Goal: Task Accomplishment & Management: Manage account settings

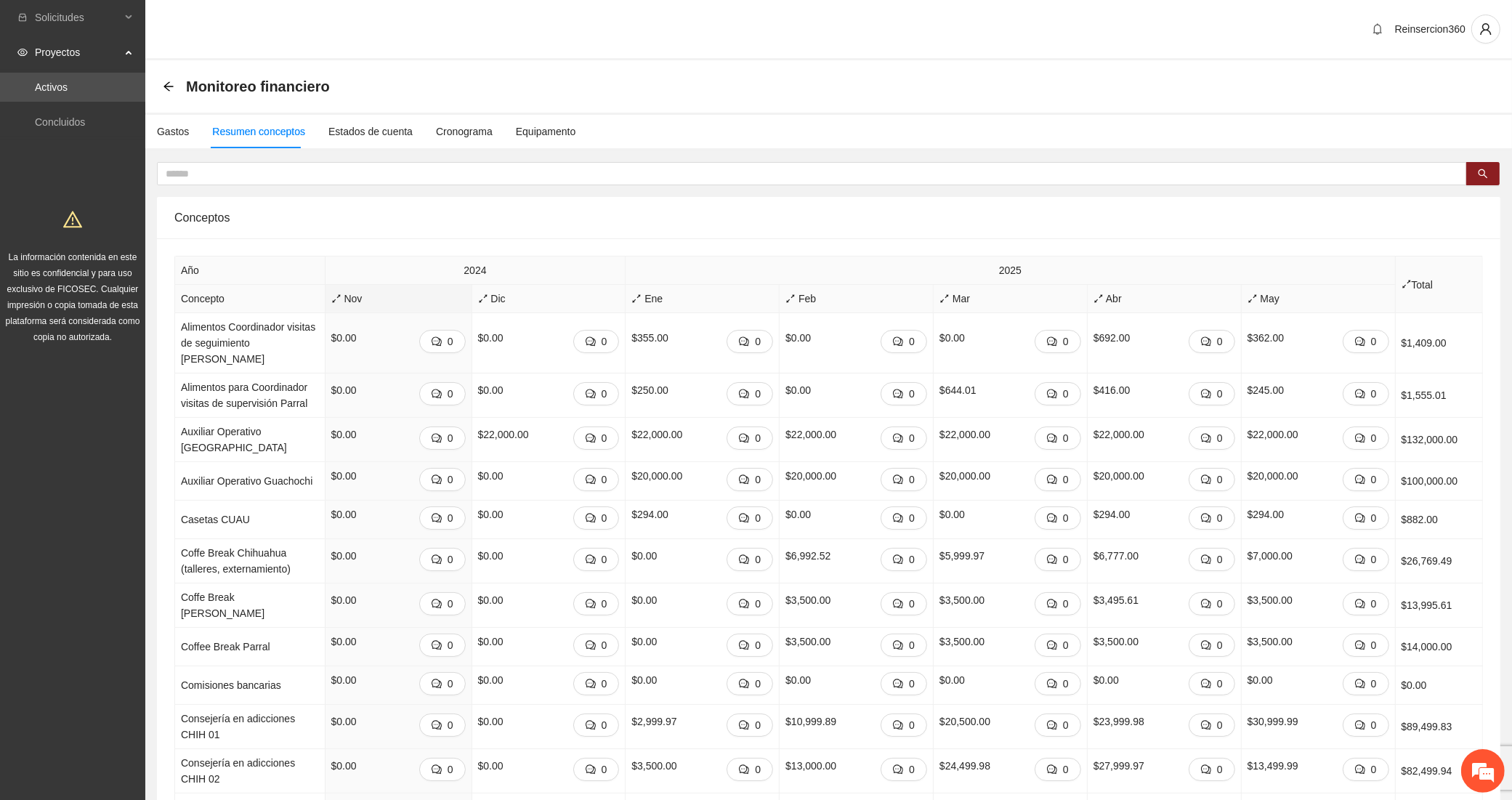
click at [331, 297] on icon "arrows-alt" at bounding box center [336, 299] width 10 height 10
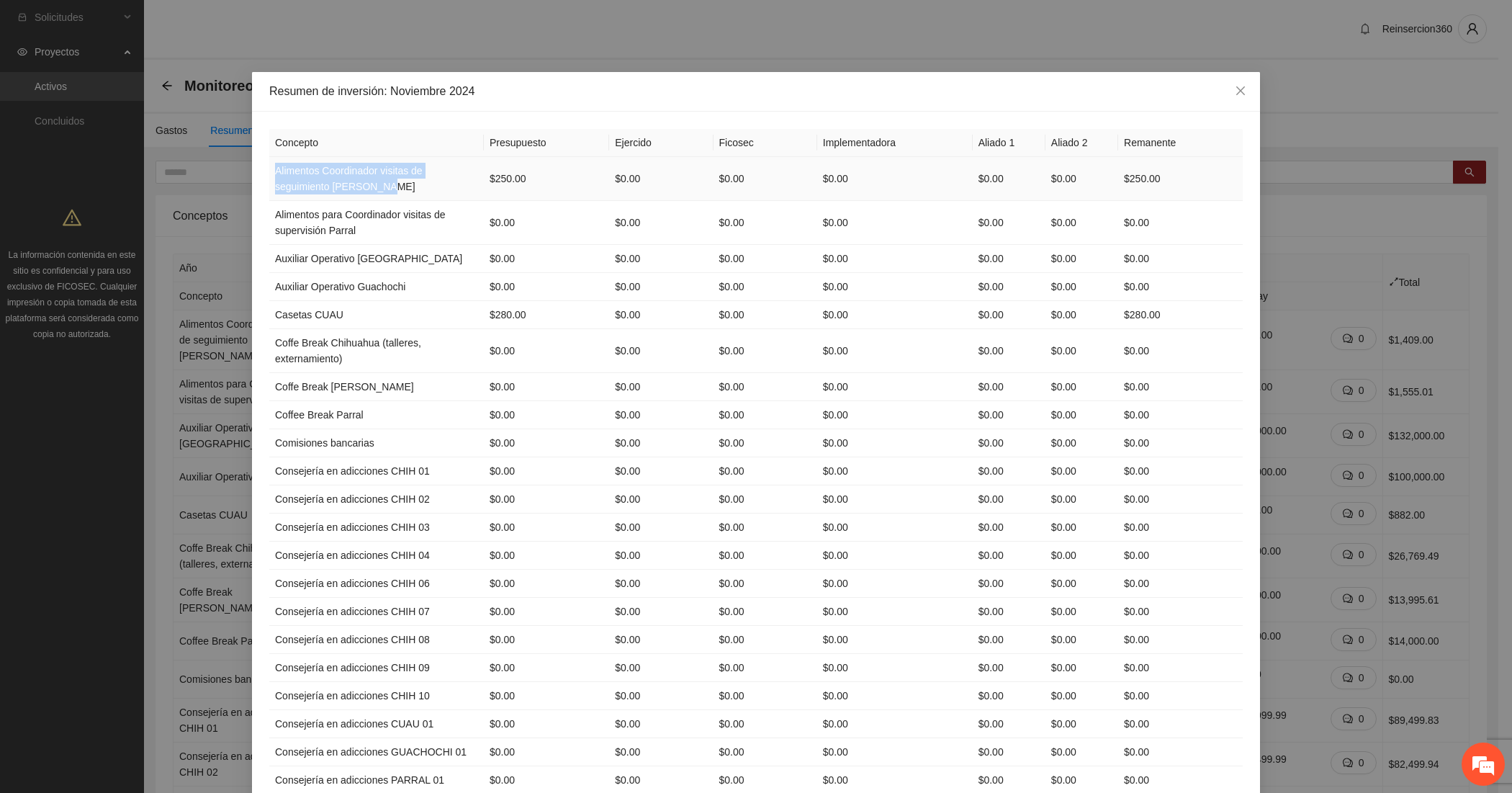
drag, startPoint x: 263, startPoint y: 175, endPoint x: 395, endPoint y: 182, distance: 132.2
click at [395, 182] on td "Alimentos Coordinador visitas de seguimiento Cuauhtémoc" at bounding box center [376, 179] width 214 height 44
copy td "Alimentos Coordinador visitas de seguimiento Cuauhtémoc"
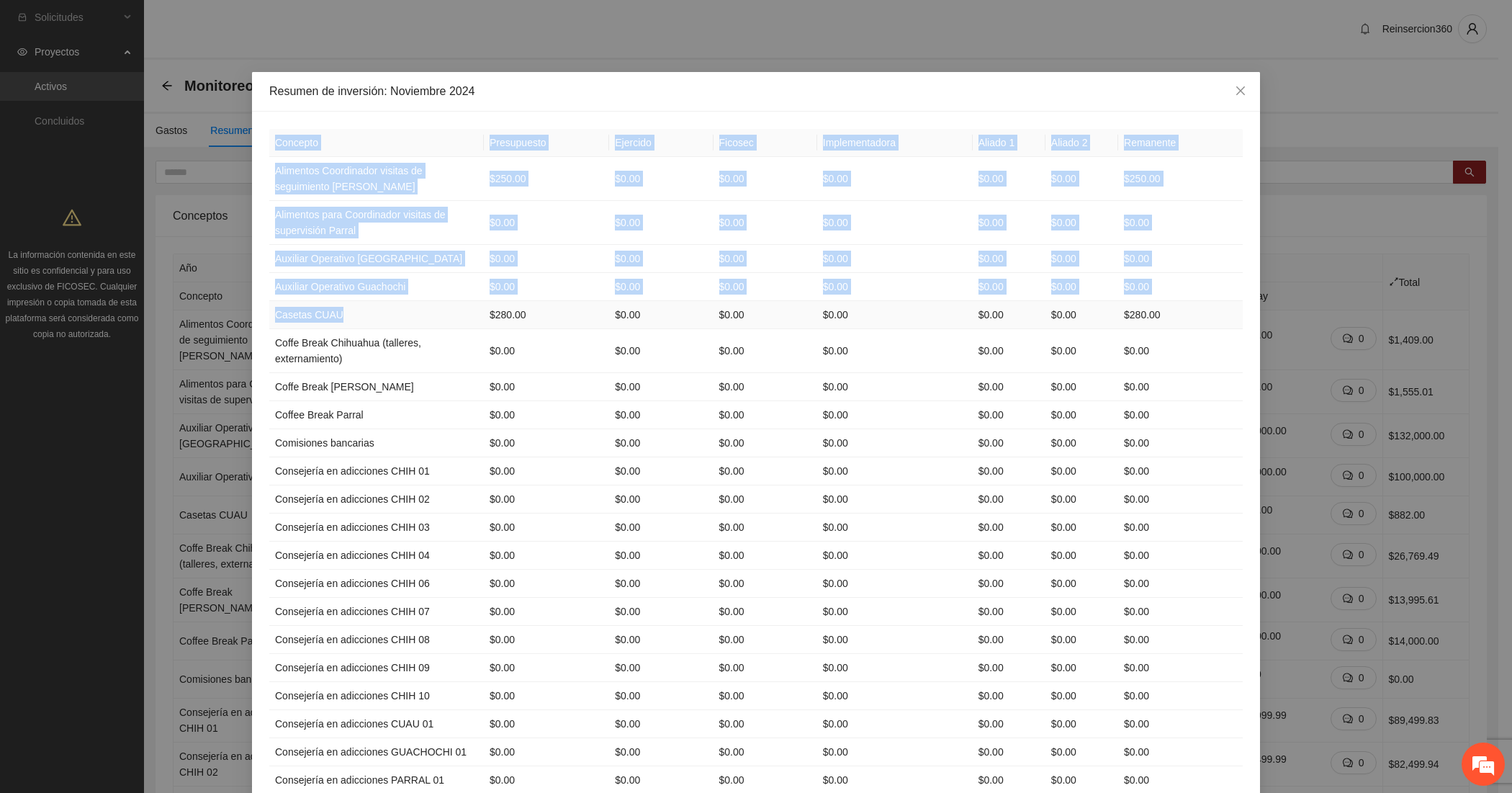
drag, startPoint x: 343, startPoint y: 311, endPoint x: 261, endPoint y: 311, distance: 82.0
copy table "Concepto Presupuesto Ejercido Ficosec Implementadora Aliado 1 Aliado 2 Remanent…"
click at [299, 325] on td "Casetas CUAU" at bounding box center [376, 315] width 214 height 28
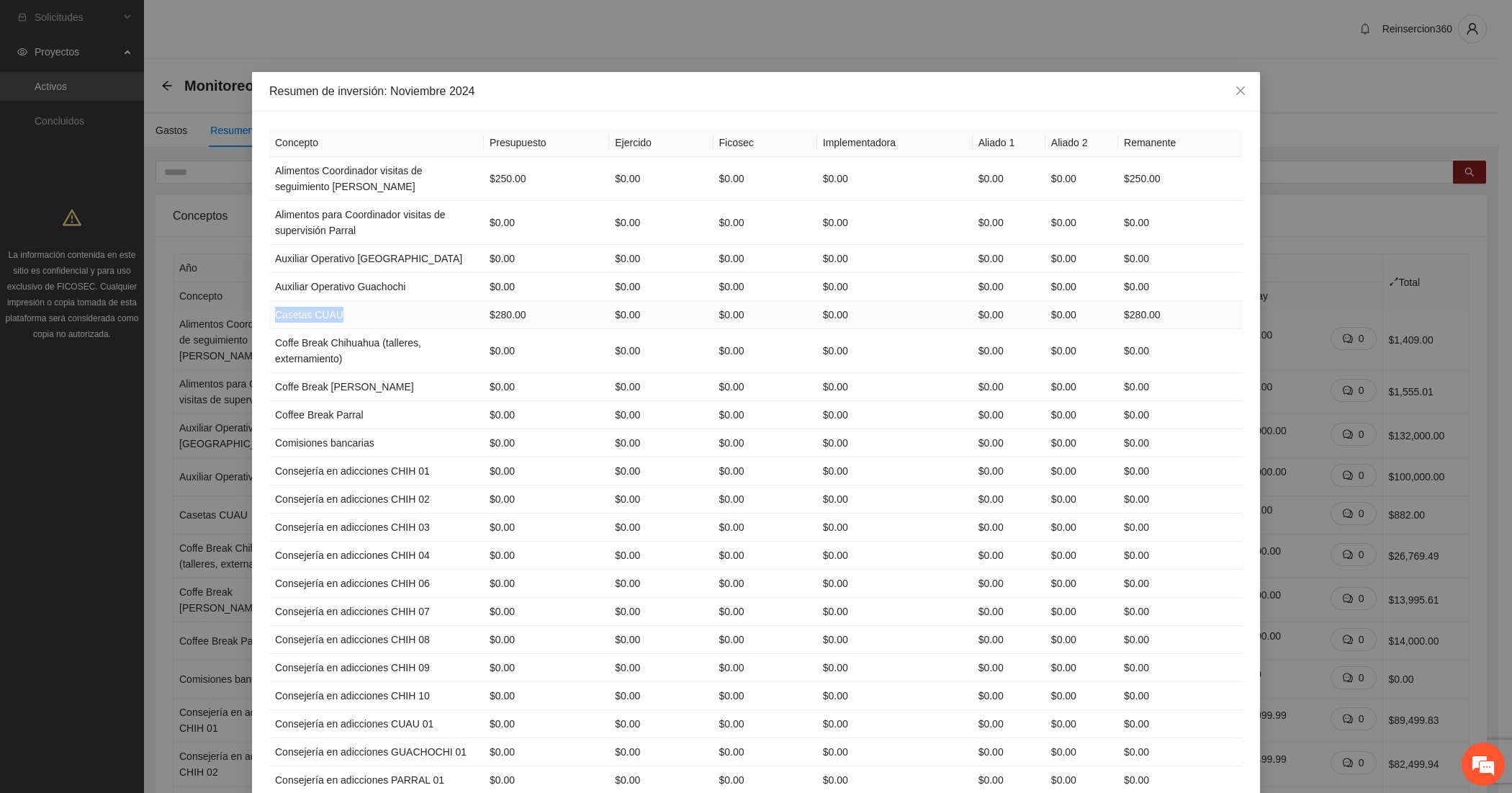
drag, startPoint x: 348, startPoint y: 315, endPoint x: 268, endPoint y: 310, distance: 80.2
click at [269, 310] on td "Casetas CUAU" at bounding box center [376, 315] width 214 height 28
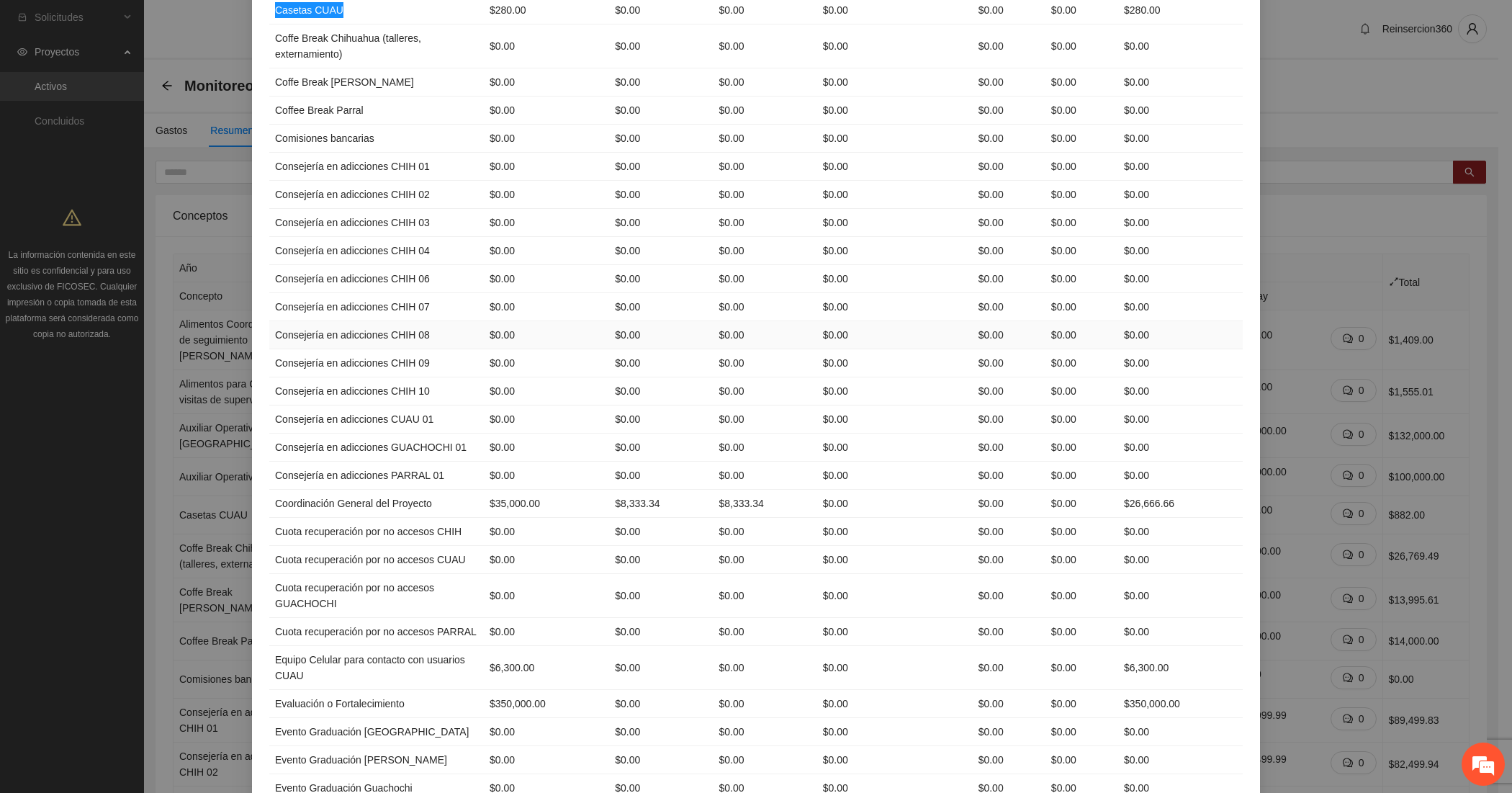
scroll to position [360, 0]
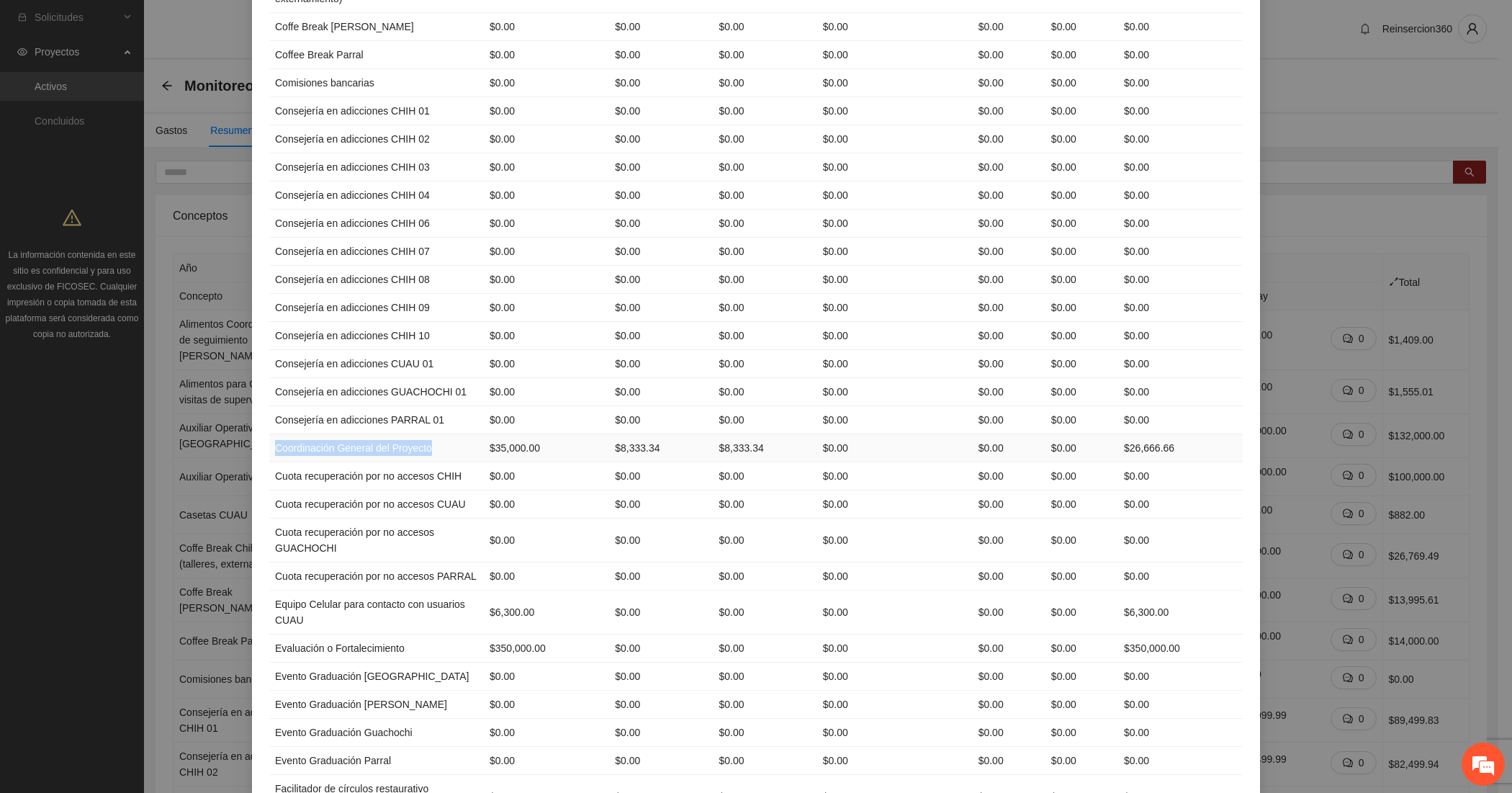
drag, startPoint x: 422, startPoint y: 467, endPoint x: 263, endPoint y: 462, distance: 159.1
click at [269, 462] on td "Coordinación General del Proyecto" at bounding box center [376, 449] width 214 height 28
copy td "Coordinación General del Proyecto"
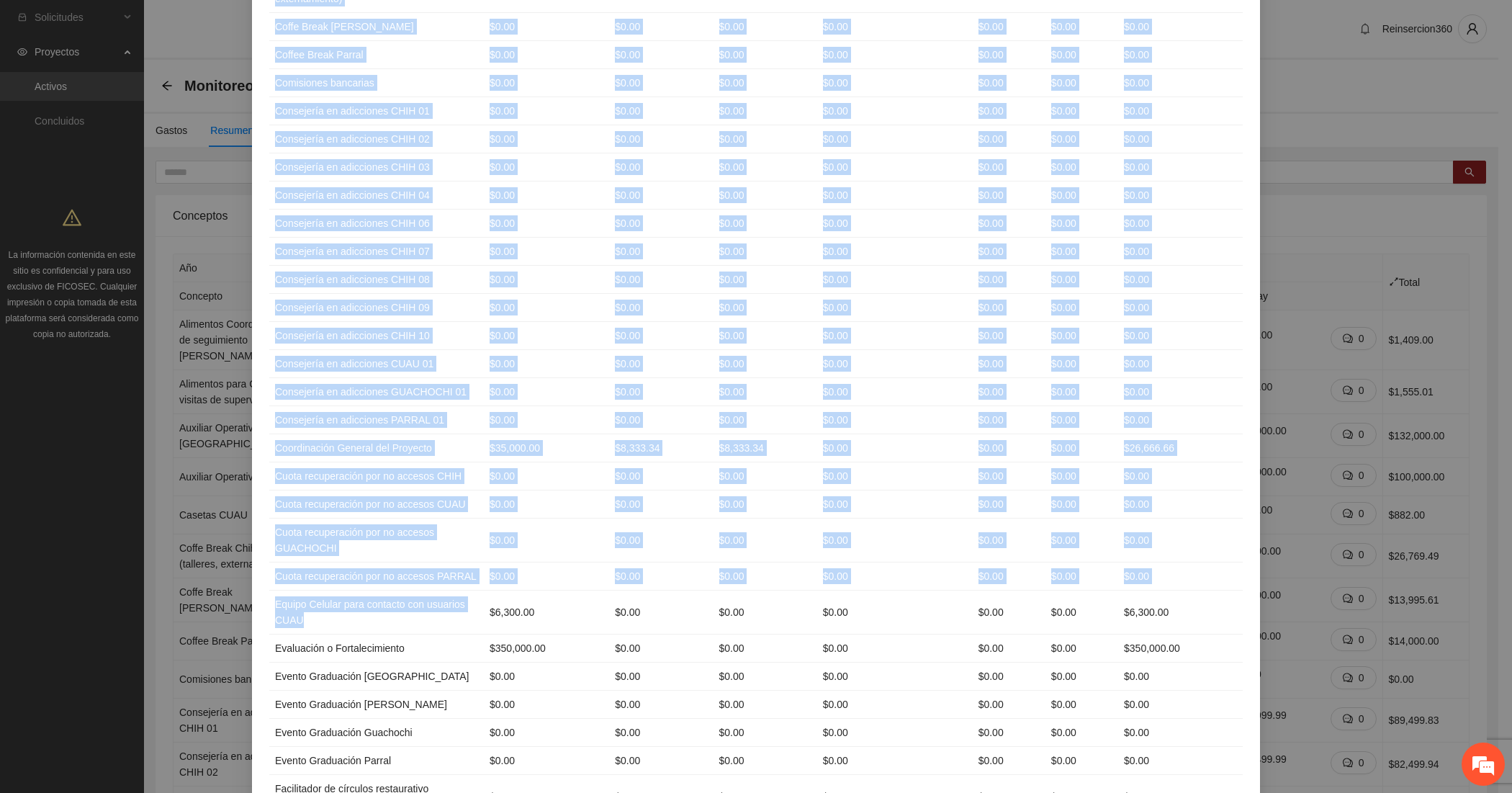
drag, startPoint x: 354, startPoint y: 688, endPoint x: 261, endPoint y: 675, distance: 93.9
click at [269, 634] on td "Equipo Celular para contacto con usuarios CUAU" at bounding box center [376, 613] width 214 height 44
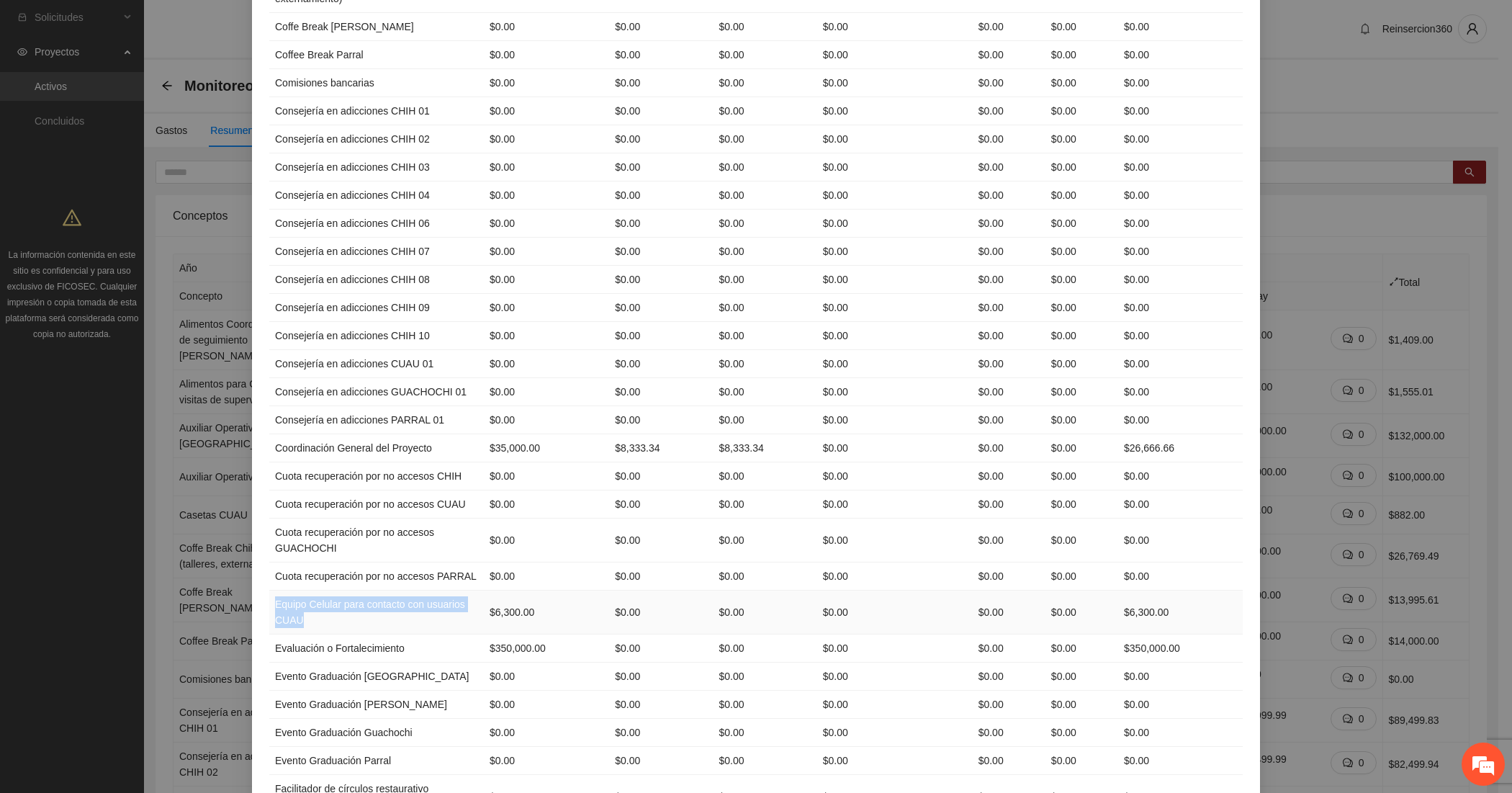
drag, startPoint x: 336, startPoint y: 688, endPoint x: 268, endPoint y: 676, distance: 69.1
click at [269, 634] on td "Equipo Celular para contacto con usuarios CUAU" at bounding box center [376, 613] width 214 height 44
copy td "Equipo Celular para contacto con usuarios CUAU"
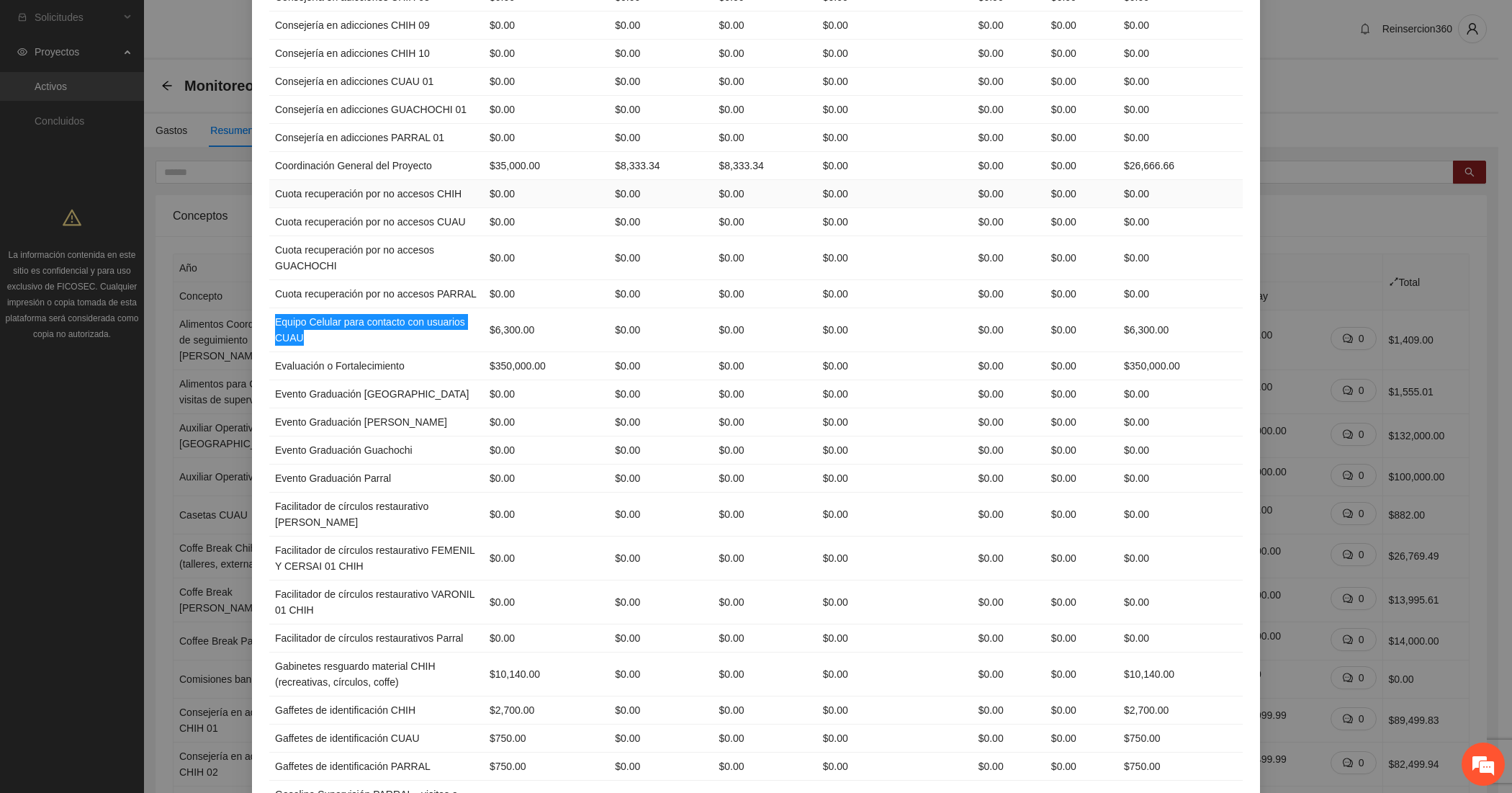
scroll to position [721, 0]
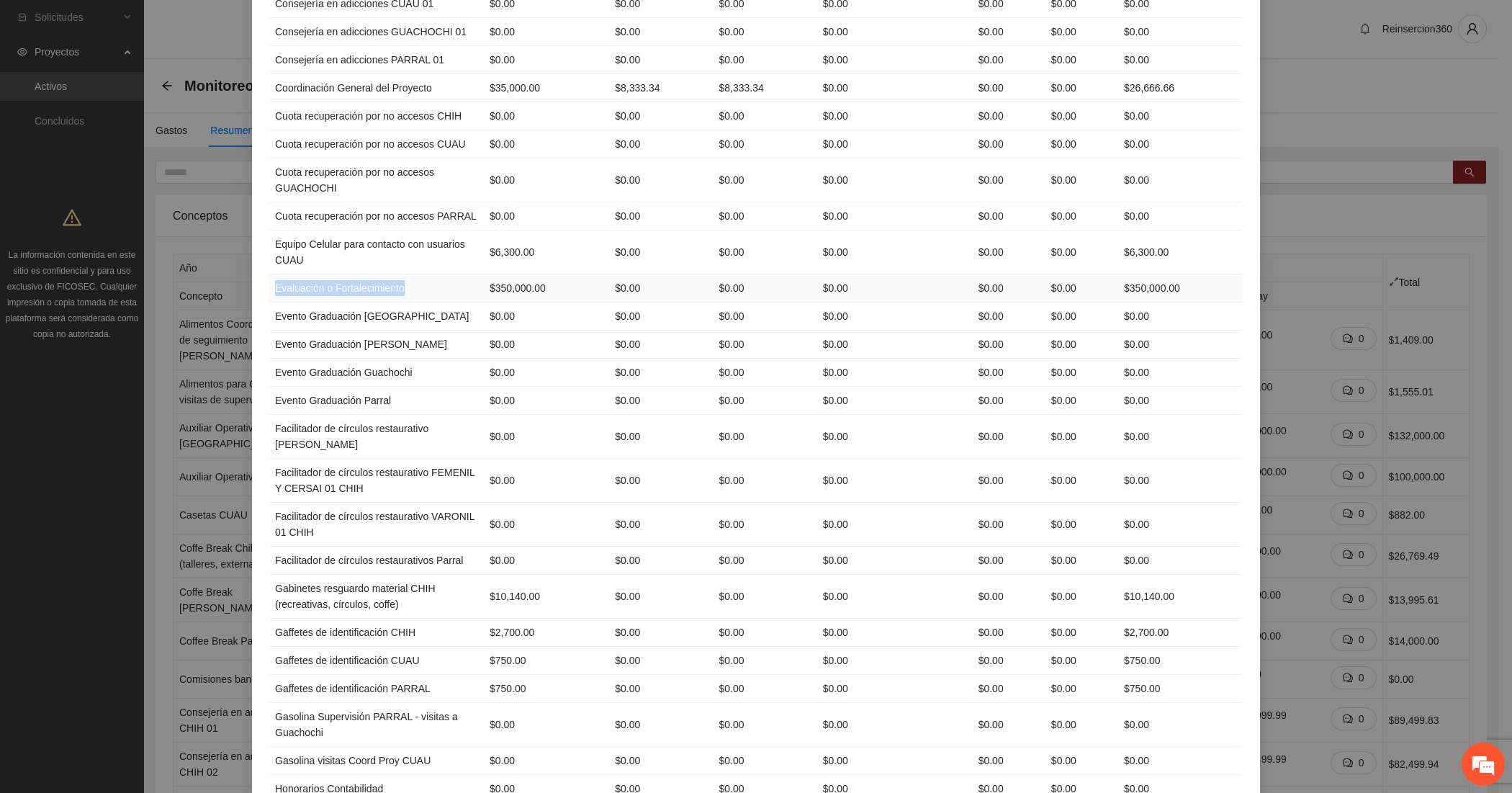
drag, startPoint x: 412, startPoint y: 357, endPoint x: 267, endPoint y: 346, distance: 145.4
click at [269, 303] on td "Evaluación o Fortalecimiento" at bounding box center [376, 288] width 214 height 28
copy td "Evaluación o Fortalecimiento"
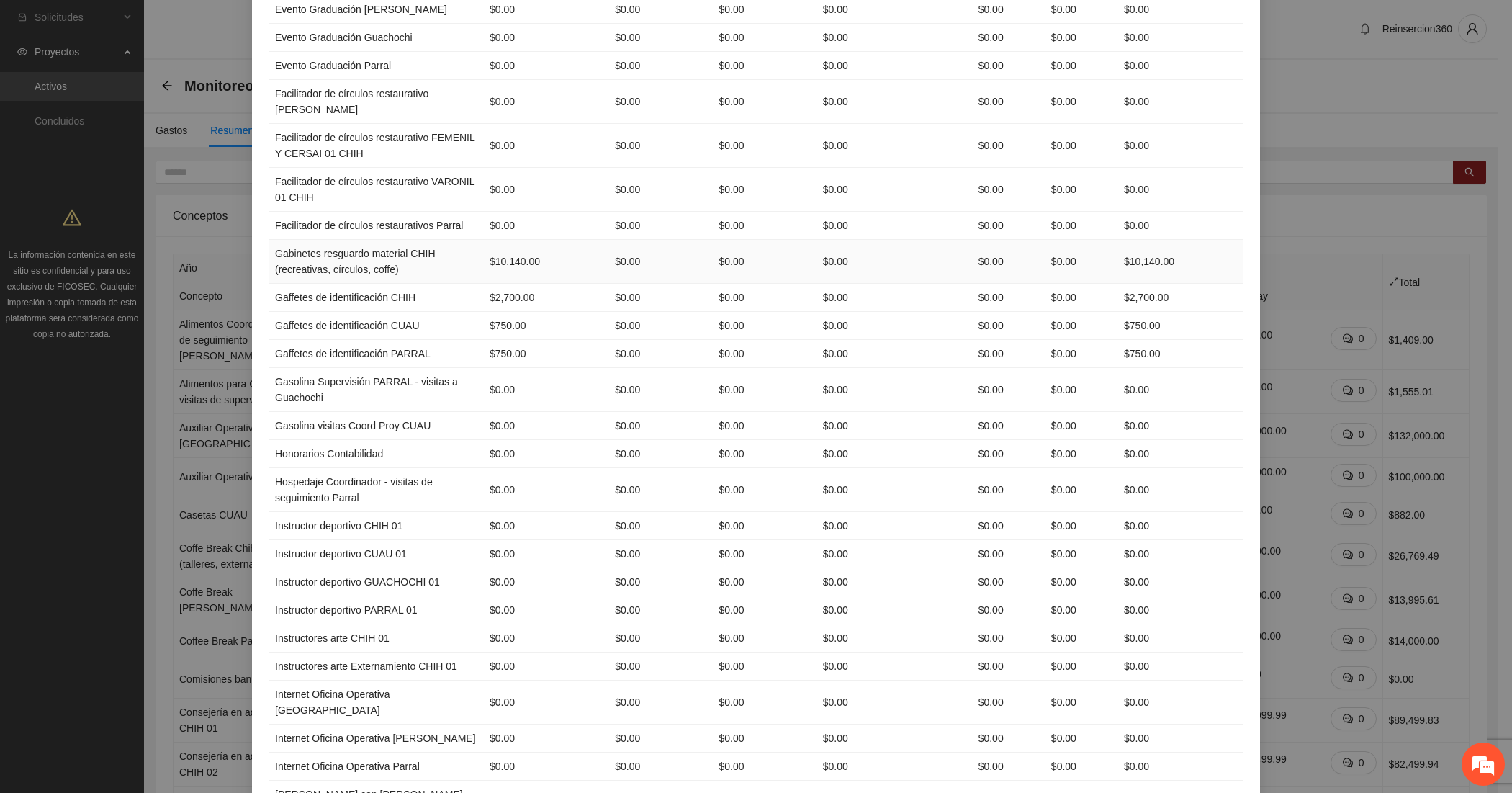
scroll to position [1081, 0]
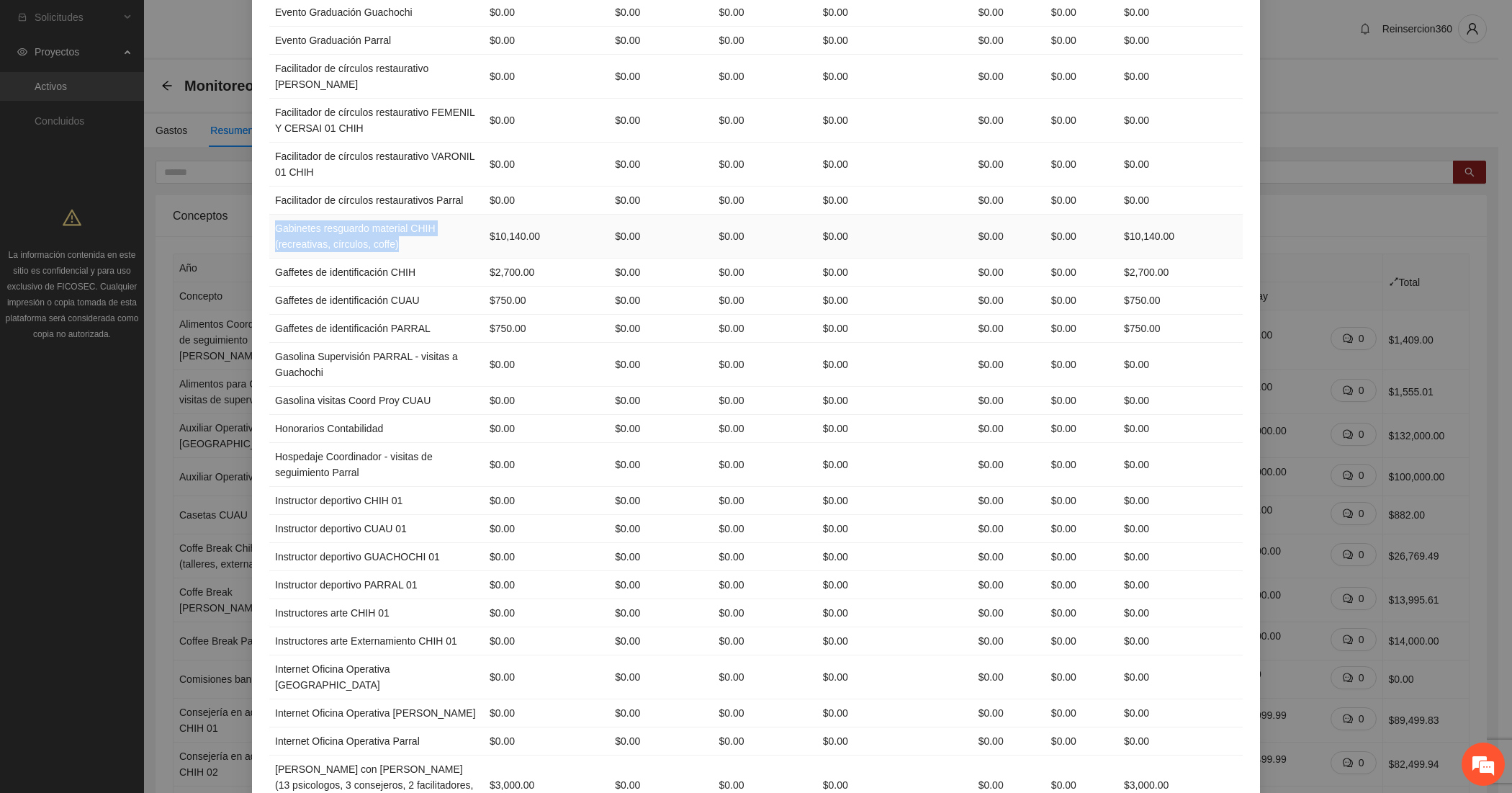
drag, startPoint x: 395, startPoint y: 332, endPoint x: 268, endPoint y: 315, distance: 128.1
click at [269, 259] on td "Gabinetes resguardo material CHIH (recreativas, círculos, coffe)" at bounding box center [376, 236] width 214 height 44
copy td "Gabinetes resguardo material CHIH (recreativas, círculos, coffe)"
drag, startPoint x: 409, startPoint y: 357, endPoint x: 263, endPoint y: 354, distance: 146.0
click at [269, 287] on td "Gaffetes de identificación CHIH" at bounding box center [376, 273] width 214 height 28
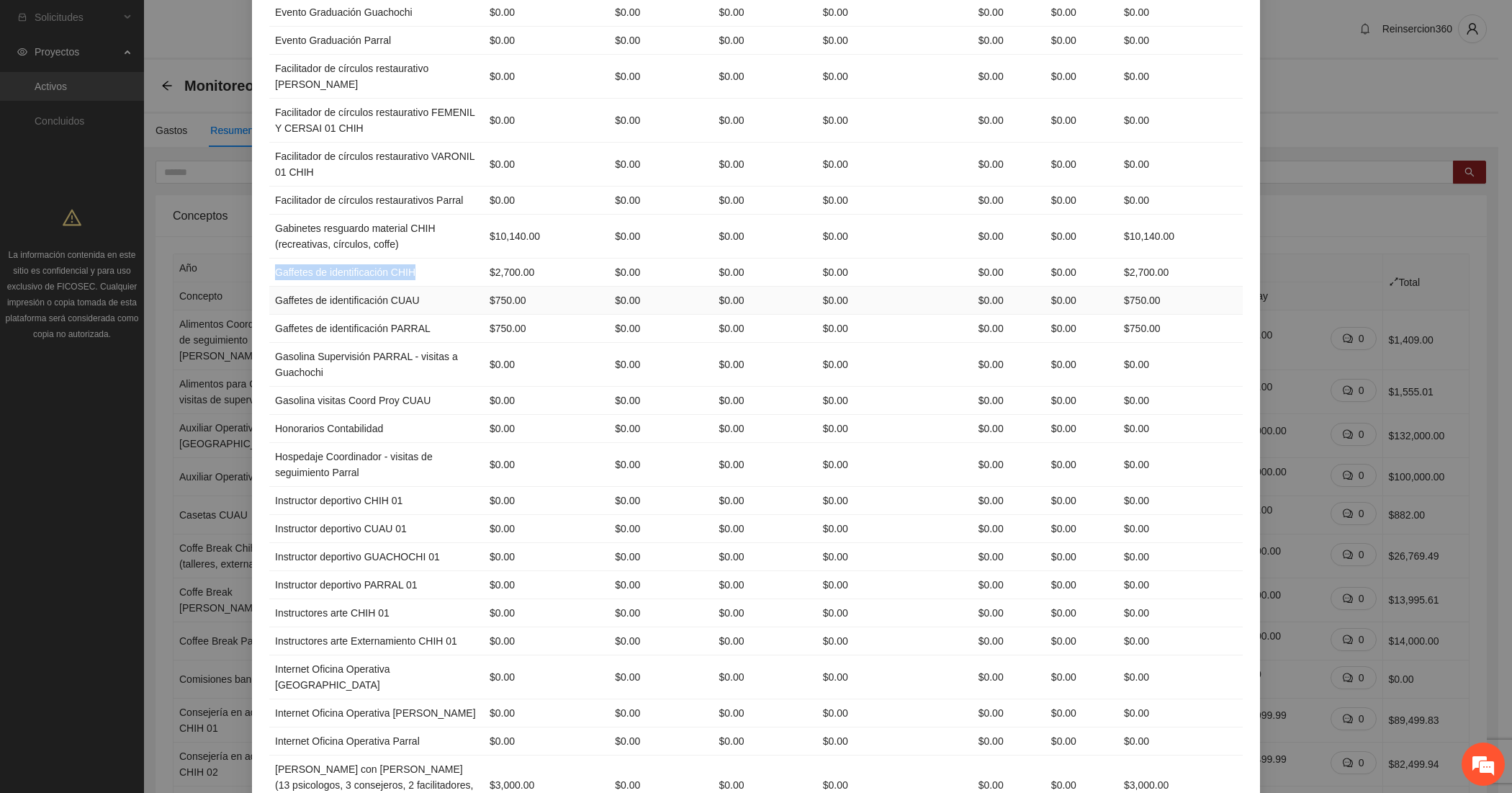
copy td "Gaffetes de identificación CHIH"
drag, startPoint x: 413, startPoint y: 381, endPoint x: 265, endPoint y: 376, distance: 148.1
click at [269, 315] on td "Gaffetes de identificación CUAU" at bounding box center [376, 301] width 214 height 28
copy td "Gaffetes de identificación CUAU"
drag, startPoint x: 424, startPoint y: 413, endPoint x: 265, endPoint y: 406, distance: 159.2
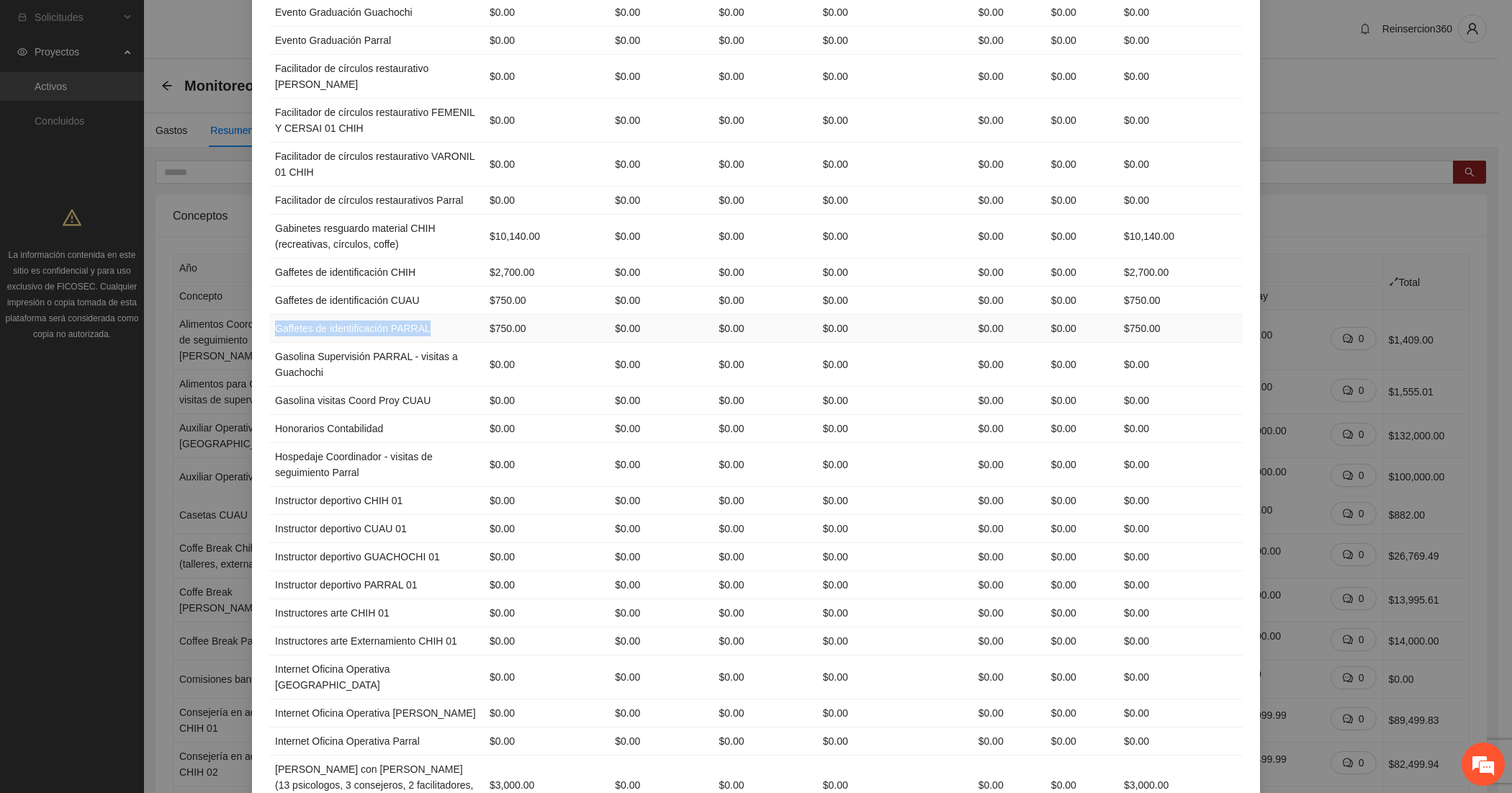
click at [269, 343] on td "Gaffetes de identificación PARRAL" at bounding box center [376, 329] width 214 height 28
copy td "Gaffetes de identificación PARRAL"
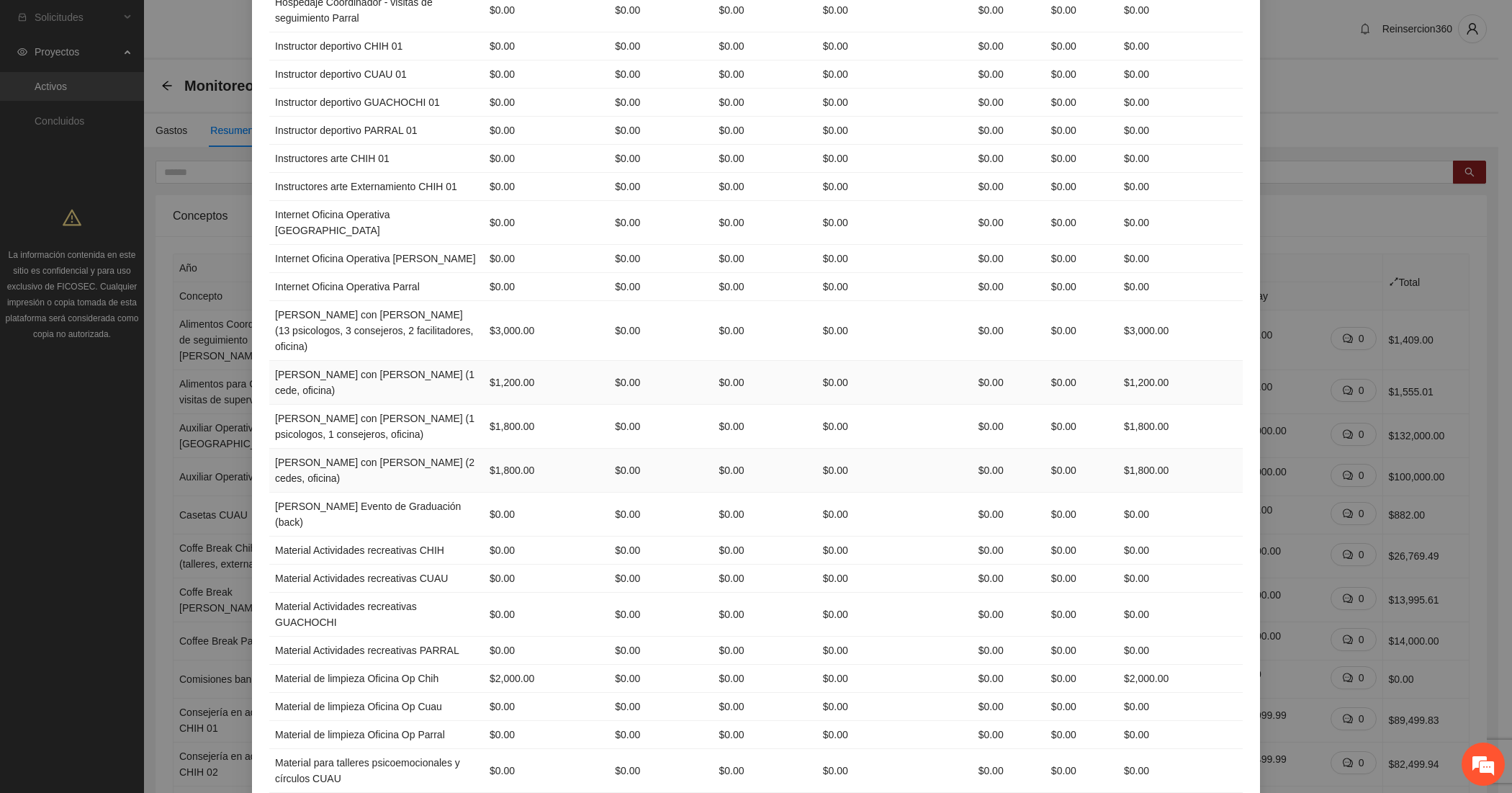
scroll to position [1560, 0]
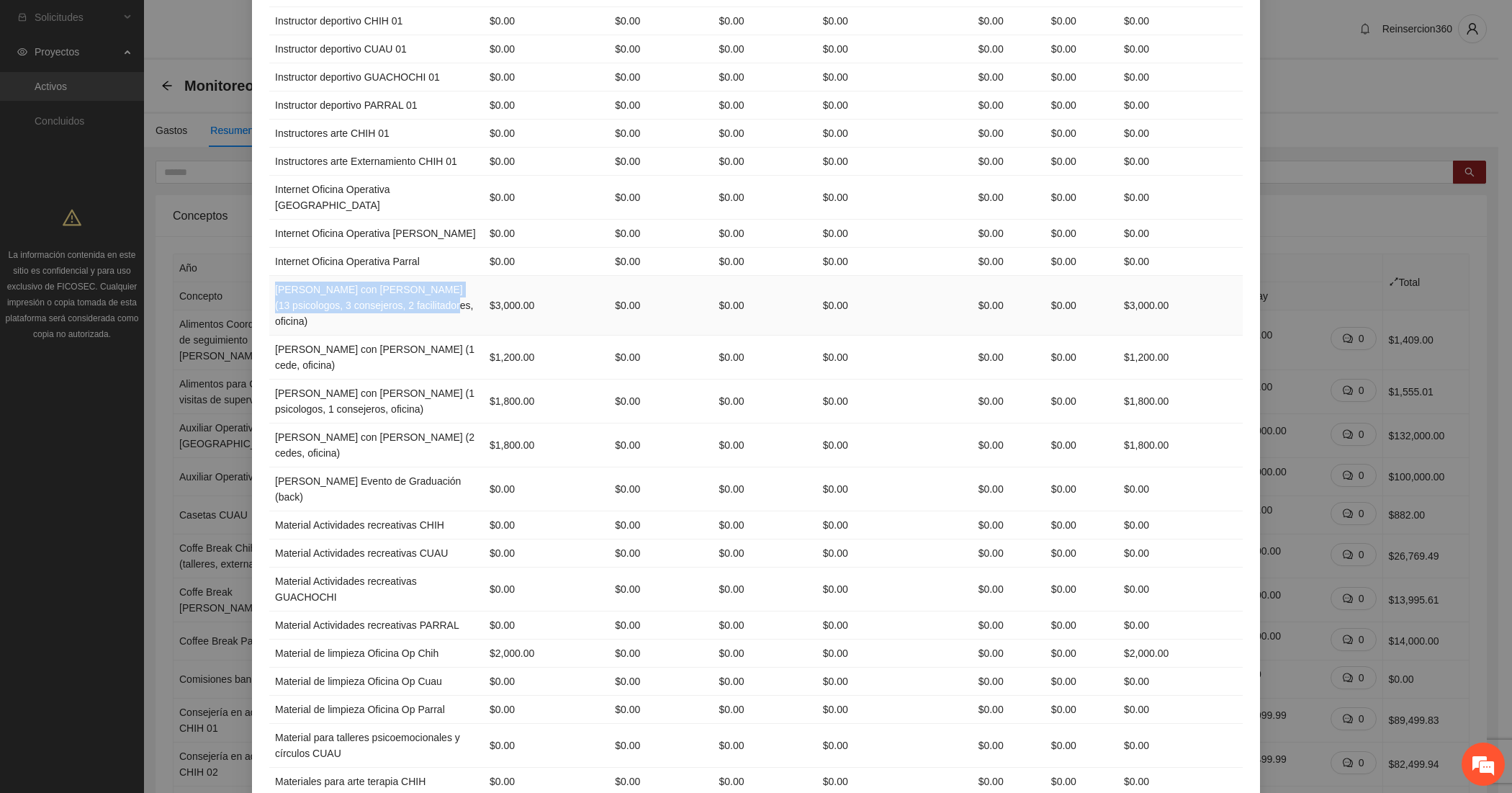
drag, startPoint x: 332, startPoint y: 429, endPoint x: 263, endPoint y: 411, distance: 71.3
click at [269, 336] on td "Lona con Araña CHIH (13 psicologos, 3 consejeros, 2 facilitadores, oficina)" at bounding box center [376, 306] width 214 height 60
copy td "Lona con Araña CHIH (13 psicologos, 3 consejeros, 2 facilitadores, oficina)"
drag, startPoint x: 331, startPoint y: 491, endPoint x: 268, endPoint y: 470, distance: 66.4
click at [269, 380] on td "Lona con Araña CUAU (1 cede, oficina)" at bounding box center [376, 357] width 214 height 44
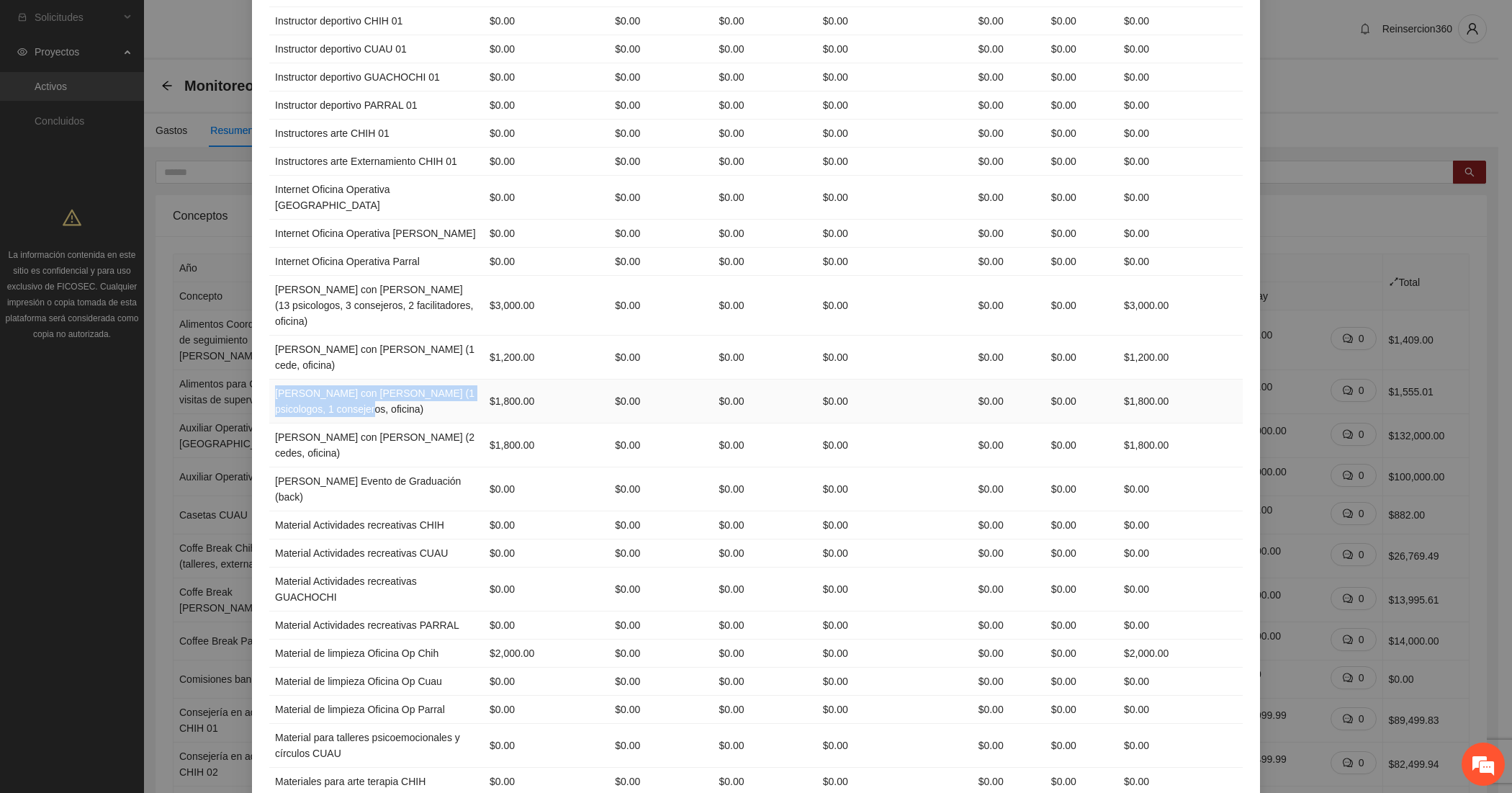
drag, startPoint x: 380, startPoint y: 528, endPoint x: 268, endPoint y: 516, distance: 112.6
click at [269, 424] on td "Lona con Araña CUAU (1 psicologos, 1 consejeros, oficina)" at bounding box center [376, 401] width 214 height 44
drag, startPoint x: 310, startPoint y: 574, endPoint x: 267, endPoint y: 564, distance: 44.1
click at [269, 467] on td "Lona con Araña PARRAL (2 cedes, oficina)" at bounding box center [376, 446] width 214 height 44
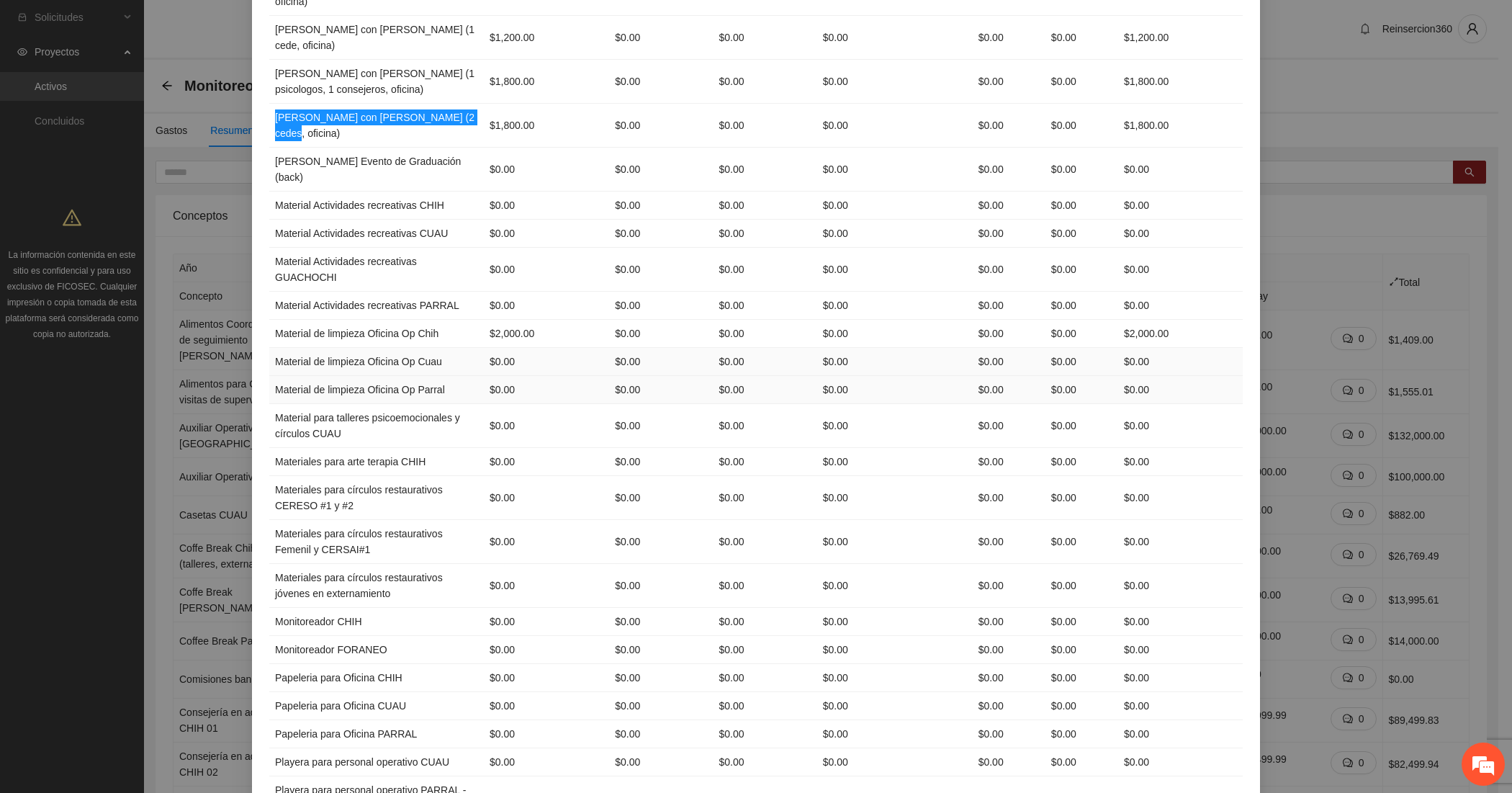
scroll to position [1920, 0]
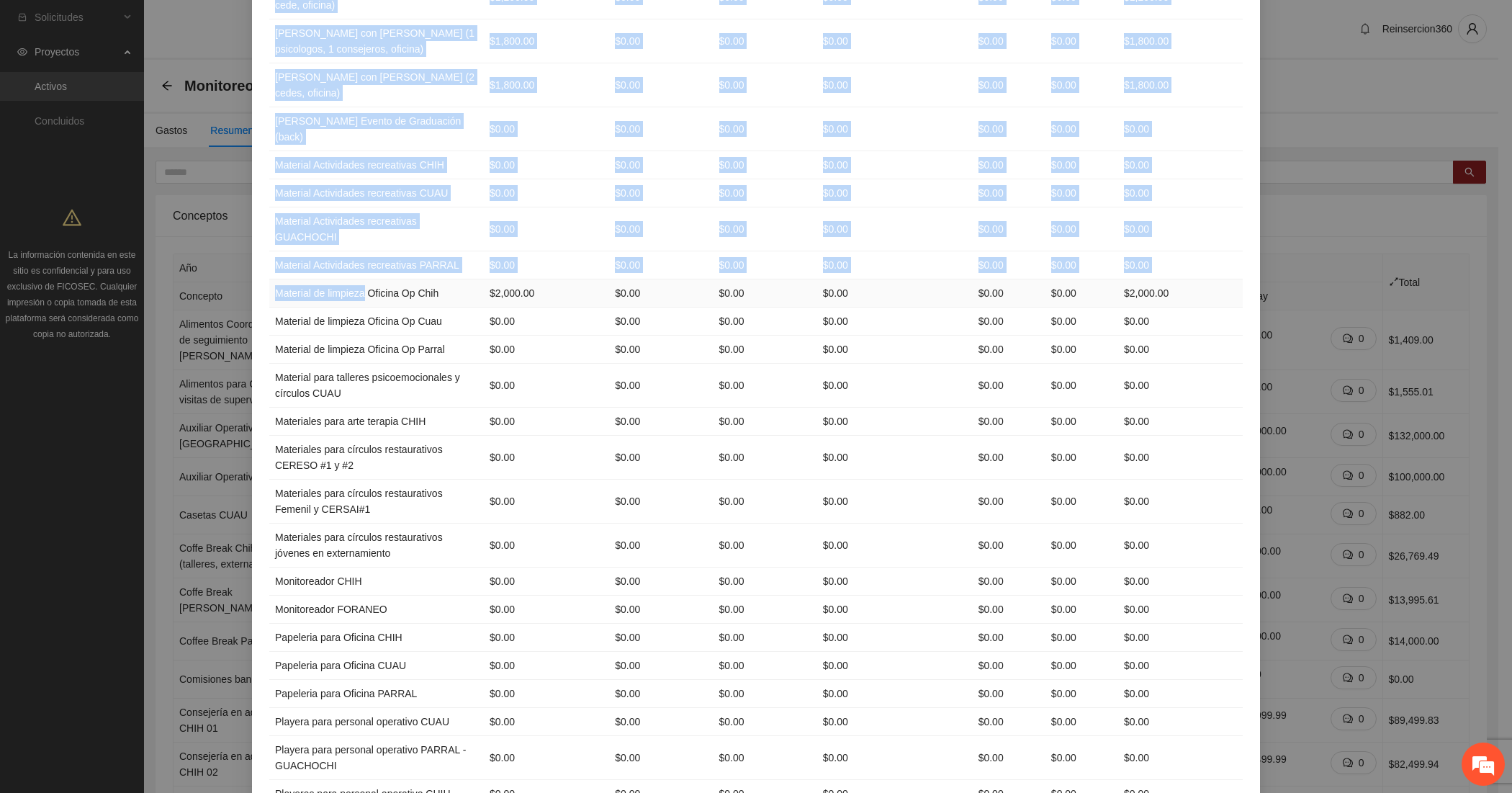
drag, startPoint x: 261, startPoint y: 441, endPoint x: 357, endPoint y: 441, distance: 96.0
click at [357, 441] on div "Concepto Presupuesto Ejercido Ficosec Implementadora Aliado 1 Aliado 2 Remanent…" at bounding box center [755, 352] width 1008 height 4322
click at [354, 308] on td "Material de limpieza Oficina Op Chih" at bounding box center [376, 293] width 214 height 28
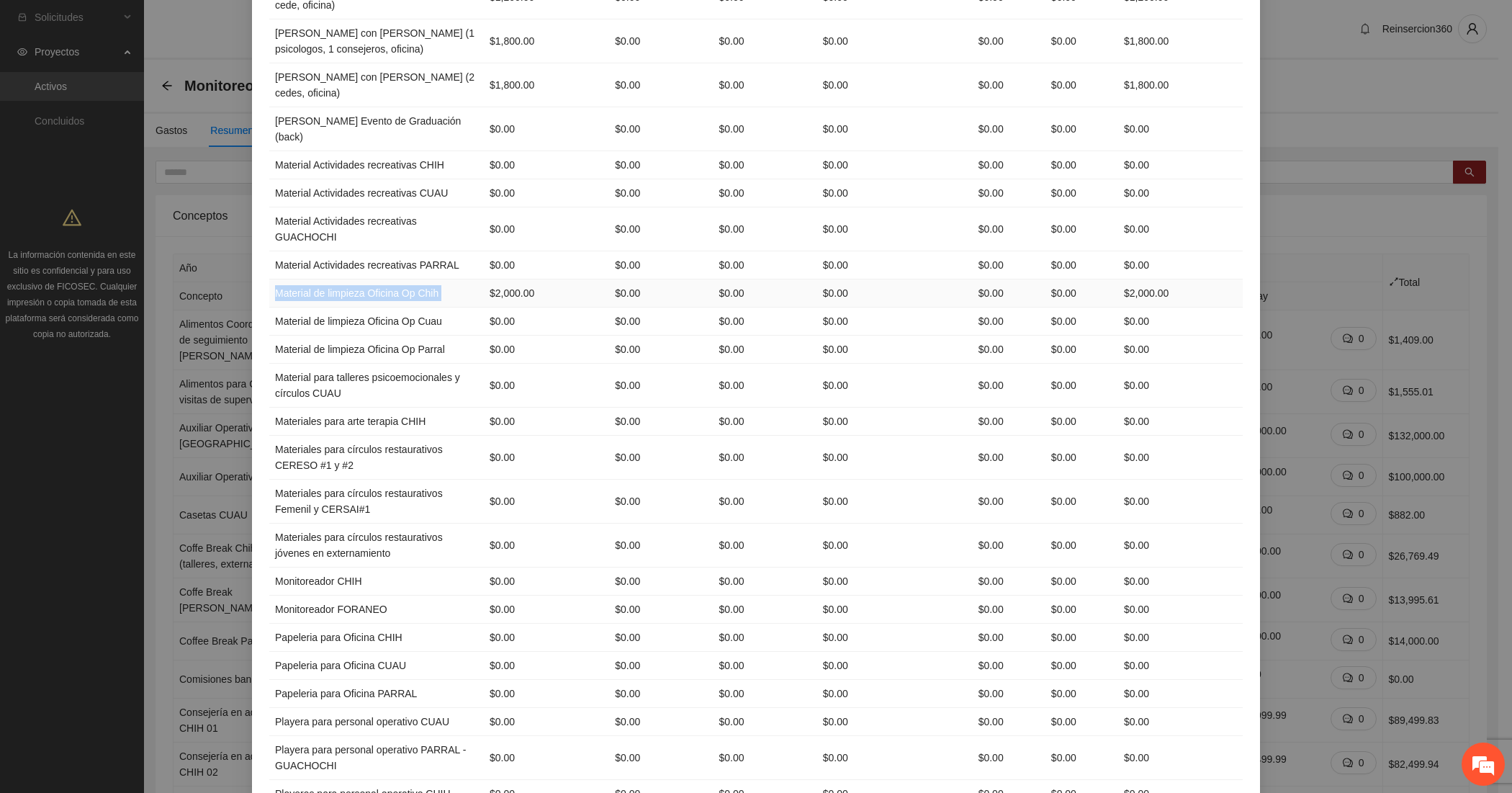
drag, startPoint x: 440, startPoint y: 446, endPoint x: 270, endPoint y: 448, distance: 170.0
click at [270, 308] on tr "Material de limpieza Oficina Op Chih $2,000.00 $0.00 $0.00 $0.00 $0.00 $0.00 $2…" at bounding box center [756, 293] width 974 height 28
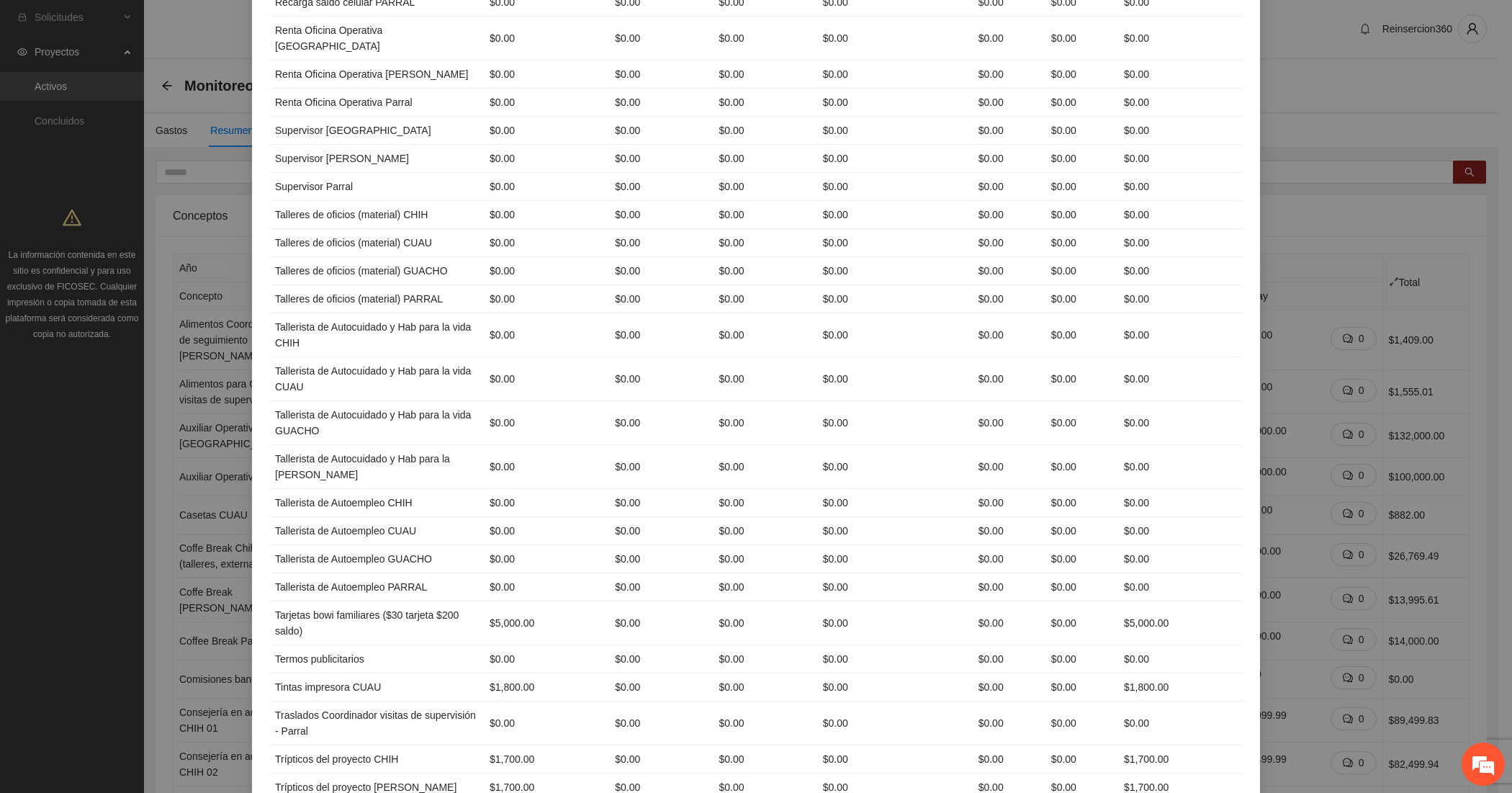
scroll to position [3481, 0]
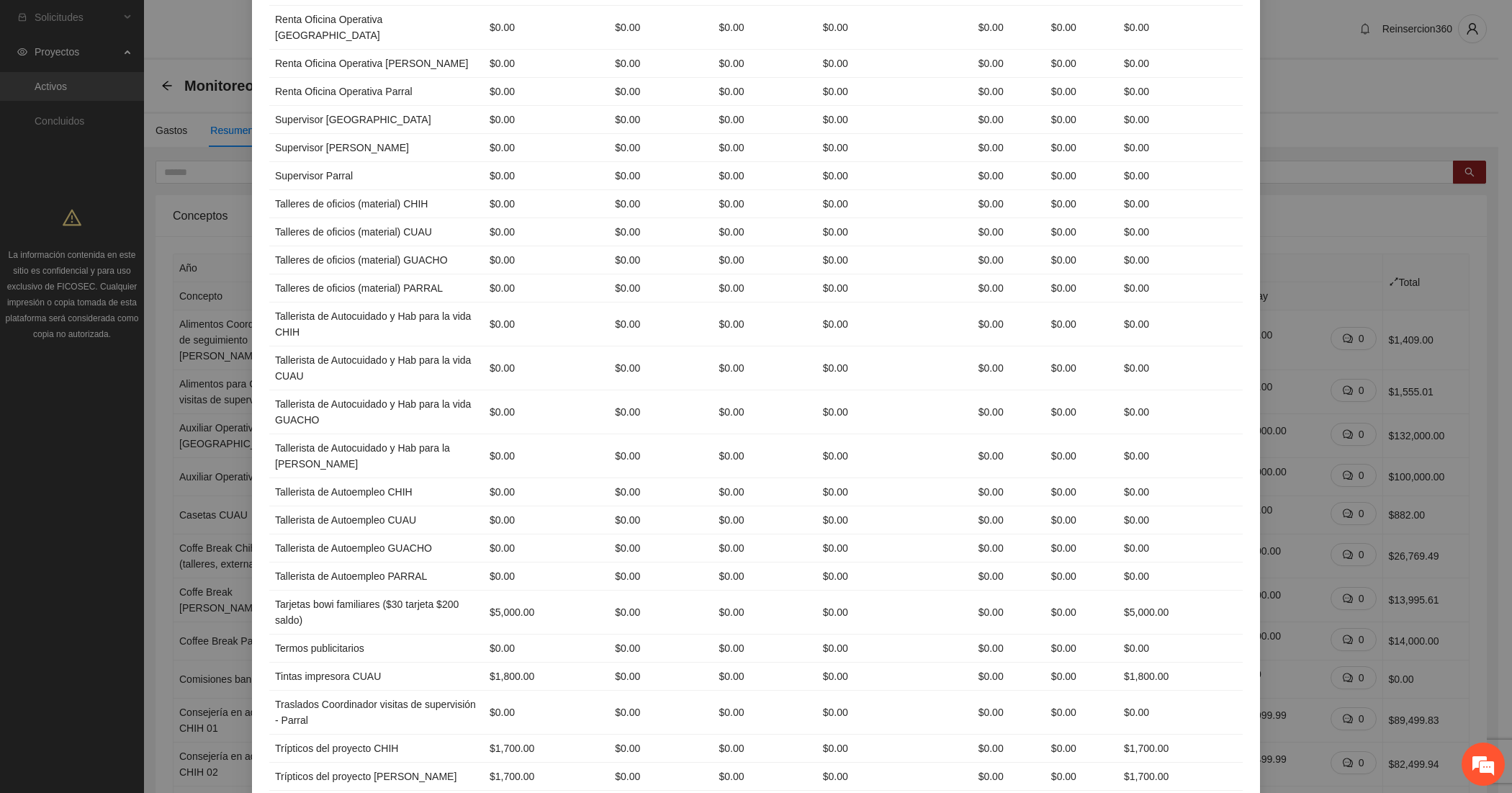
drag, startPoint x: 400, startPoint y: 218, endPoint x: 268, endPoint y: 218, distance: 132.0
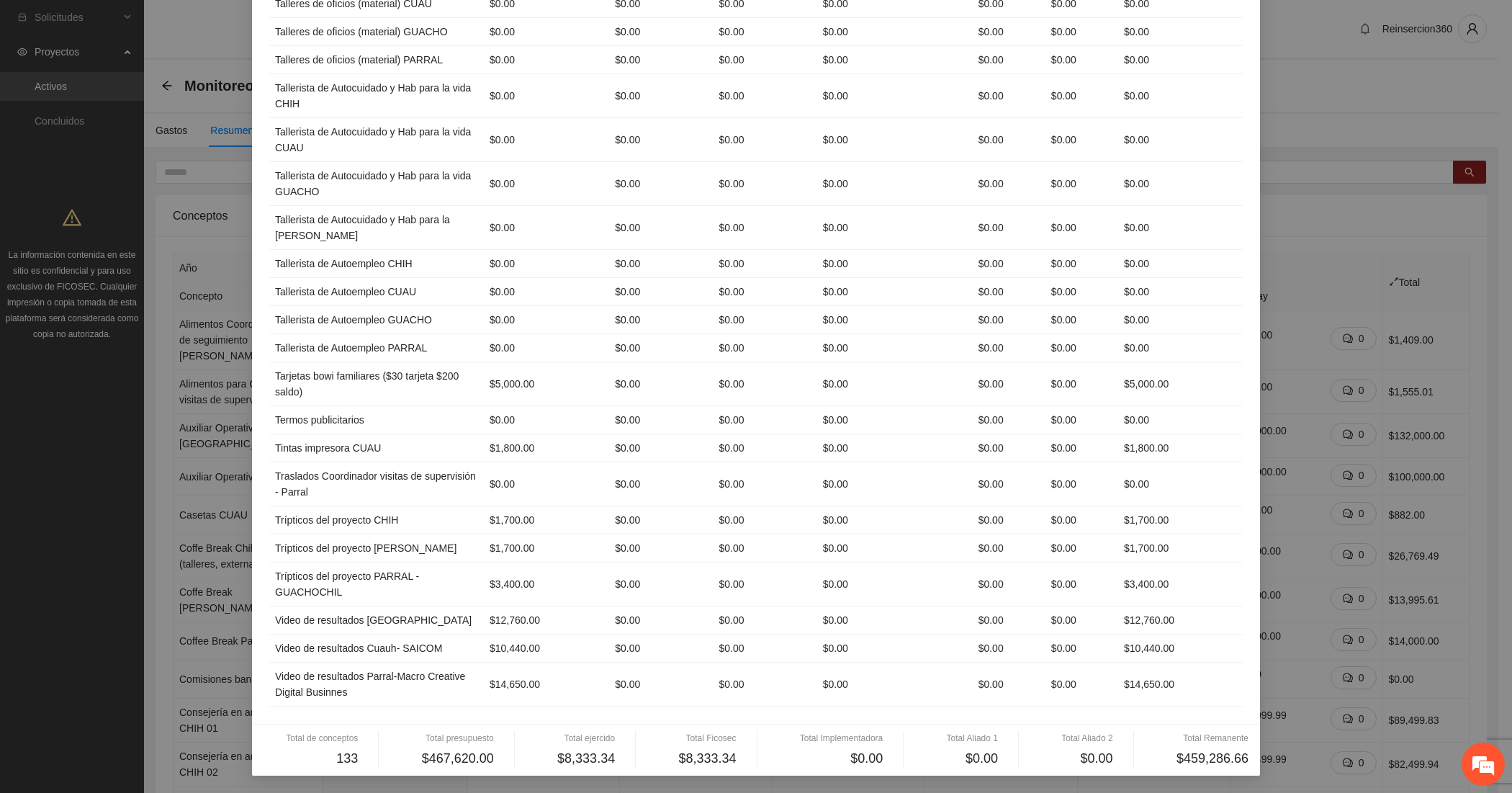
scroll to position [3984, 0]
drag, startPoint x: 312, startPoint y: 366, endPoint x: 263, endPoint y: 360, distance: 49.4
click at [269, 362] on td "Tarjetas bowi familiares ($30 tarjeta $200 saldo)" at bounding box center [376, 384] width 214 height 44
drag, startPoint x: 375, startPoint y: 432, endPoint x: 268, endPoint y: 437, distance: 107.1
click at [269, 437] on td "Tintas impresora CUAU" at bounding box center [376, 449] width 214 height 28
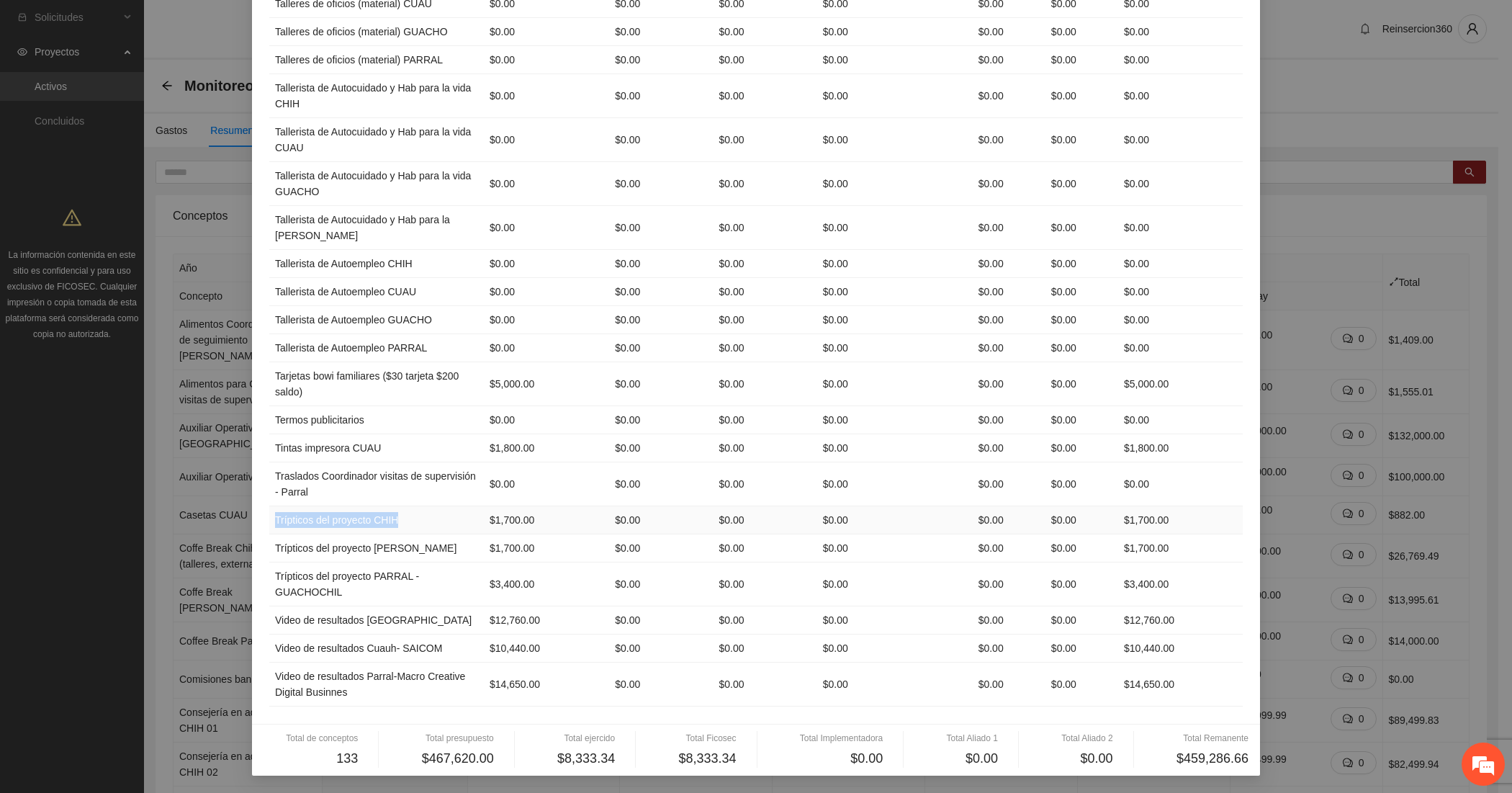
drag, startPoint x: 411, startPoint y: 510, endPoint x: 268, endPoint y: 510, distance: 143.0
click at [269, 510] on td "Trípticos del proyecto CHIH" at bounding box center [376, 520] width 214 height 28
drag, startPoint x: 341, startPoint y: 545, endPoint x: 268, endPoint y: 534, distance: 73.8
click at [269, 534] on td "Trípticos del proyecto CUAUHTEMOC" at bounding box center [376, 549] width 214 height 28
drag, startPoint x: 348, startPoint y: 597, endPoint x: 268, endPoint y: 577, distance: 82.5
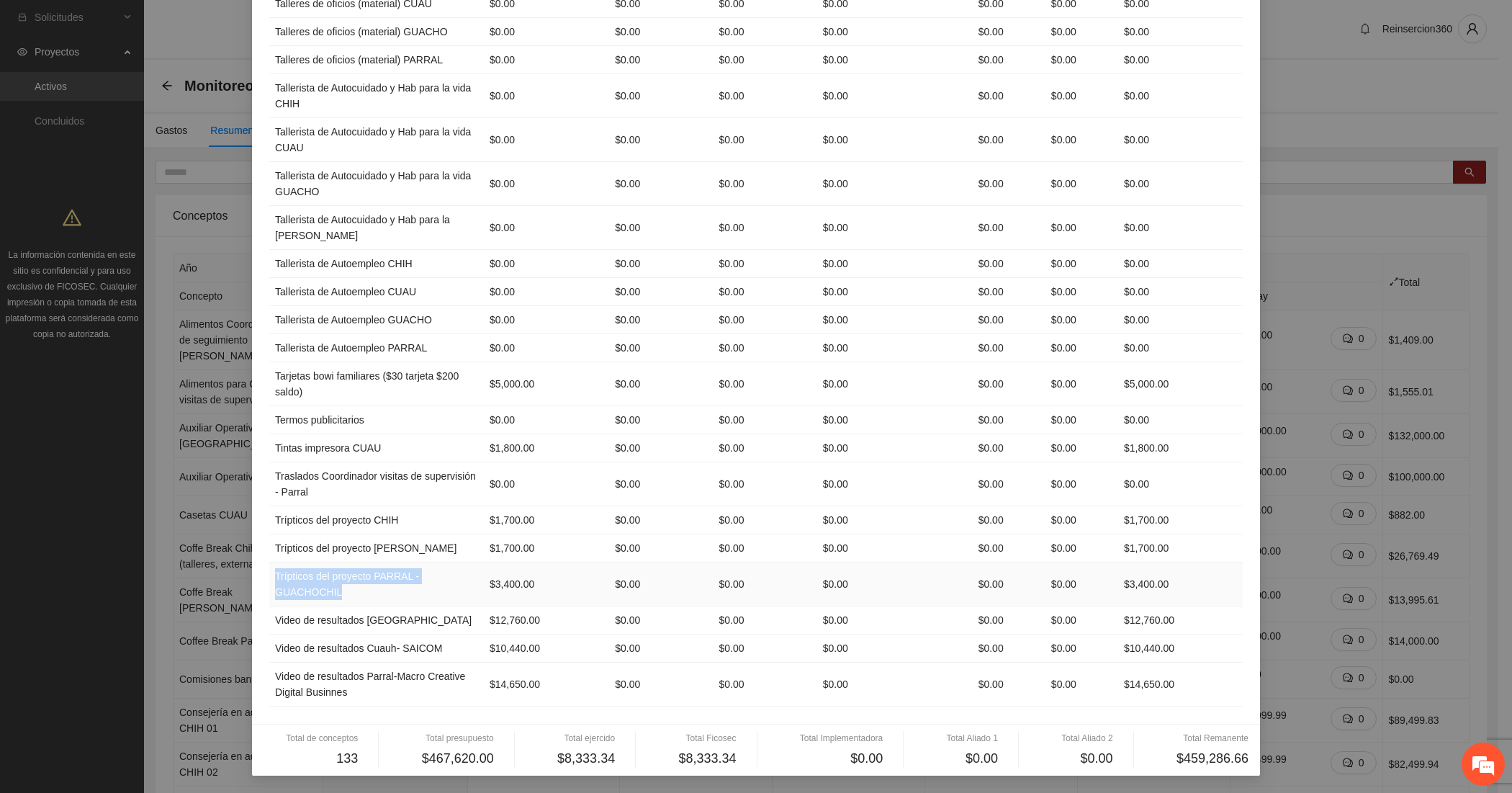
click at [269, 577] on td "Trípticos del proyecto PARRAL - GUACHOCHIL" at bounding box center [376, 584] width 214 height 44
drag, startPoint x: 408, startPoint y: 624, endPoint x: 268, endPoint y: 628, distance: 140.1
click at [269, 628] on td "Video de resultados Chihuahua" at bounding box center [376, 621] width 214 height 28
drag, startPoint x: 268, startPoint y: 647, endPoint x: 432, endPoint y: 646, distance: 164.0
click at [432, 646] on td "Video de resultados Cuauh- SAICOM" at bounding box center [376, 648] width 214 height 28
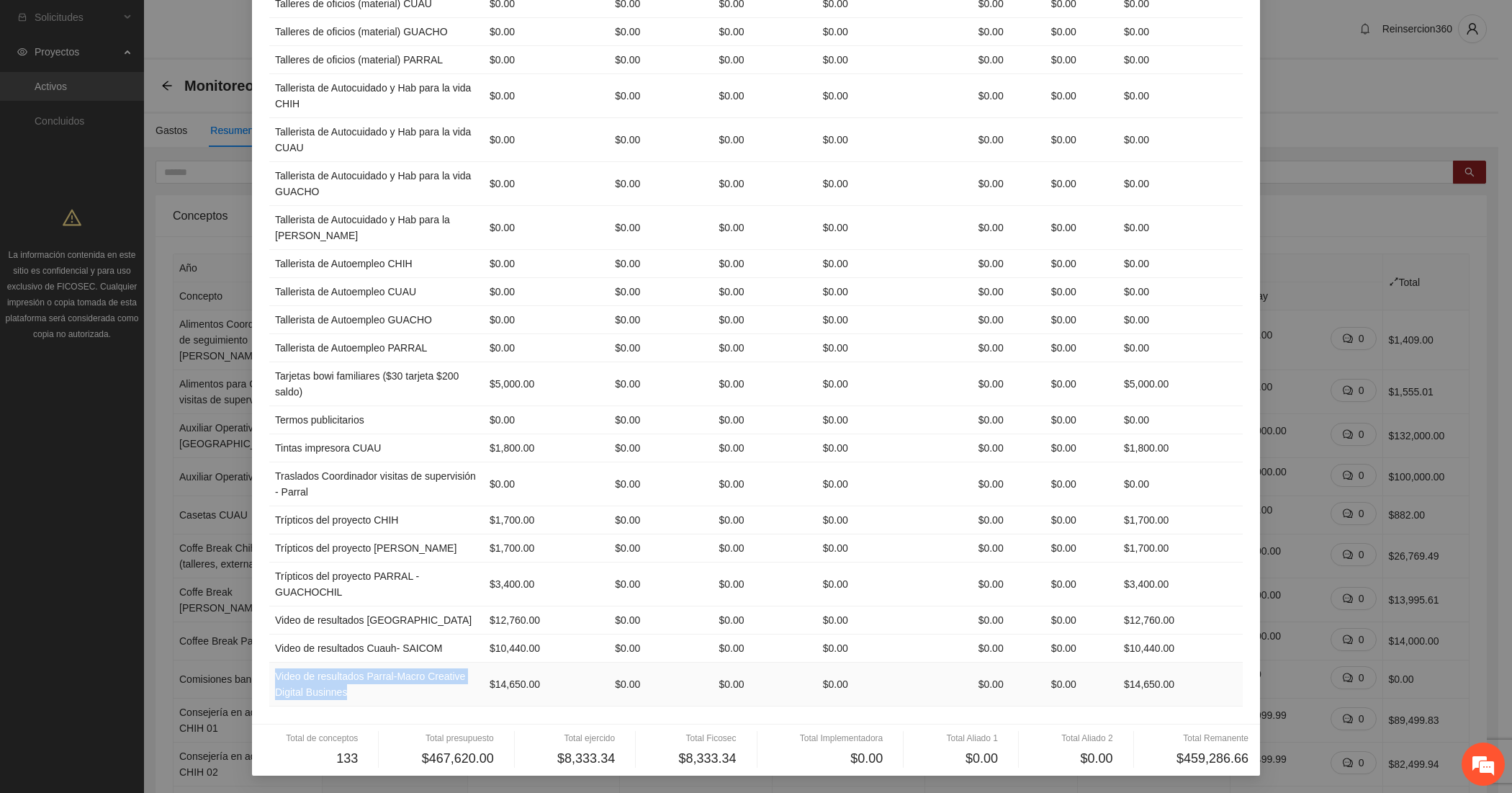
drag, startPoint x: 392, startPoint y: 699, endPoint x: 268, endPoint y: 673, distance: 126.7
click at [269, 673] on td "Video de resultados Parral-Macro Creative Digital Businnes" at bounding box center [376, 684] width 214 height 44
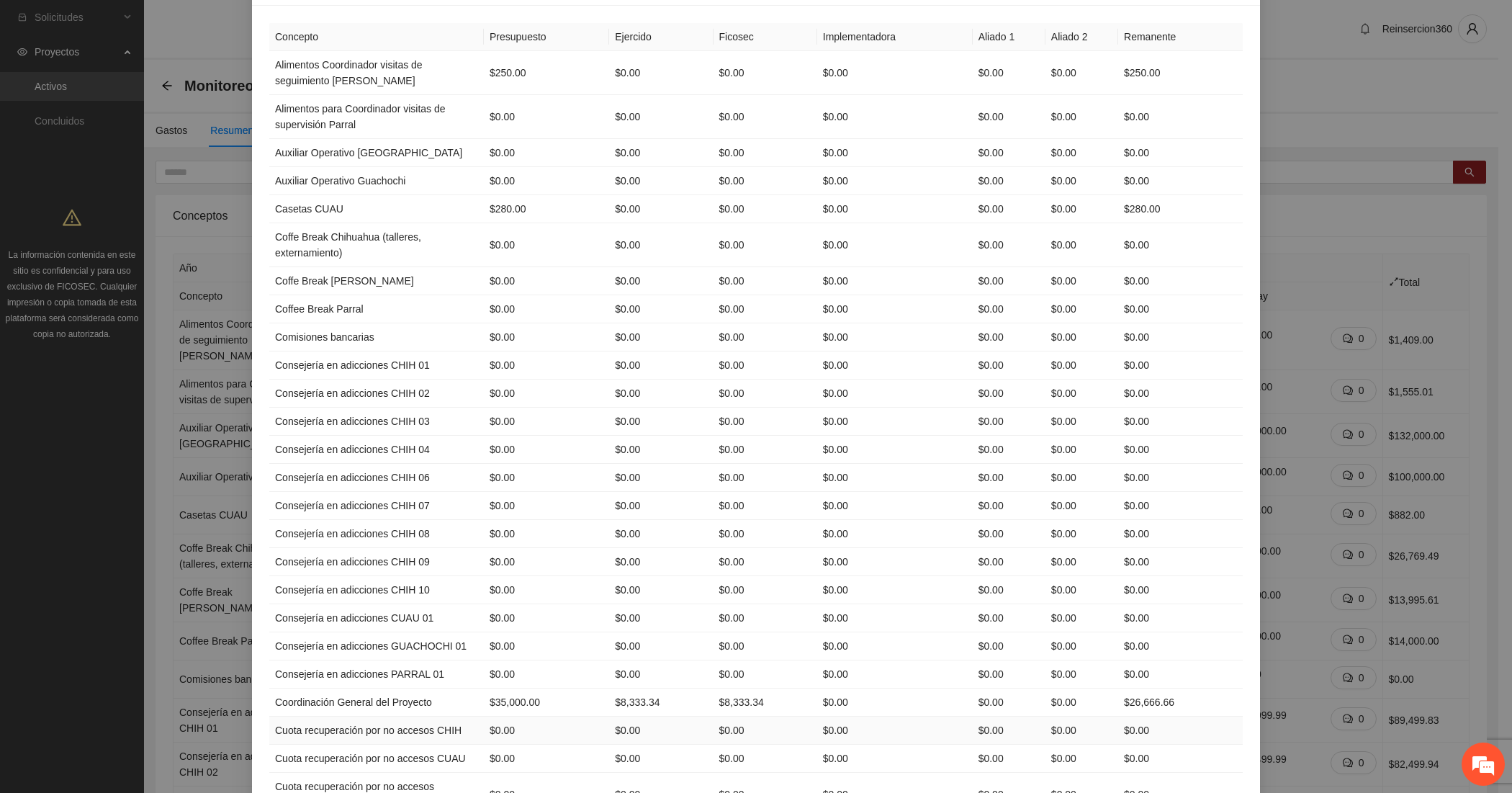
scroll to position [0, 0]
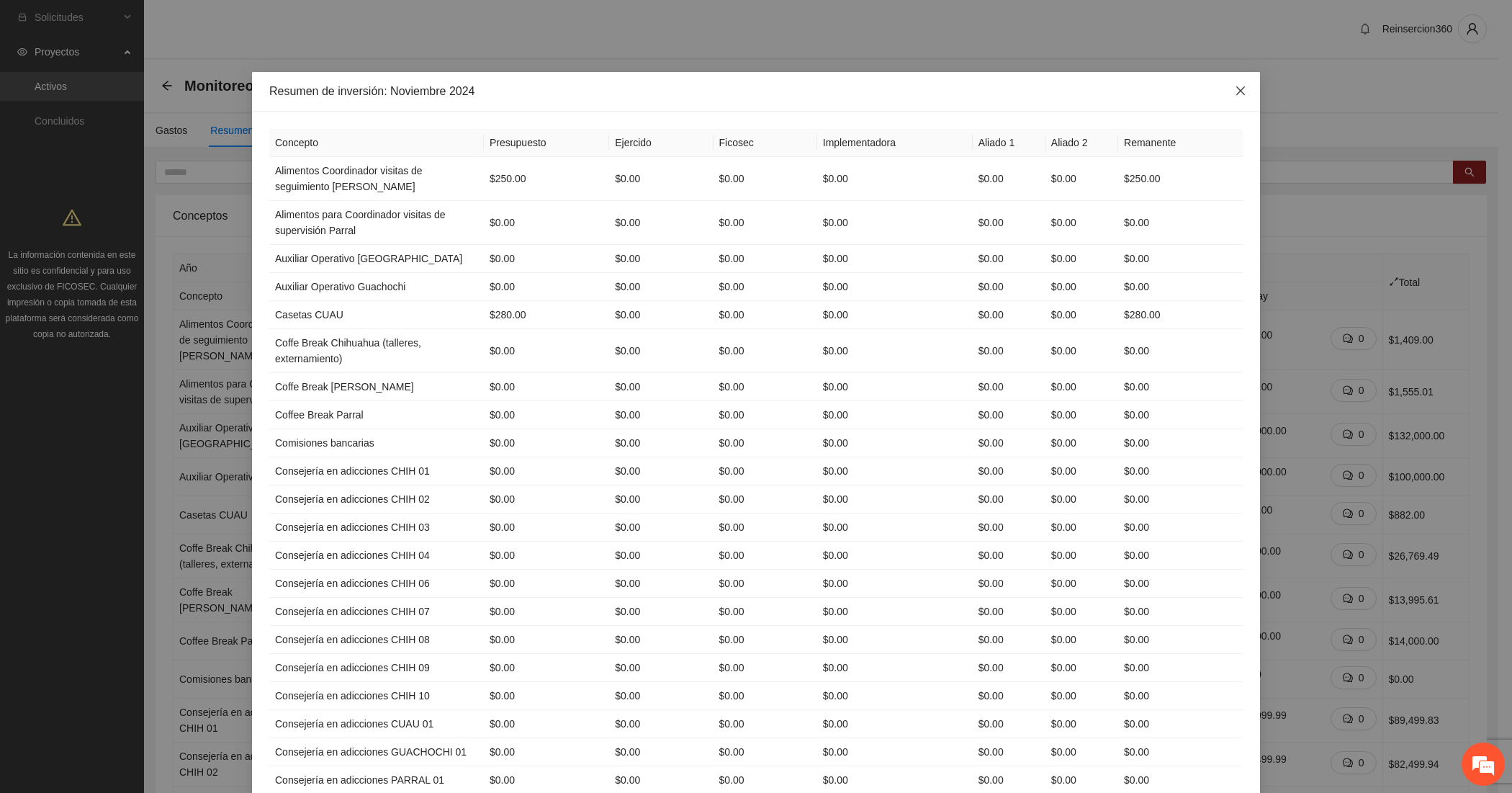
click at [1235, 92] on icon "close" at bounding box center [1240, 91] width 12 height 12
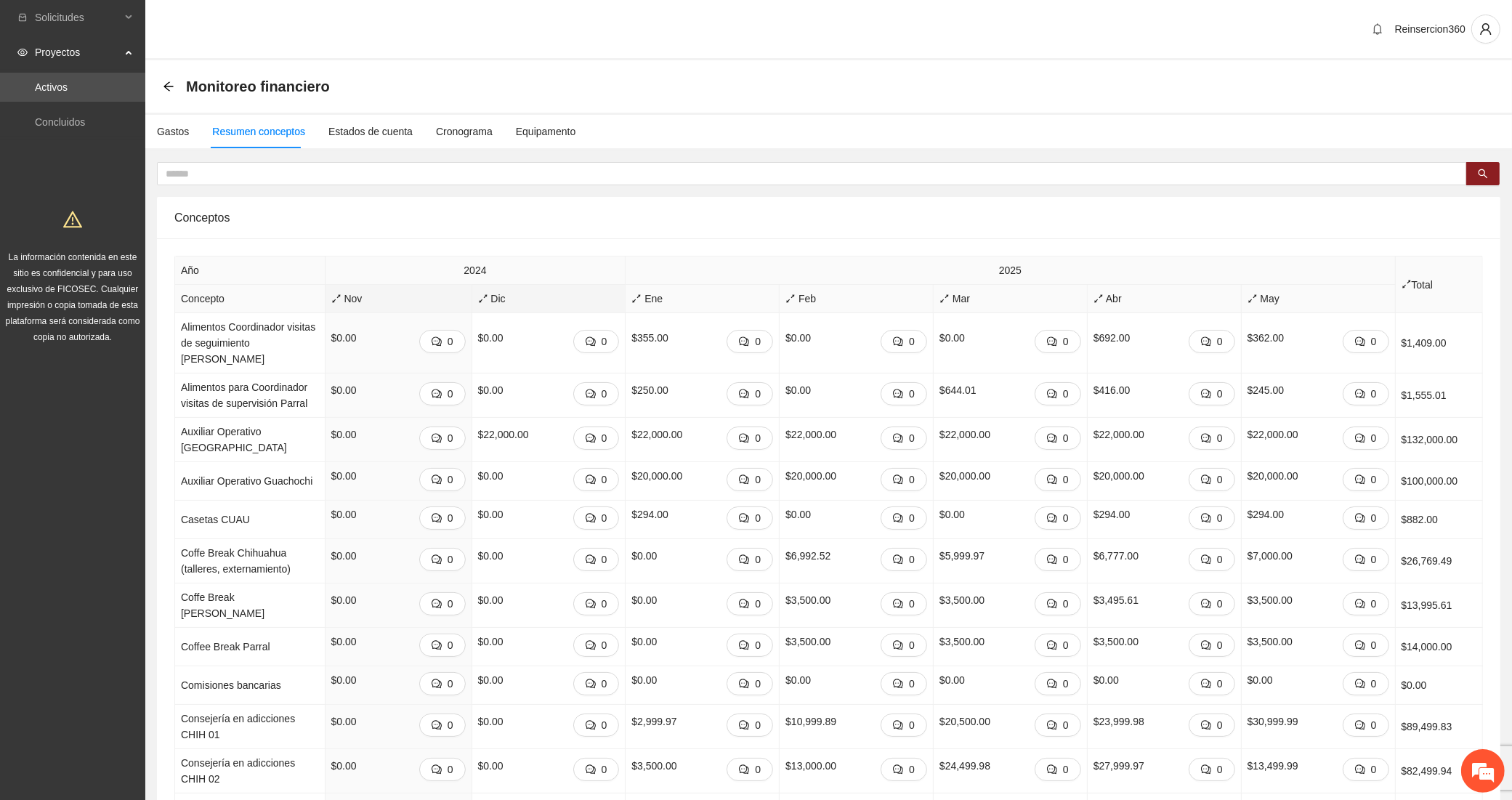
click at [478, 297] on span "Dic" at bounding box center [548, 299] width 142 height 16
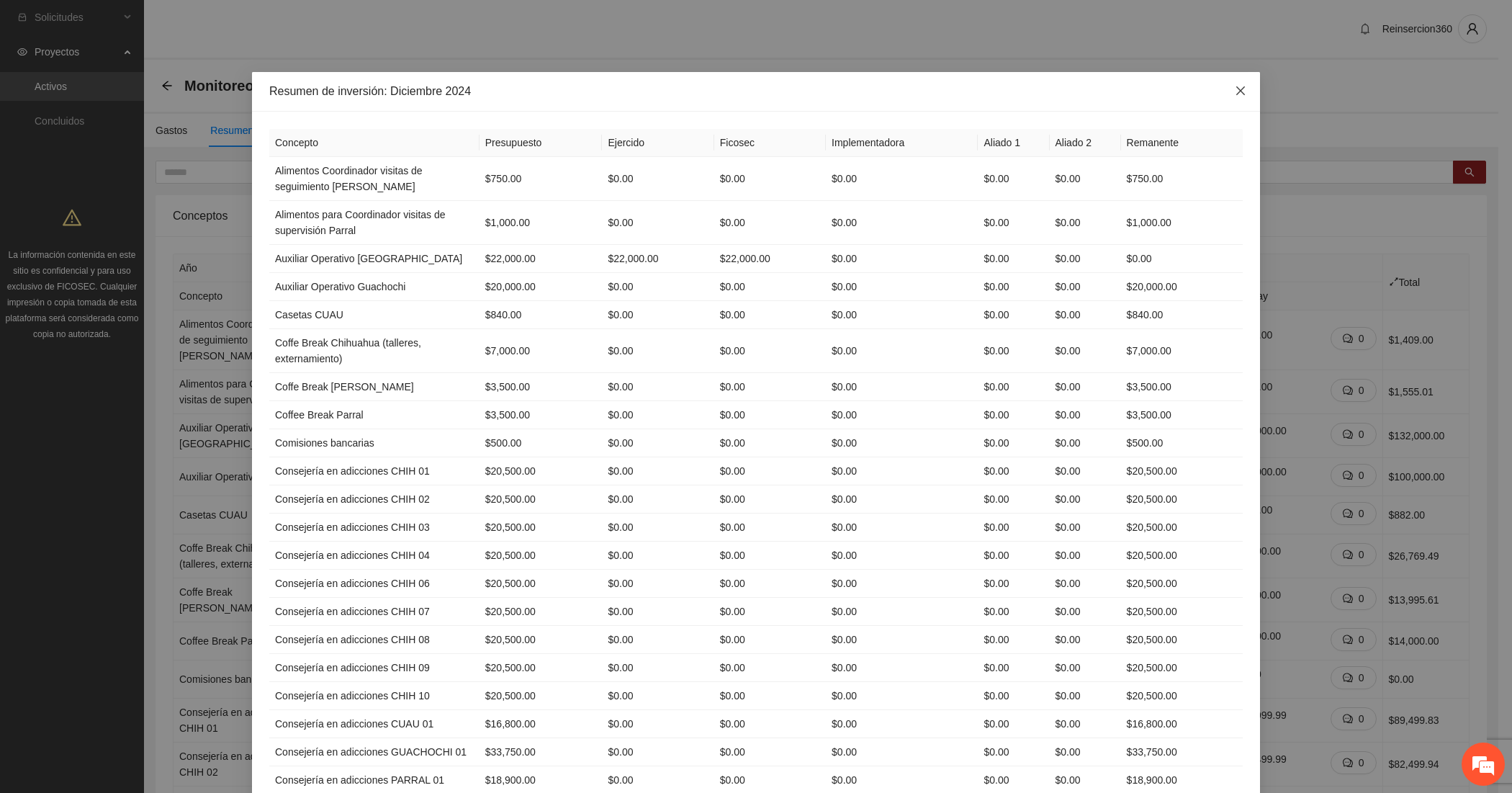
drag, startPoint x: 1233, startPoint y: 89, endPoint x: 1213, endPoint y: 95, distance: 20.9
click at [1235, 89] on icon "close" at bounding box center [1240, 91] width 12 height 12
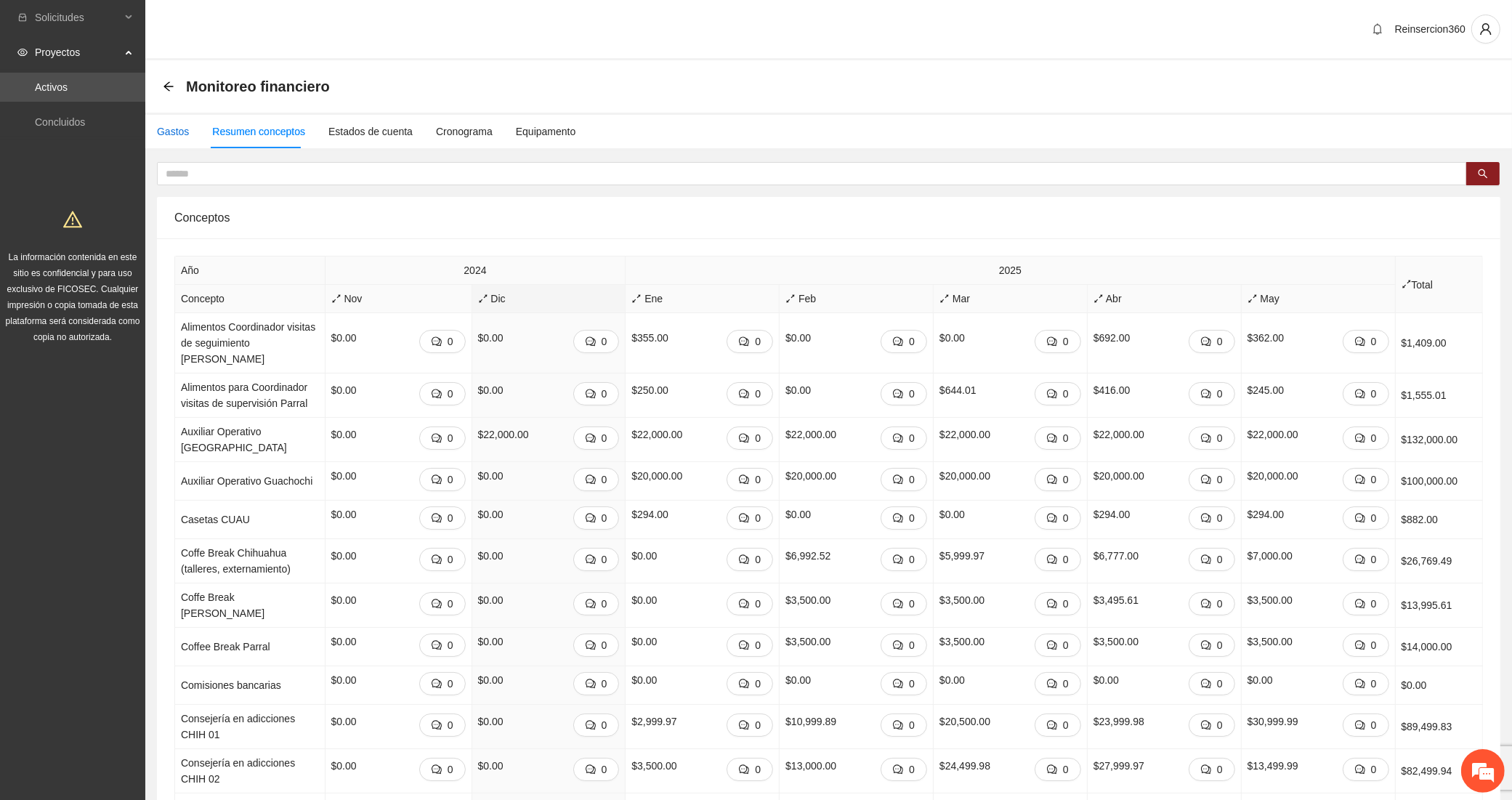
click at [173, 126] on div "Gastos" at bounding box center [173, 131] width 32 height 16
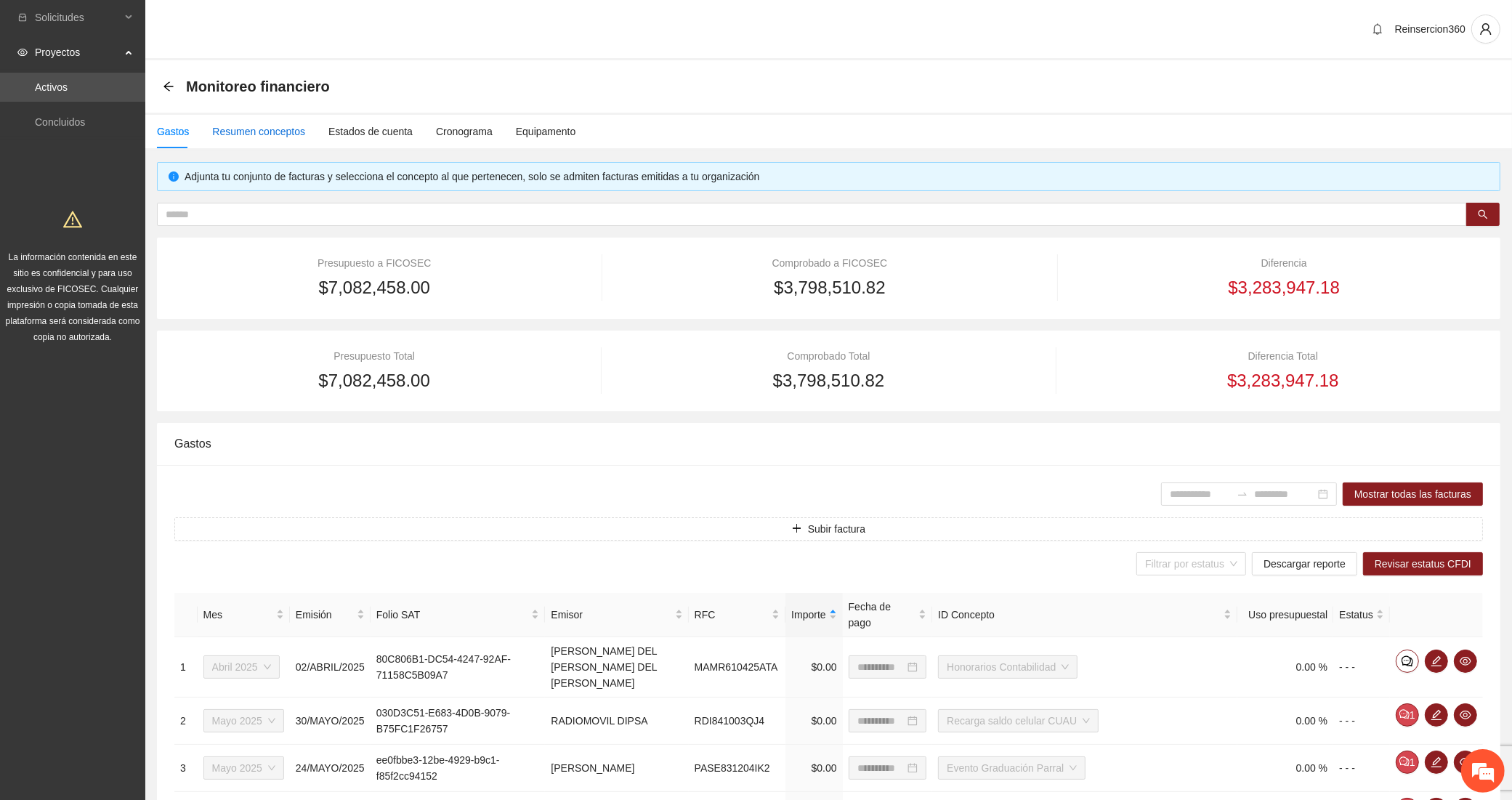
click at [246, 135] on div "Resumen conceptos" at bounding box center [258, 131] width 93 height 16
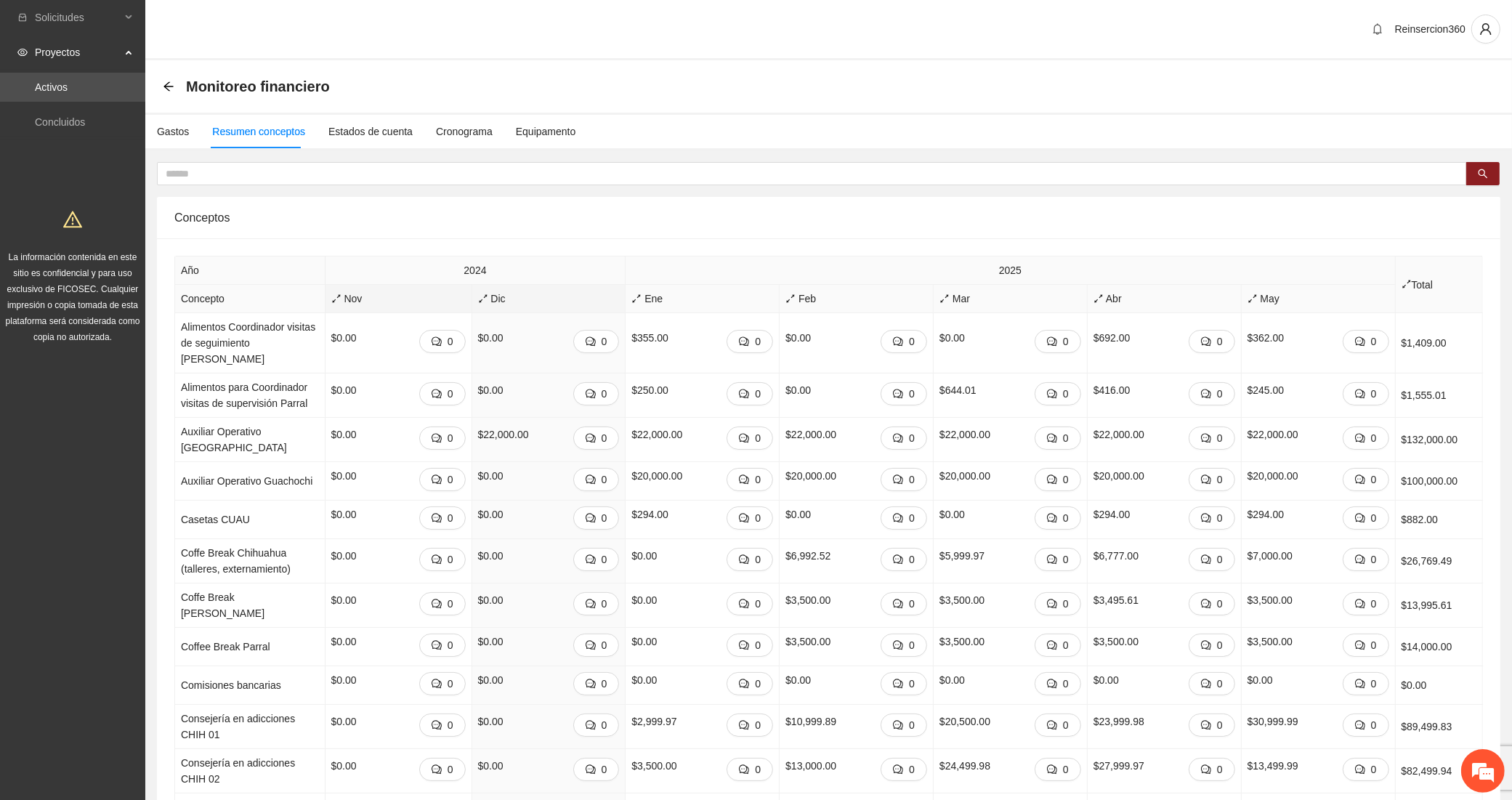
click at [331, 296] on icon "arrows-alt" at bounding box center [336, 299] width 10 height 10
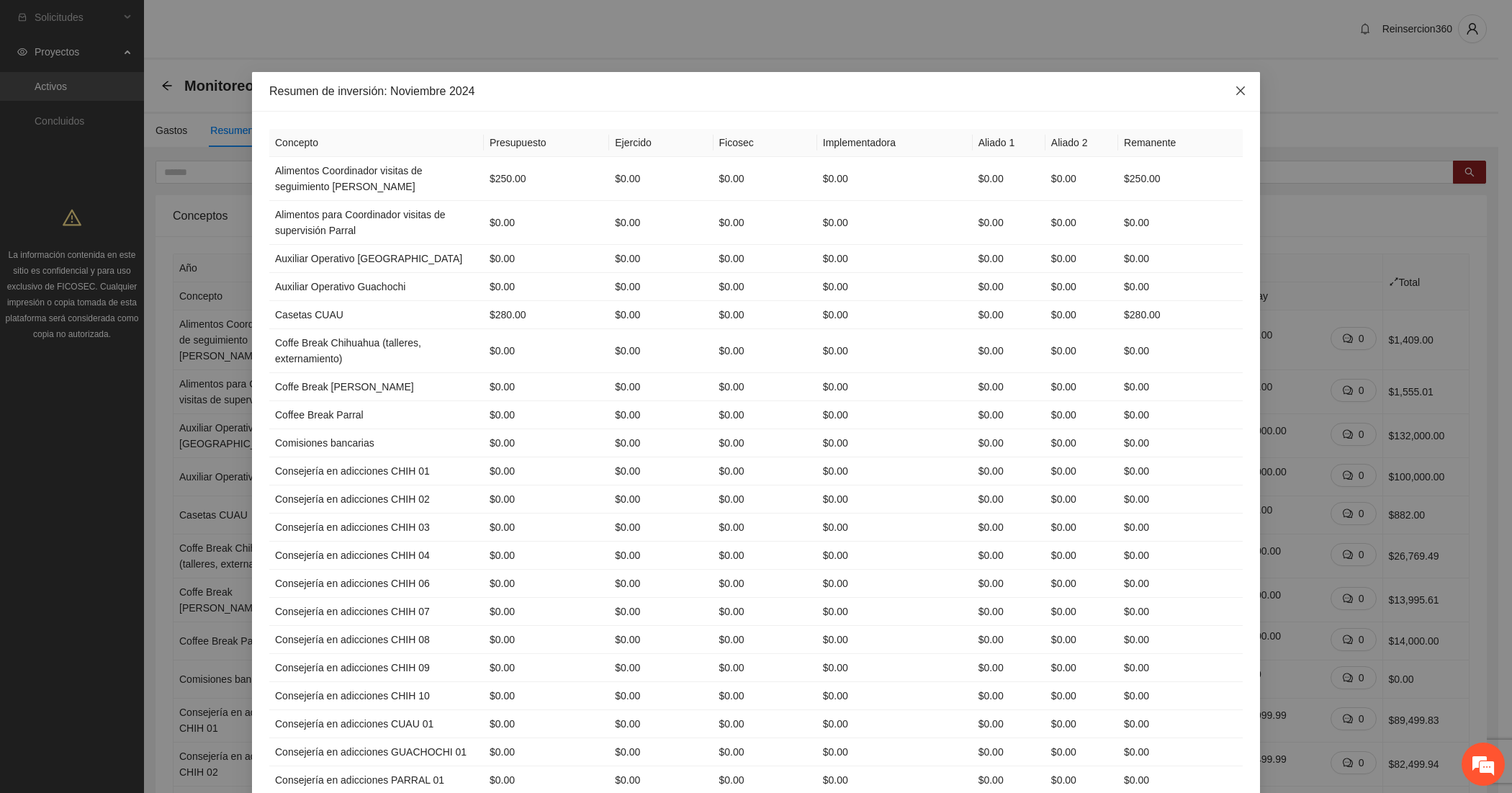
click at [1235, 94] on icon "close" at bounding box center [1240, 91] width 12 height 12
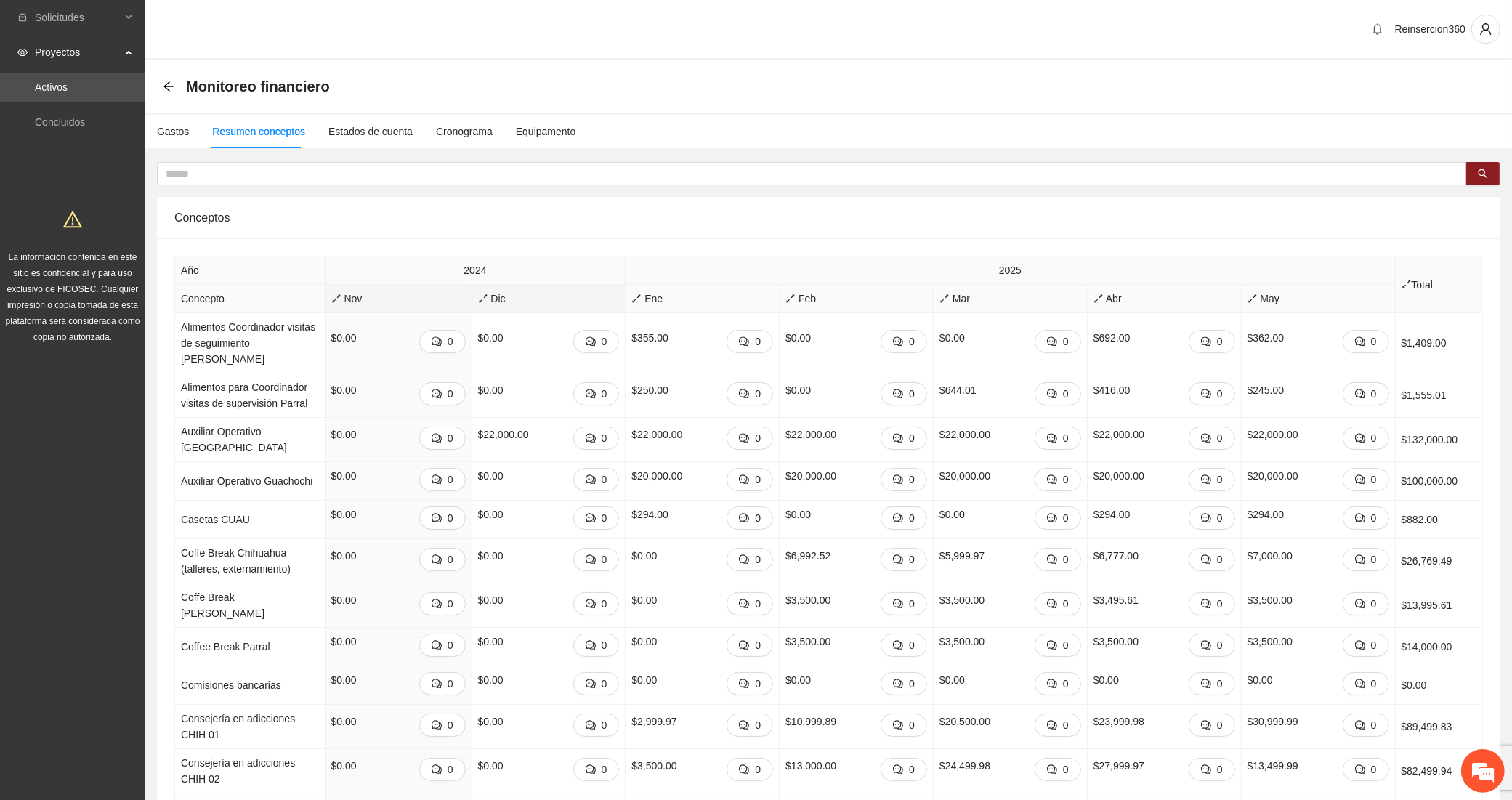
click at [478, 292] on span "Dic" at bounding box center [548, 299] width 142 height 16
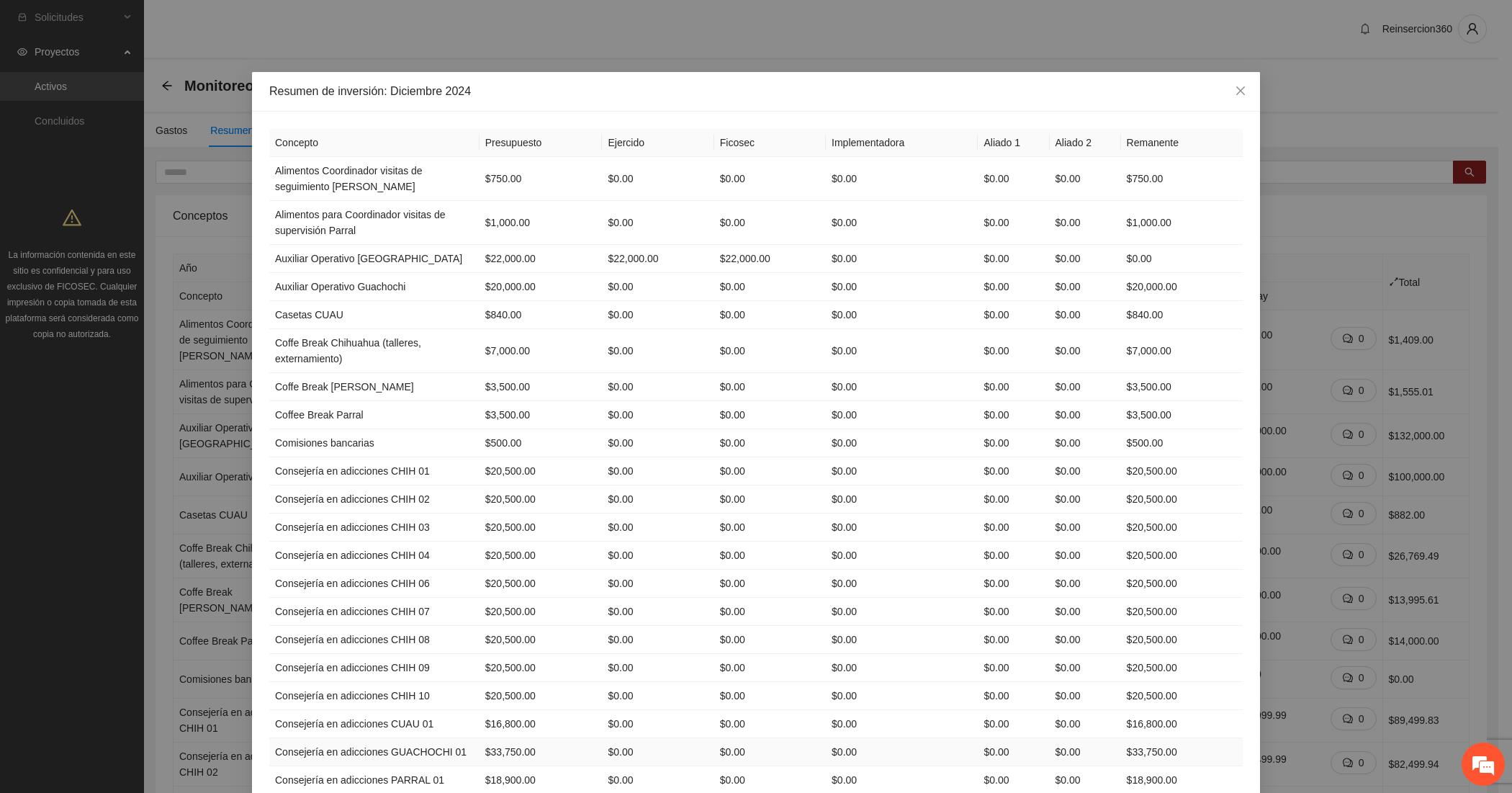
click at [1087, 754] on td "$0.00" at bounding box center [1086, 752] width 71 height 28
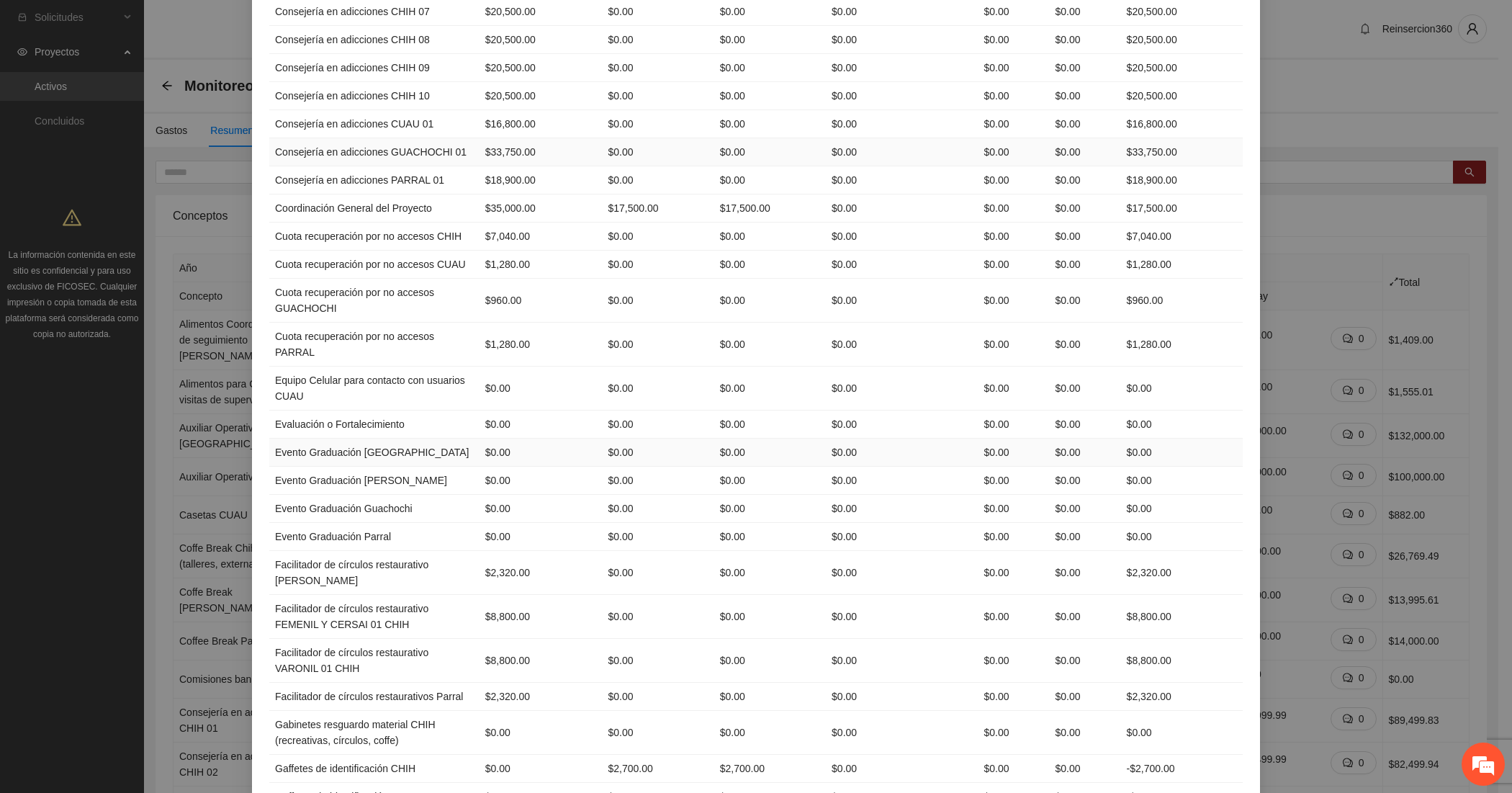
scroll to position [721, 0]
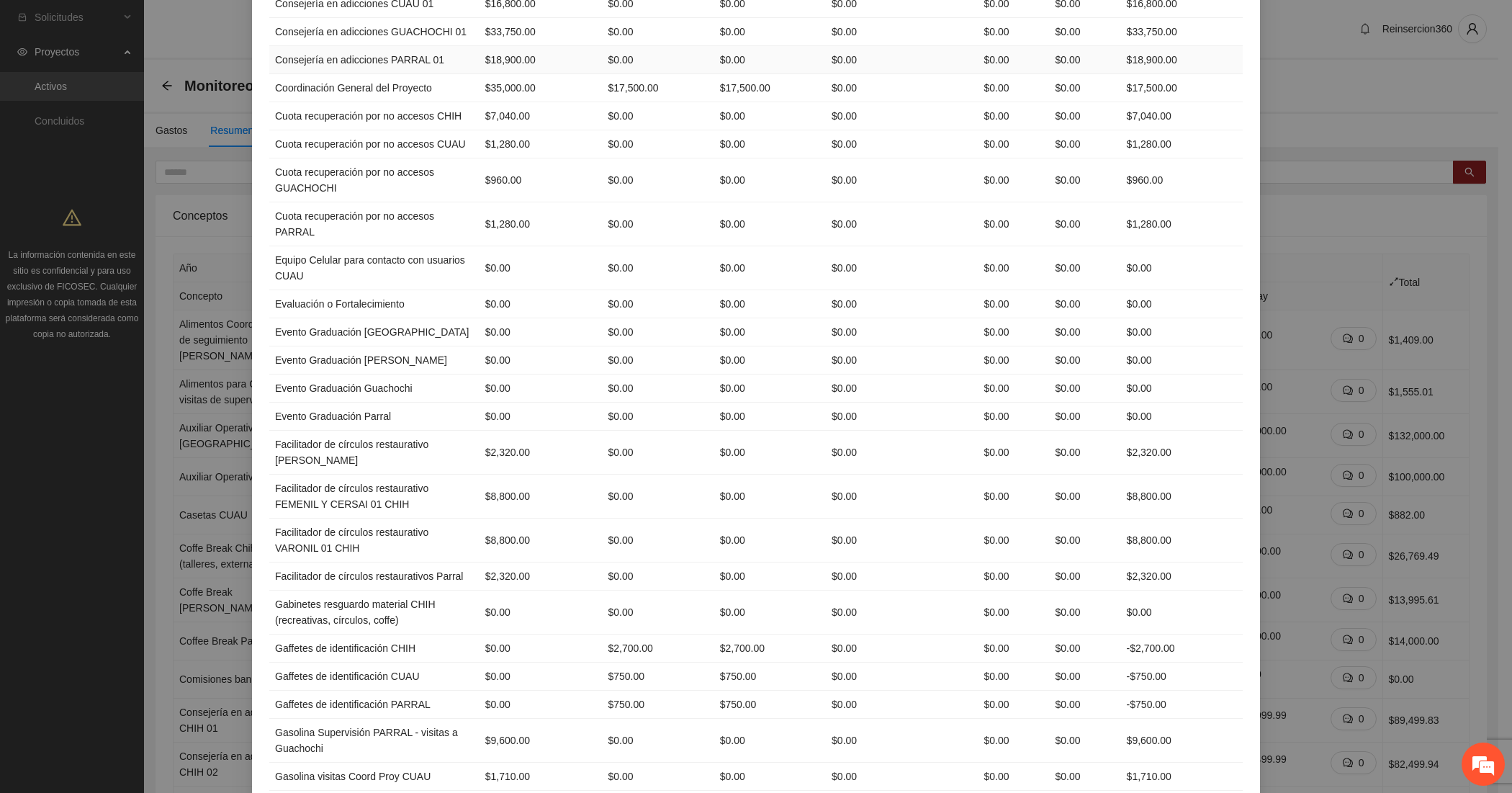
click at [1082, 73] on td "$0.00" at bounding box center [1086, 60] width 71 height 28
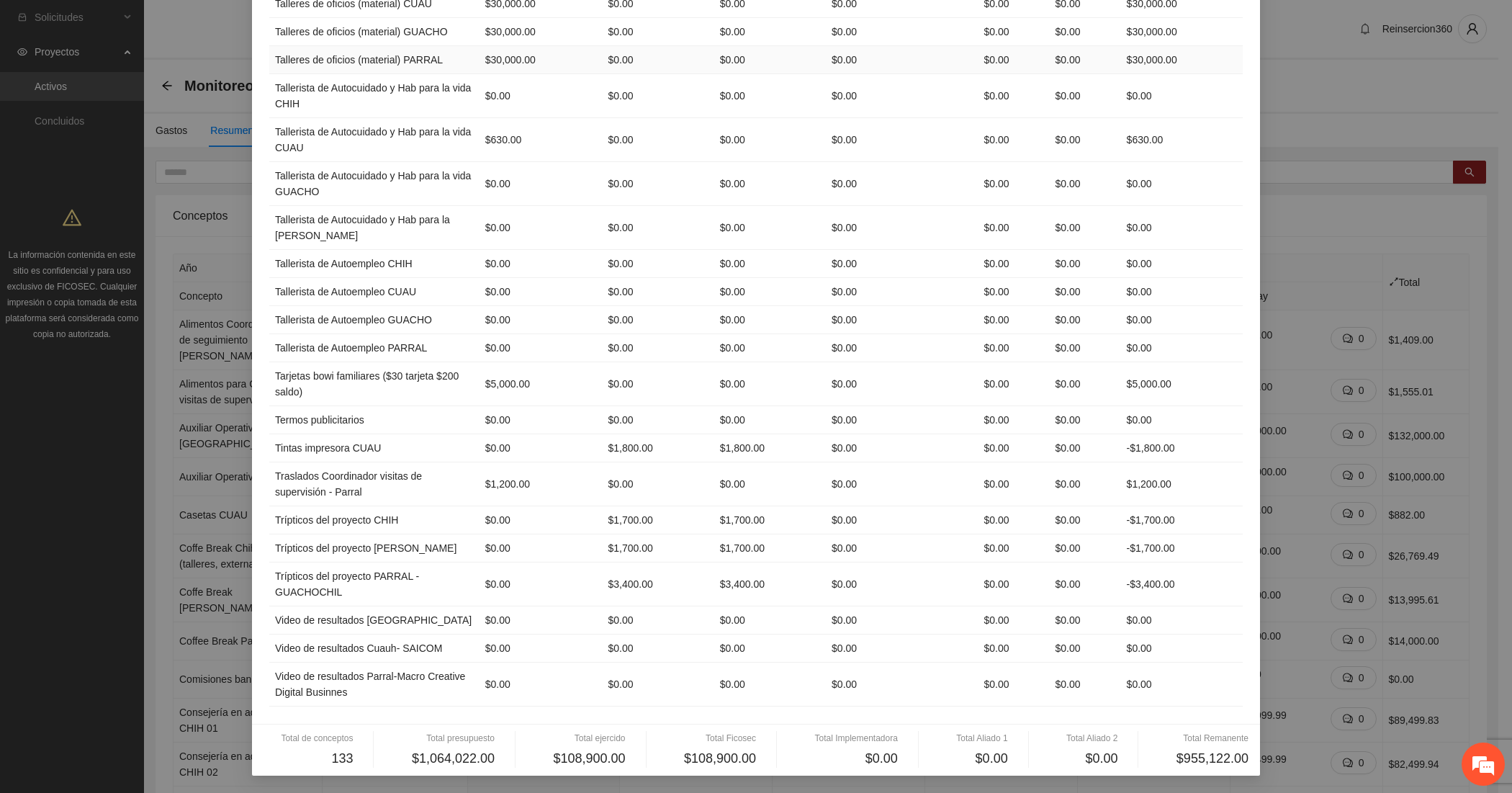
scroll to position [3842, 0]
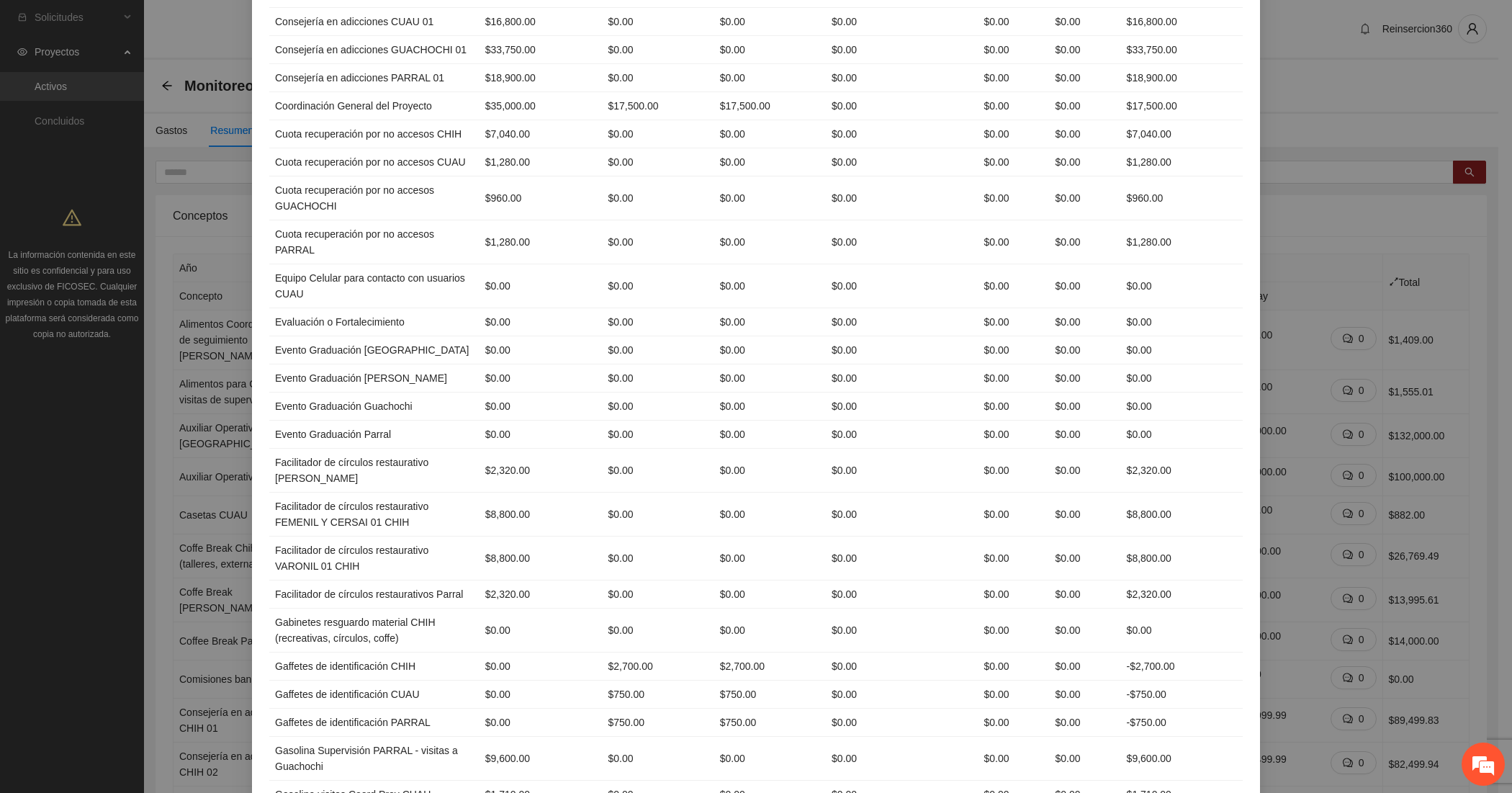
scroll to position [0, 0]
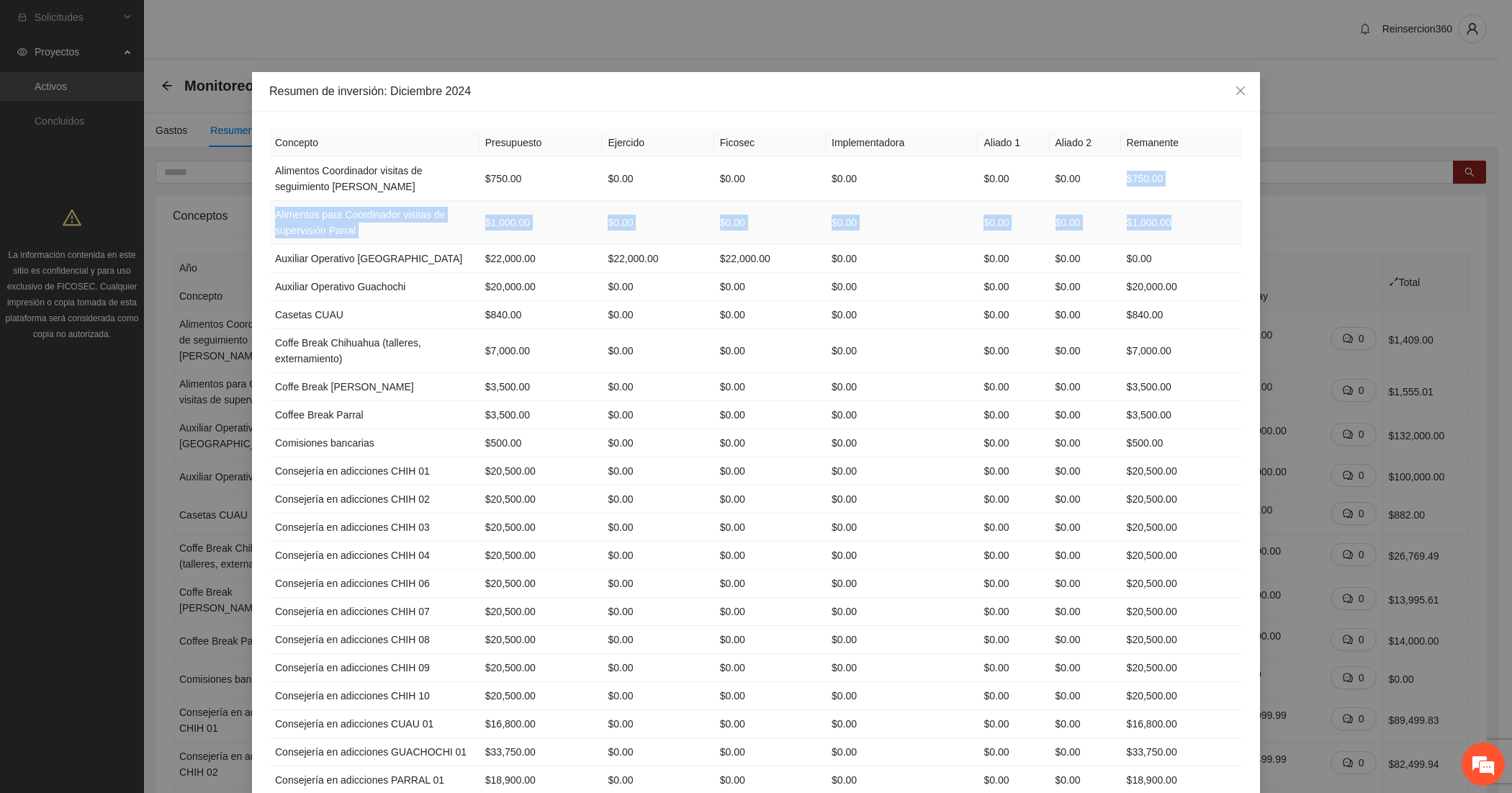
drag, startPoint x: 1117, startPoint y: 174, endPoint x: 1161, endPoint y: 234, distance: 74.4
click at [1161, 234] on td "$1,000.00" at bounding box center [1181, 223] width 121 height 44
click at [1149, 224] on td "$1,000.00" at bounding box center [1181, 223] width 121 height 44
click at [1151, 259] on td "$0.00" at bounding box center [1181, 259] width 121 height 28
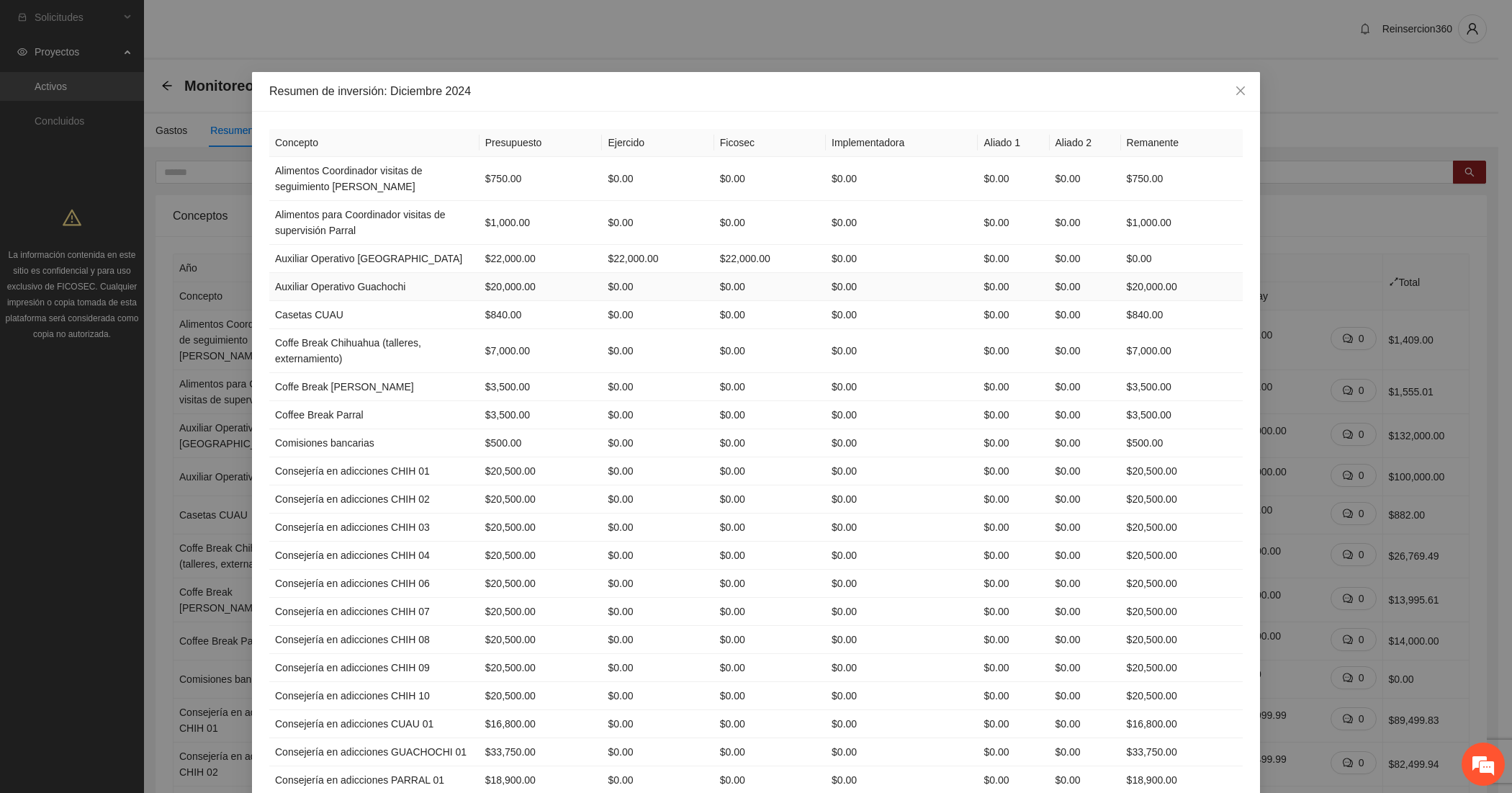
click at [1141, 286] on td "$20,000.00" at bounding box center [1181, 287] width 121 height 28
drag, startPoint x: 1232, startPoint y: 91, endPoint x: 1186, endPoint y: 106, distance: 48.4
click at [1236, 91] on icon "close" at bounding box center [1240, 91] width 8 height 8
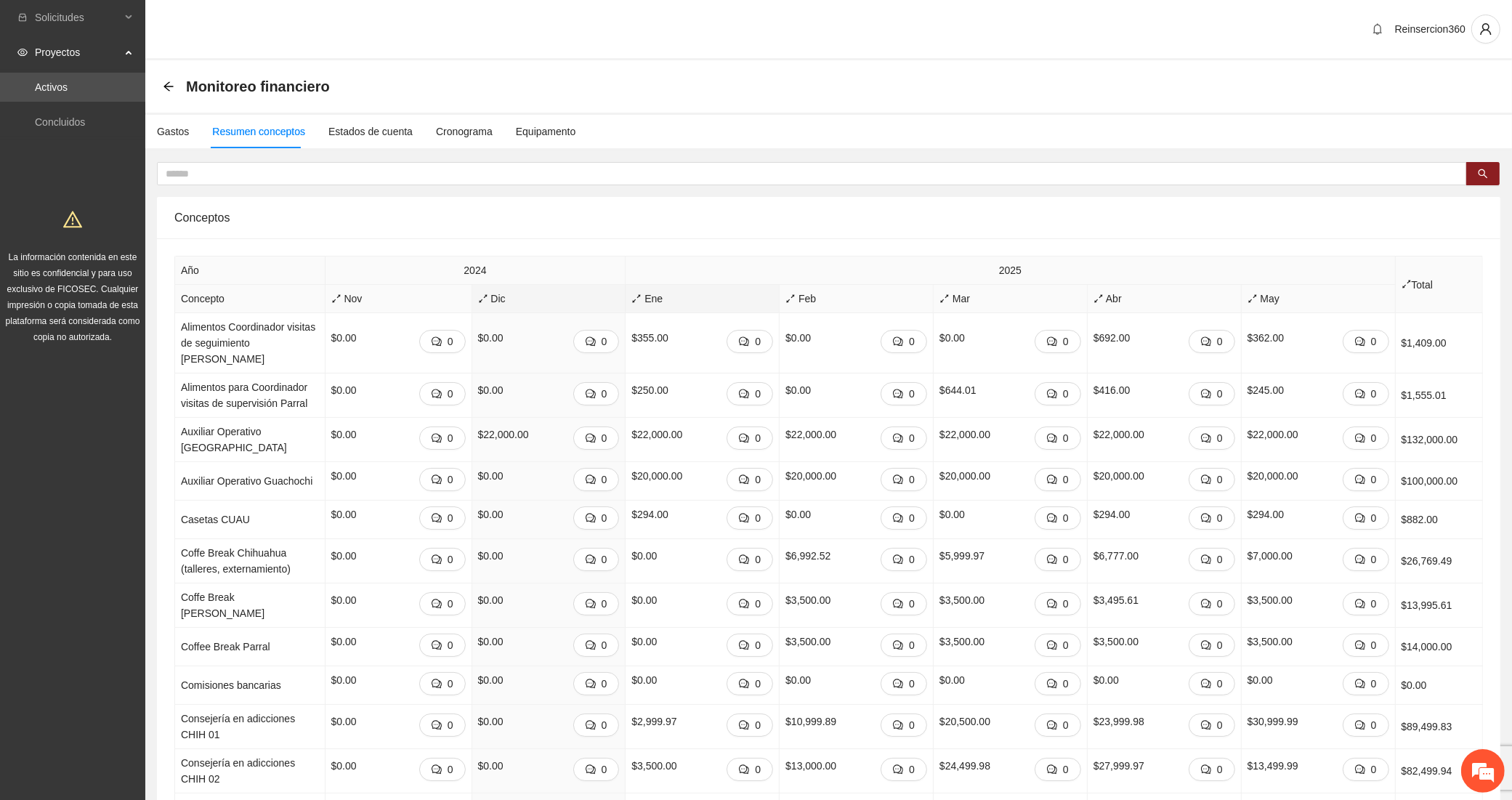
click at [631, 295] on span "Ene" at bounding box center [702, 299] width 142 height 16
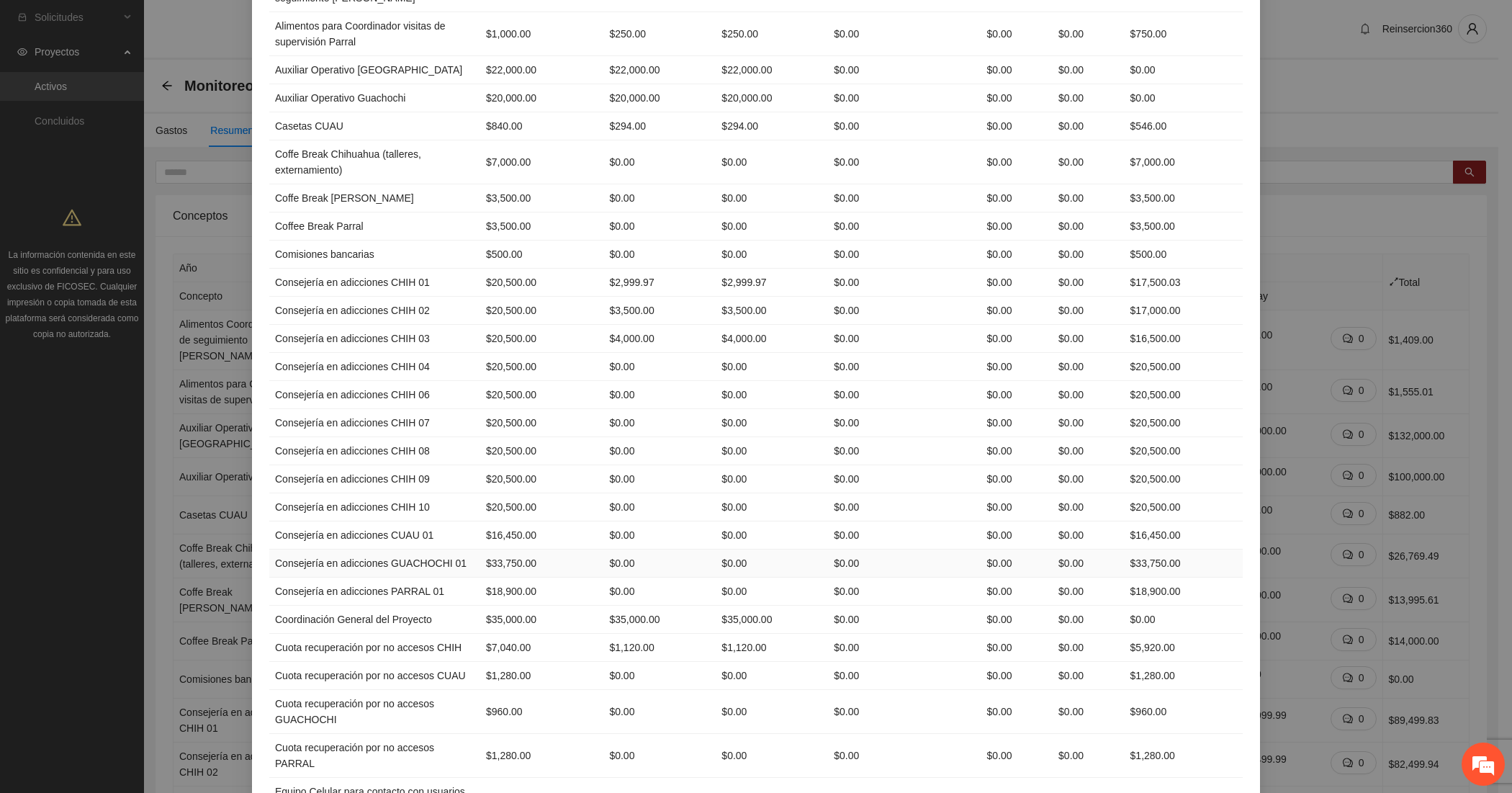
scroll to position [240, 0]
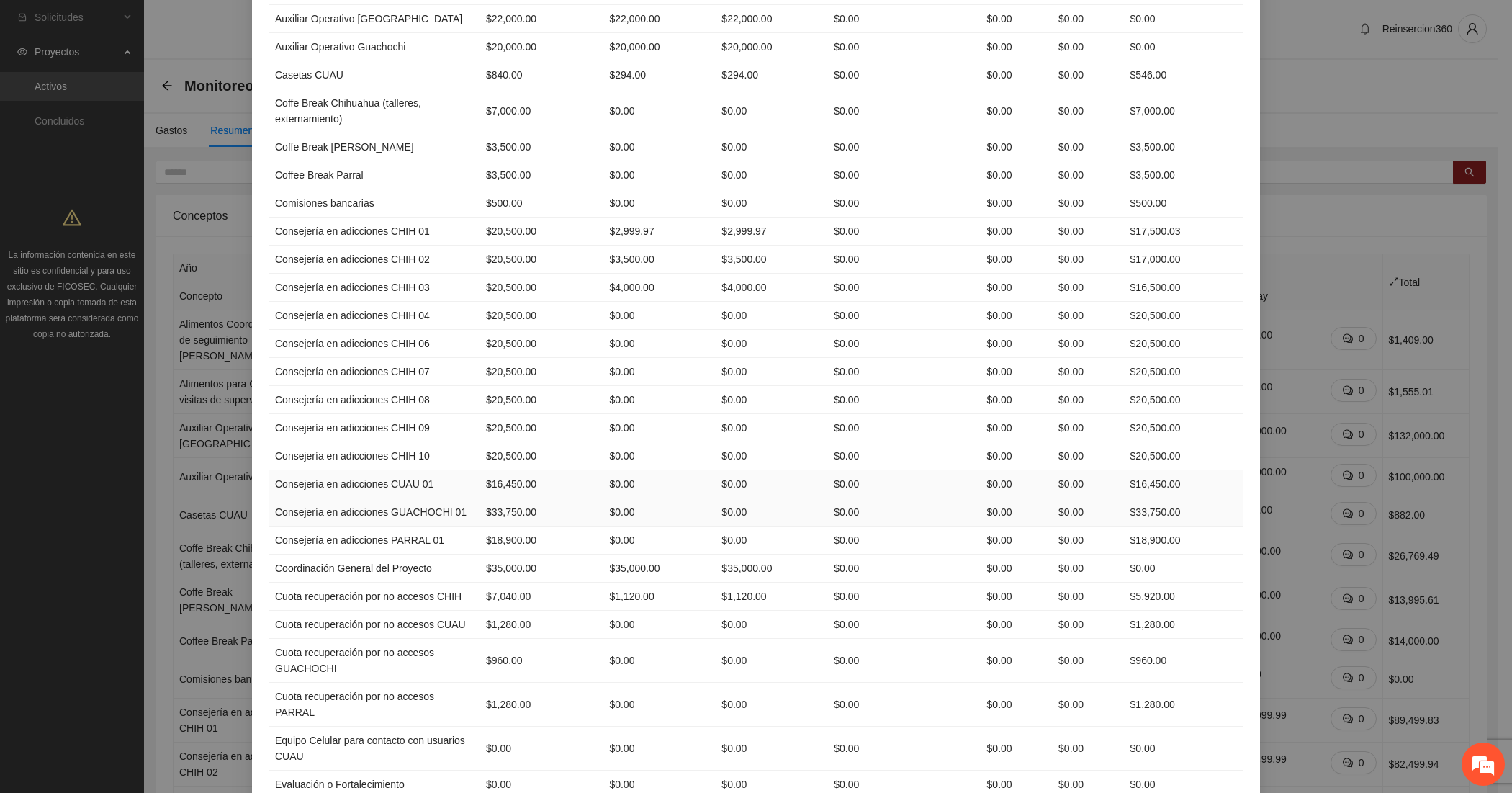
click at [1113, 514] on td "$0.00" at bounding box center [1088, 513] width 72 height 28
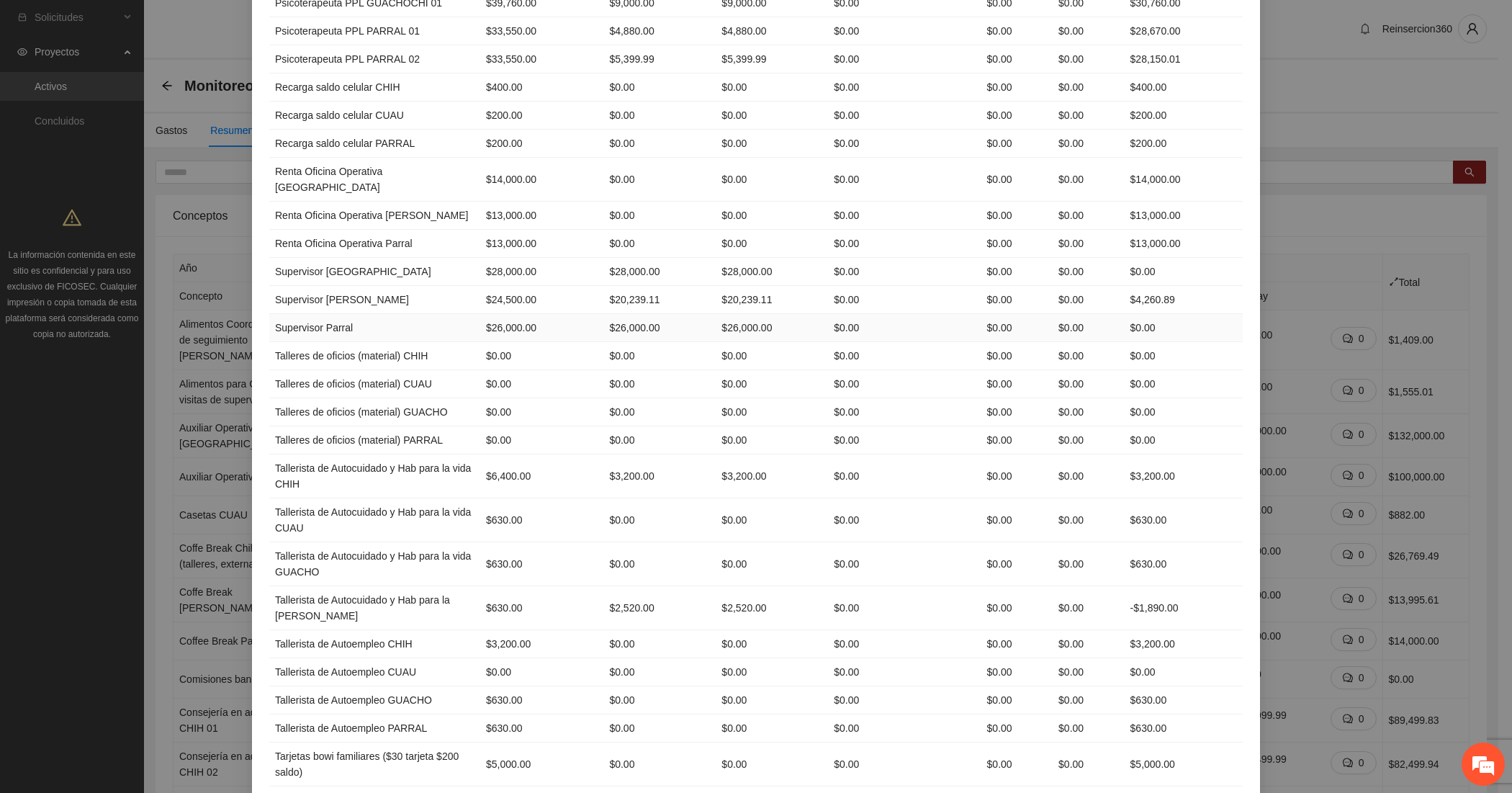
scroll to position [3481, 0]
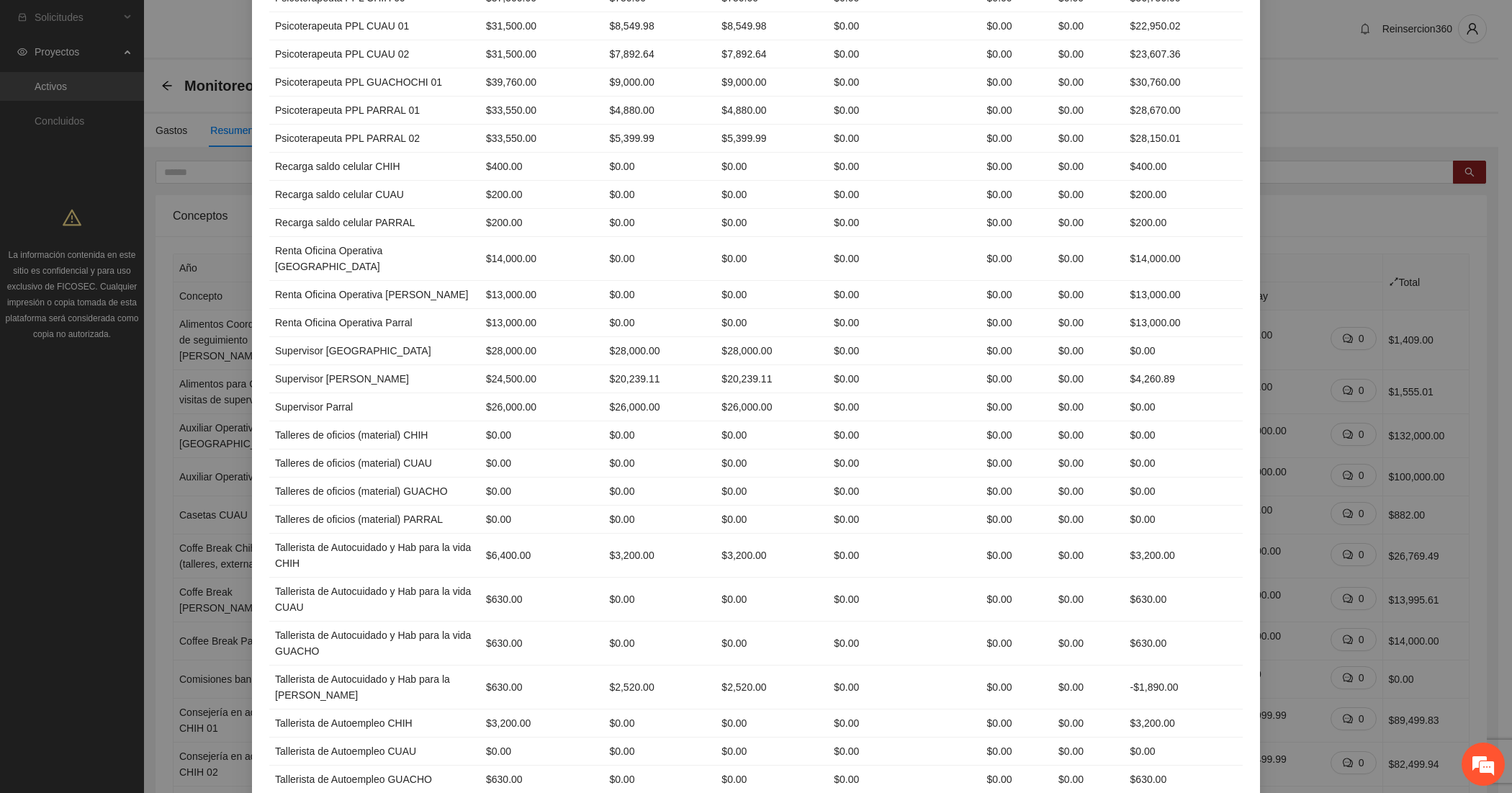
scroll to position [3242, 0]
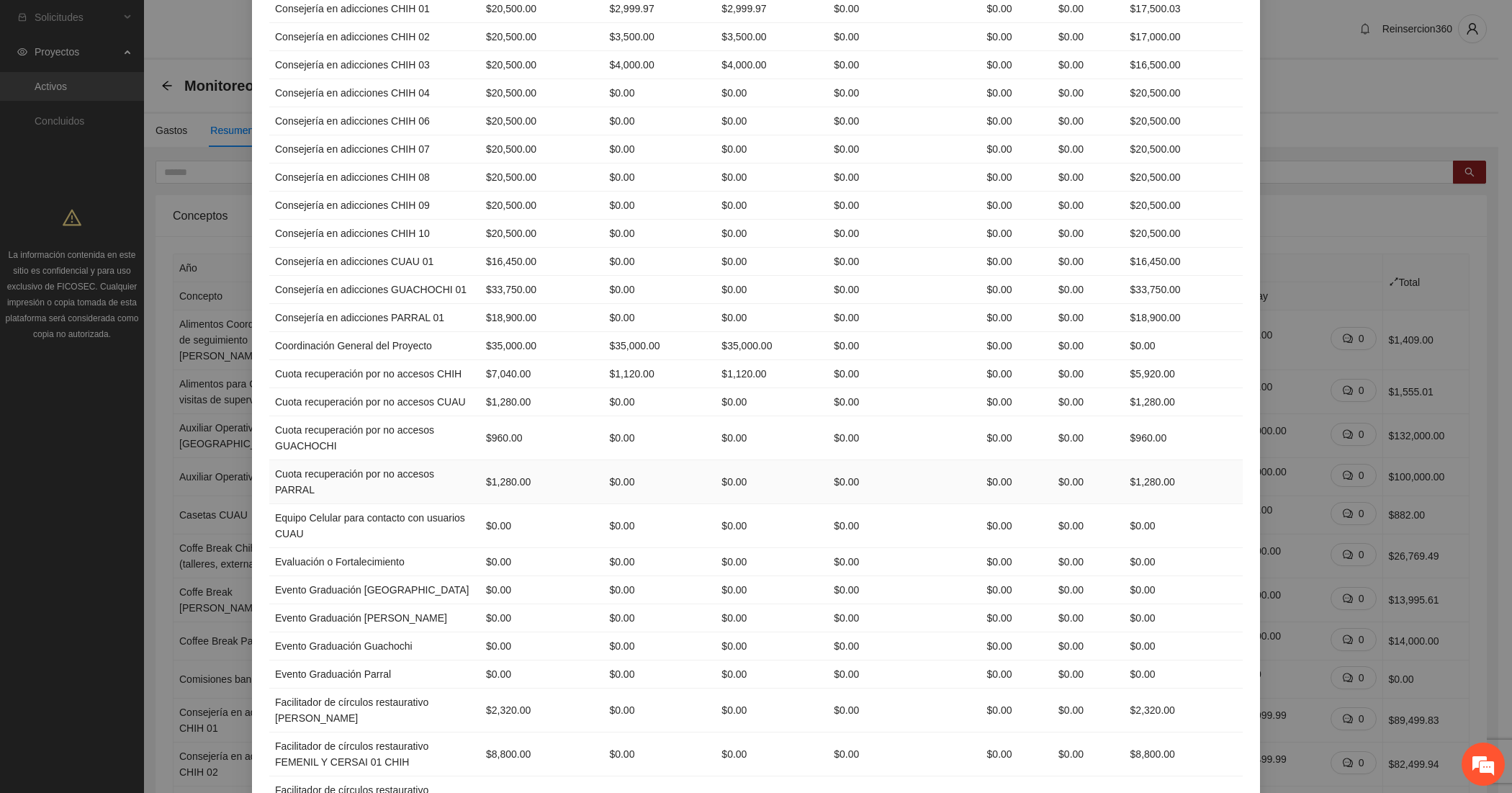
scroll to position [0, 0]
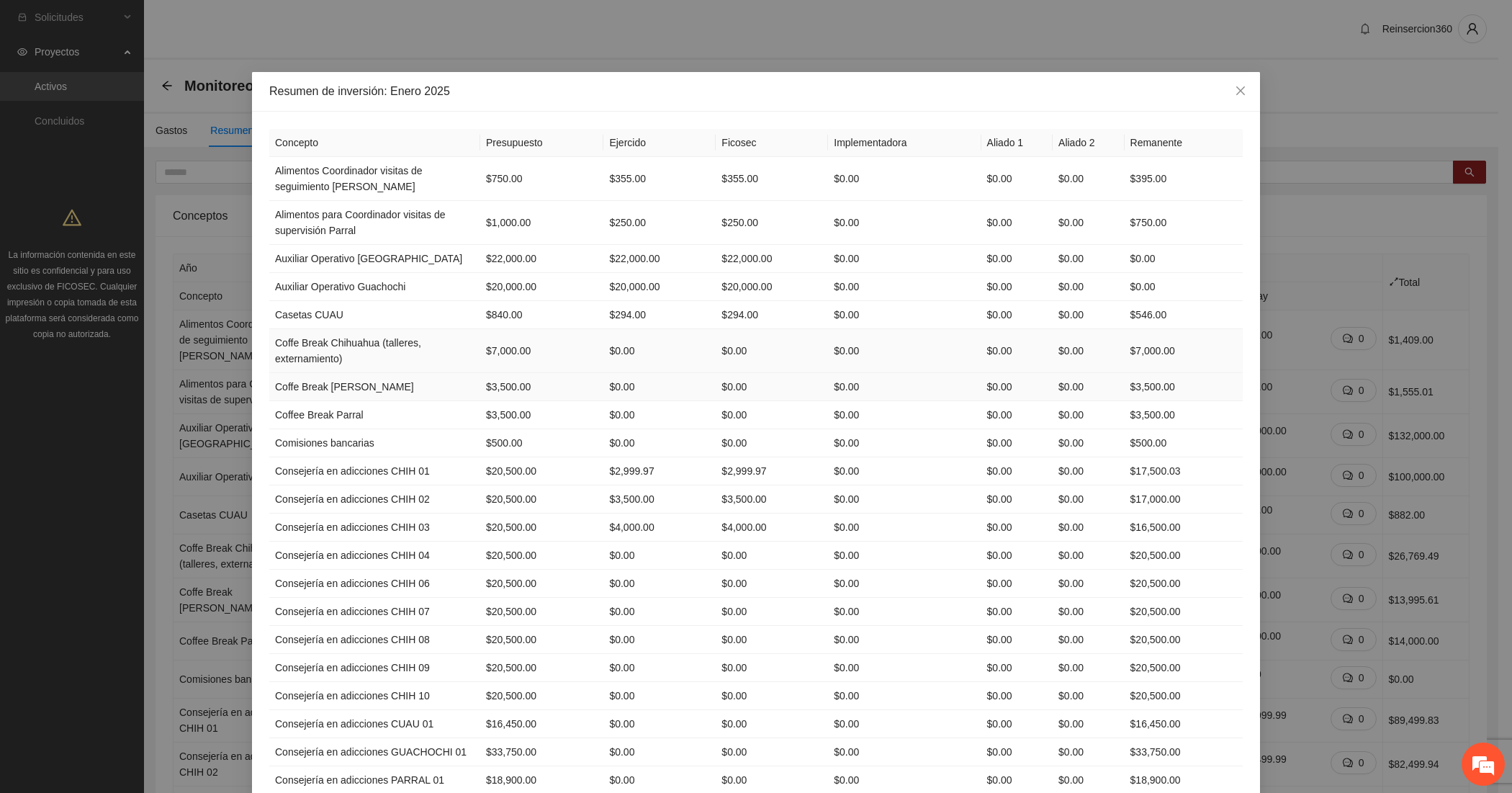
click at [754, 394] on td "$0.00" at bounding box center [771, 387] width 112 height 28
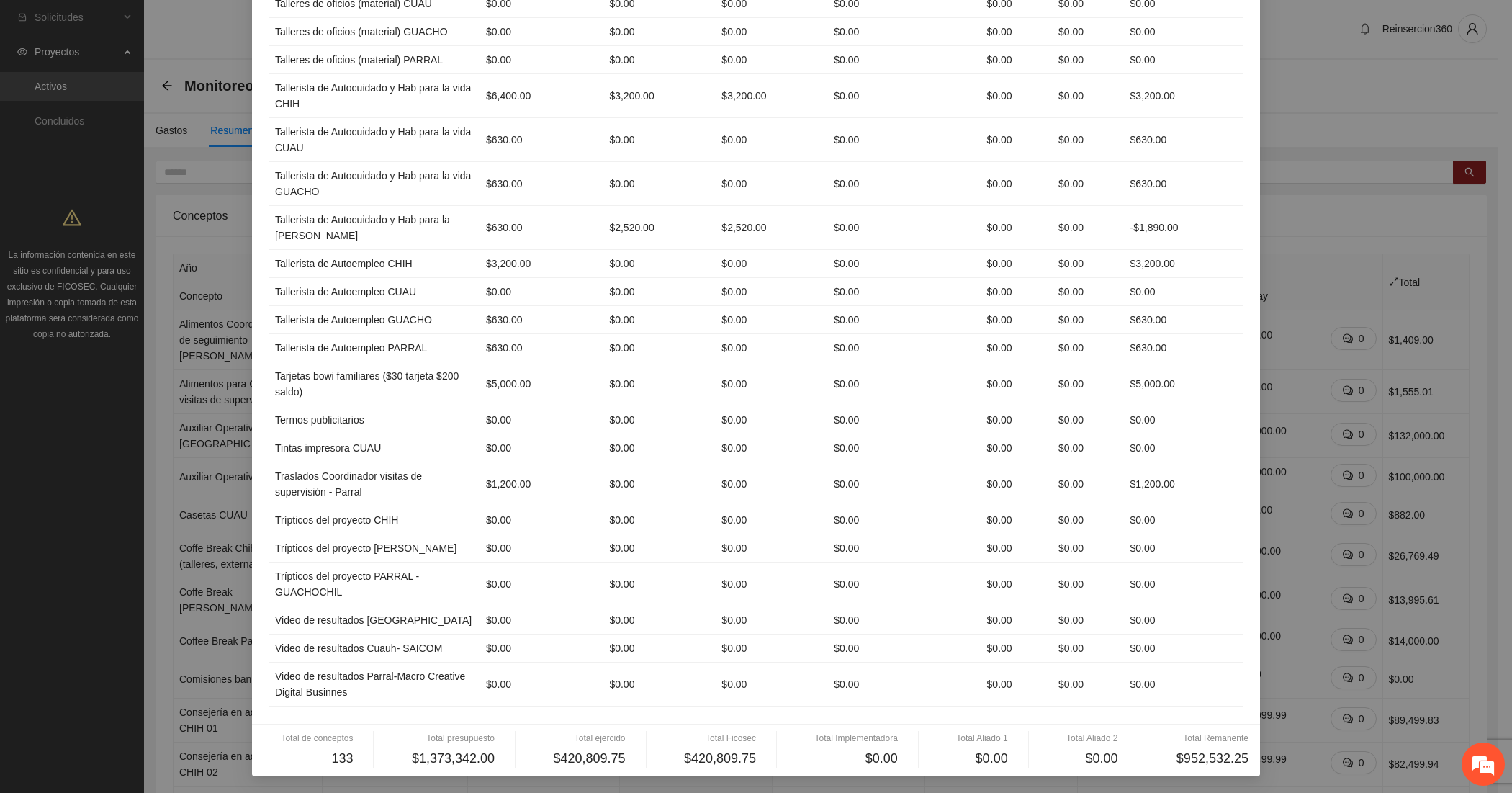
scroll to position [4064, 0]
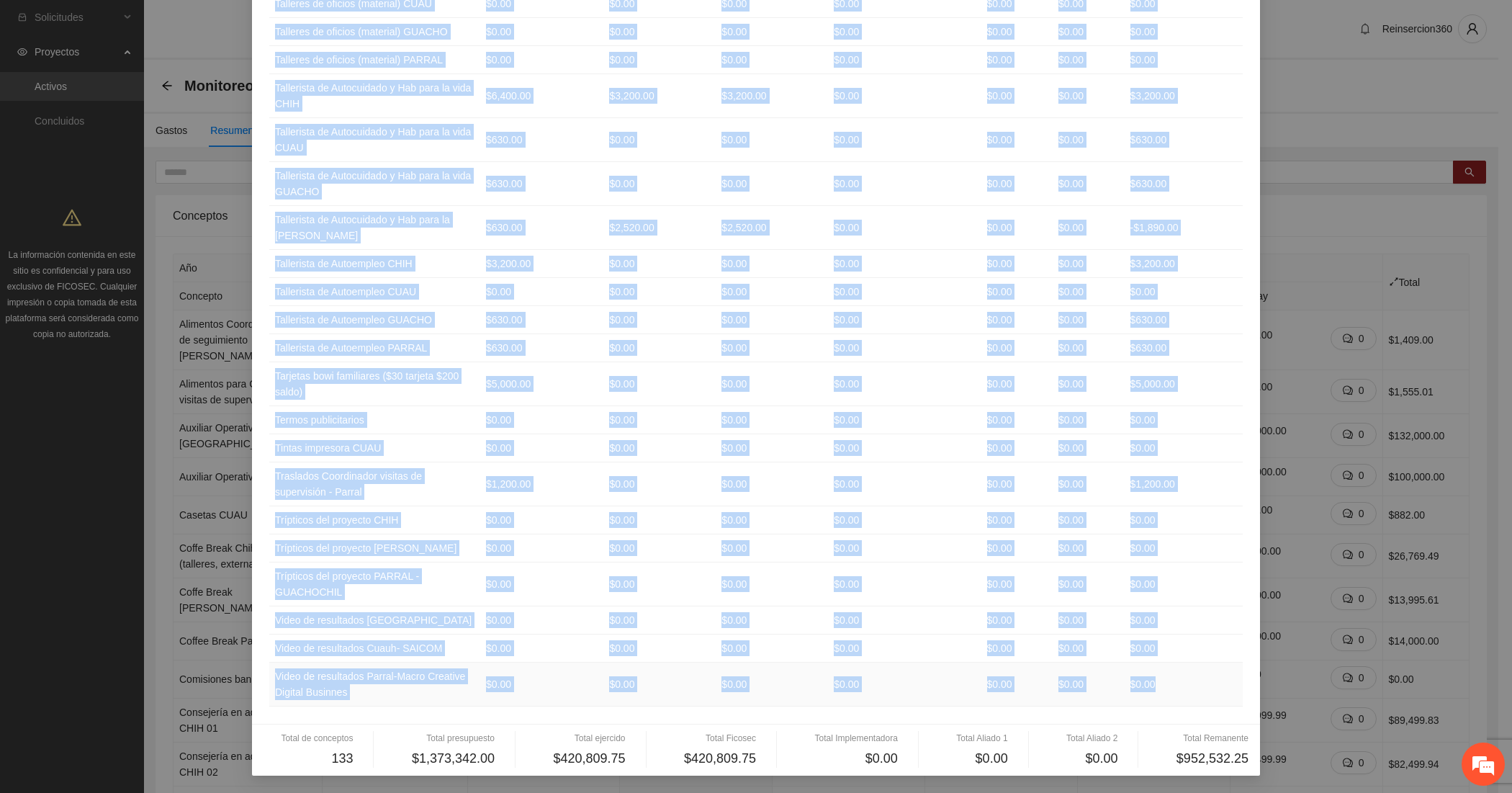
drag, startPoint x: 1117, startPoint y: 173, endPoint x: 1186, endPoint y: 681, distance: 512.7
drag, startPoint x: 270, startPoint y: 142, endPoint x: 1156, endPoint y: 664, distance: 1028.3
click at [1215, 306] on td "$630.00" at bounding box center [1184, 320] width 118 height 28
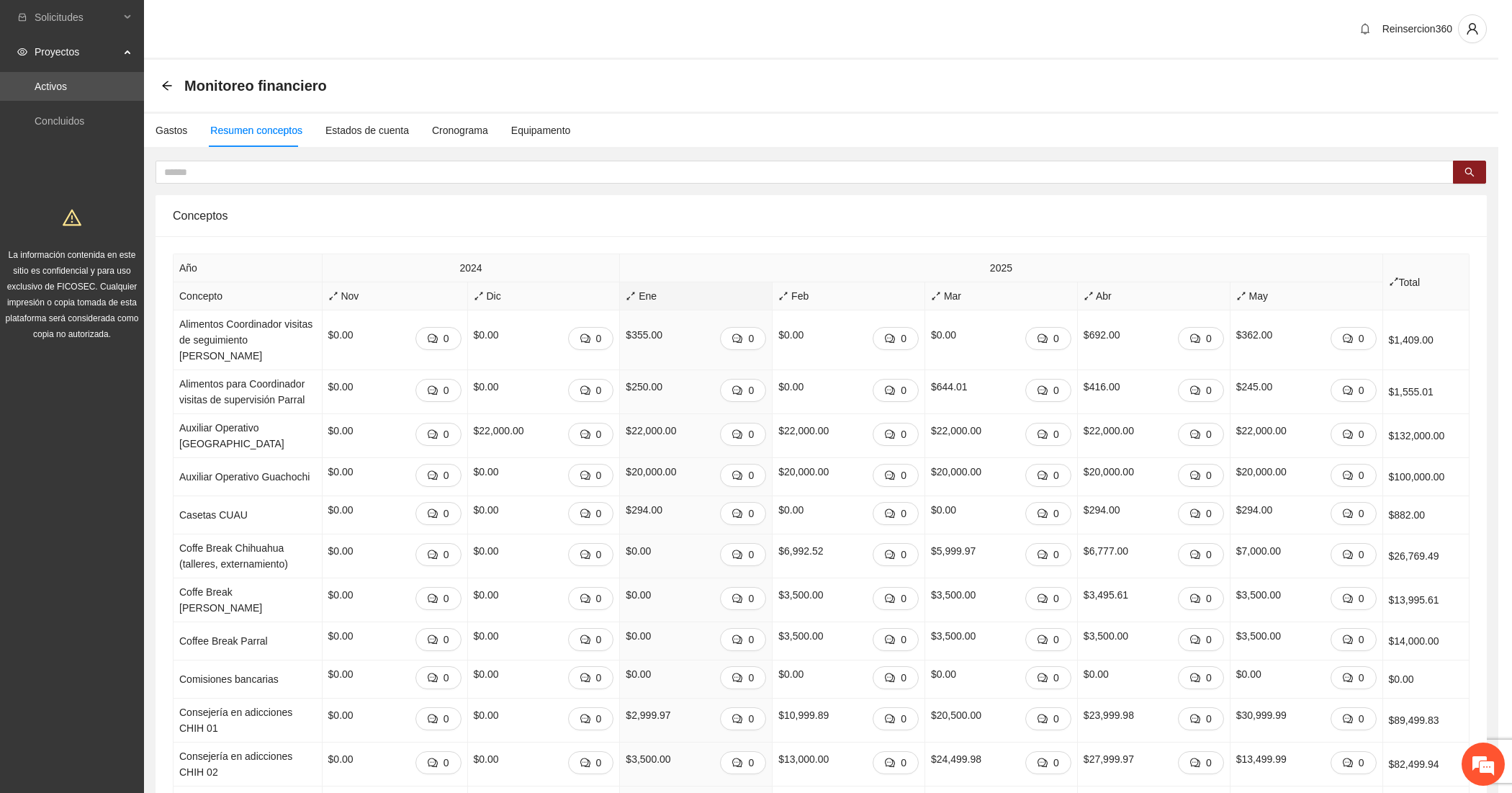
scroll to position [3992, 0]
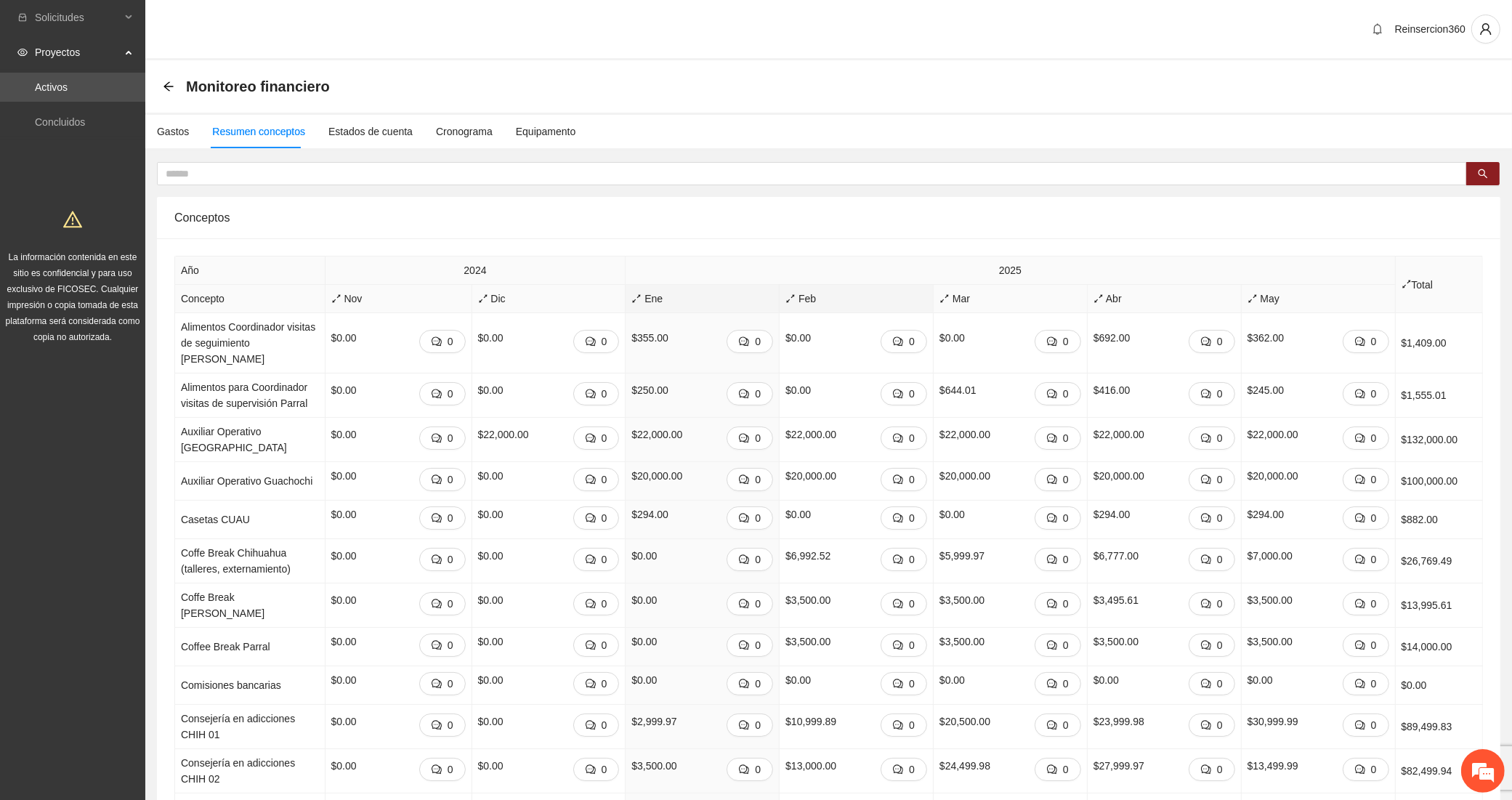
click at [786, 297] on icon "arrows-alt" at bounding box center [791, 299] width 10 height 10
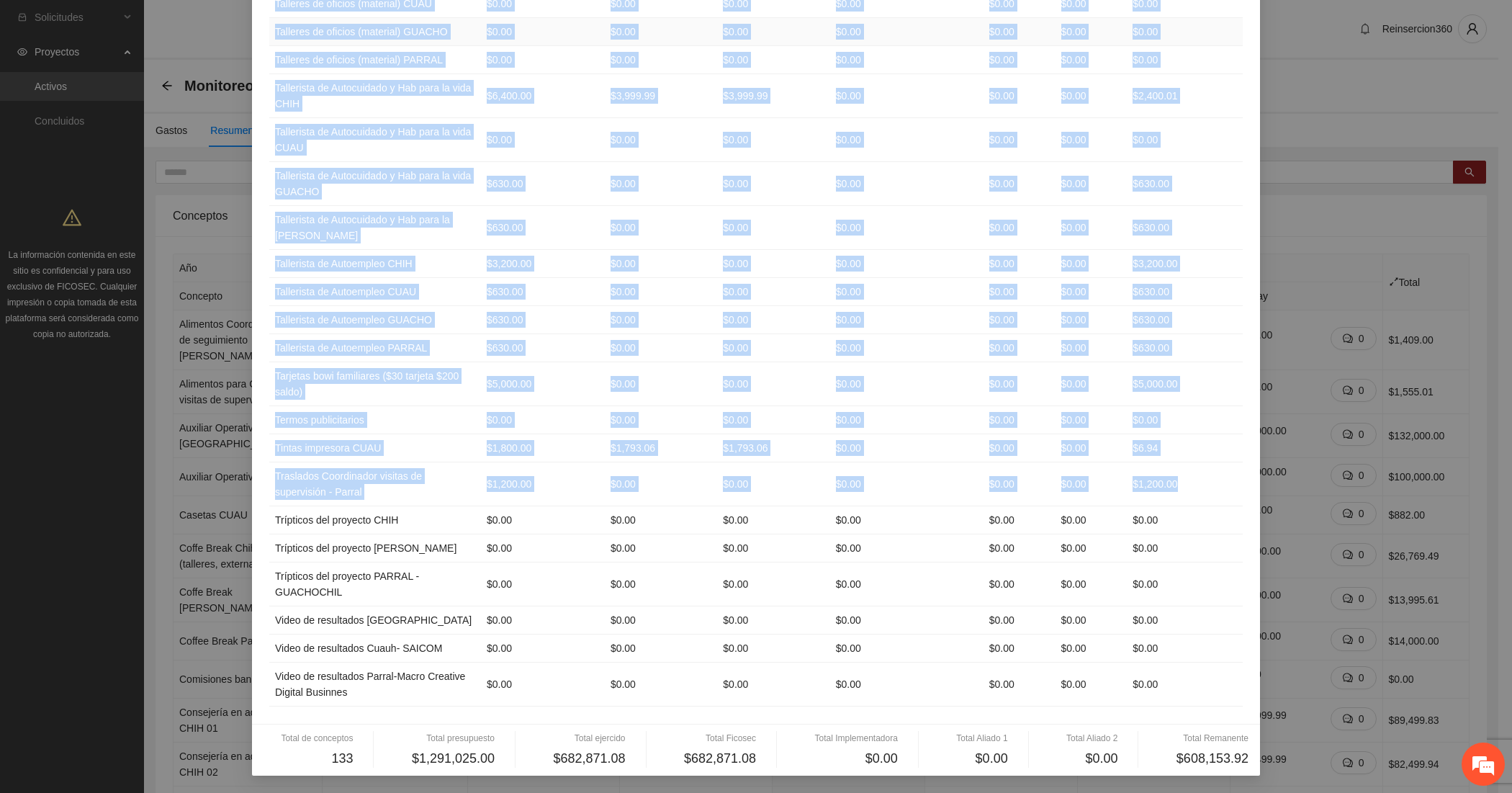
scroll to position [4064, 0]
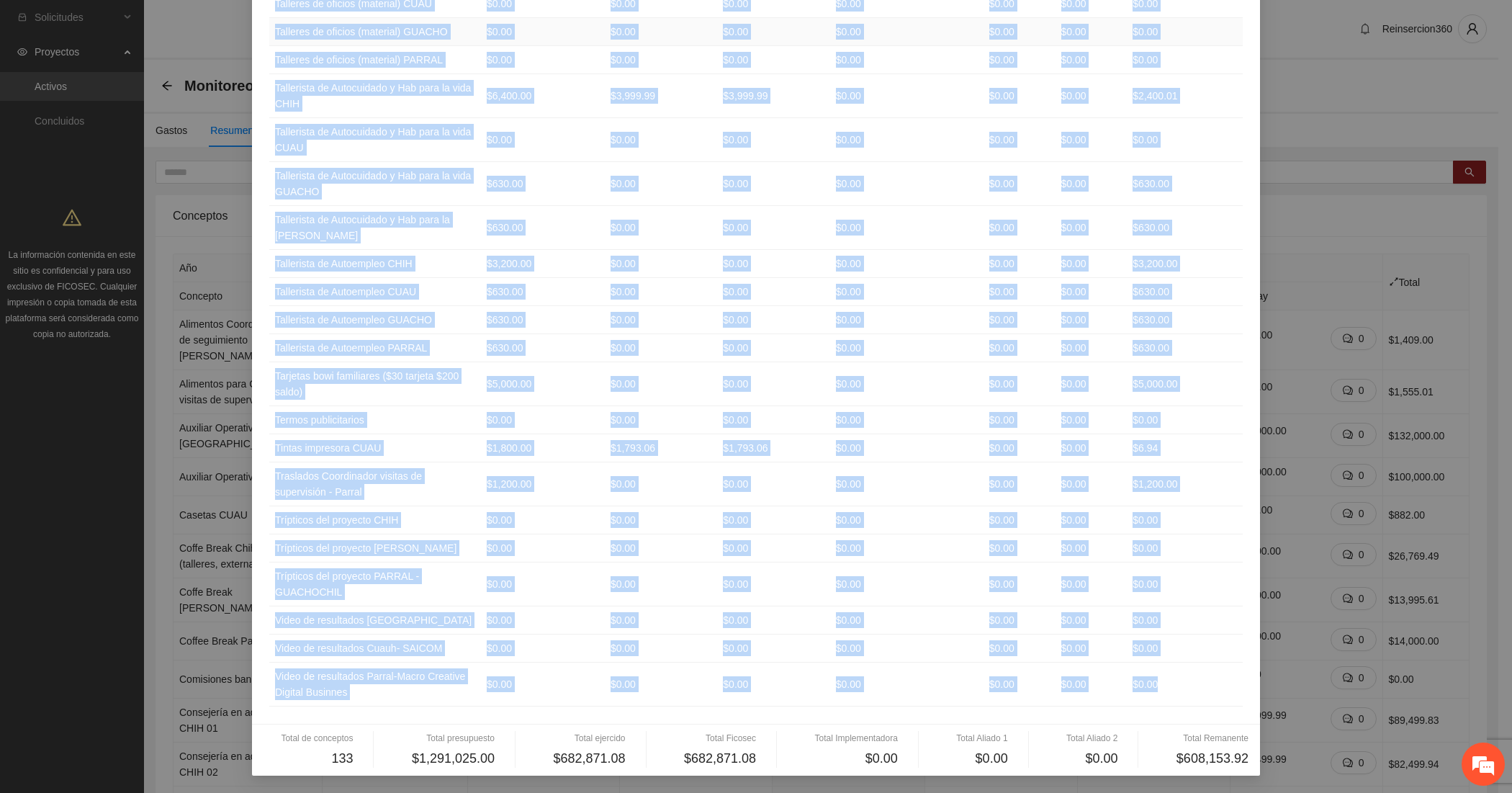
drag, startPoint x: 262, startPoint y: 145, endPoint x: 1168, endPoint y: 681, distance: 1052.7
click at [1143, 750] on div at bounding box center [1137, 750] width 41 height 37
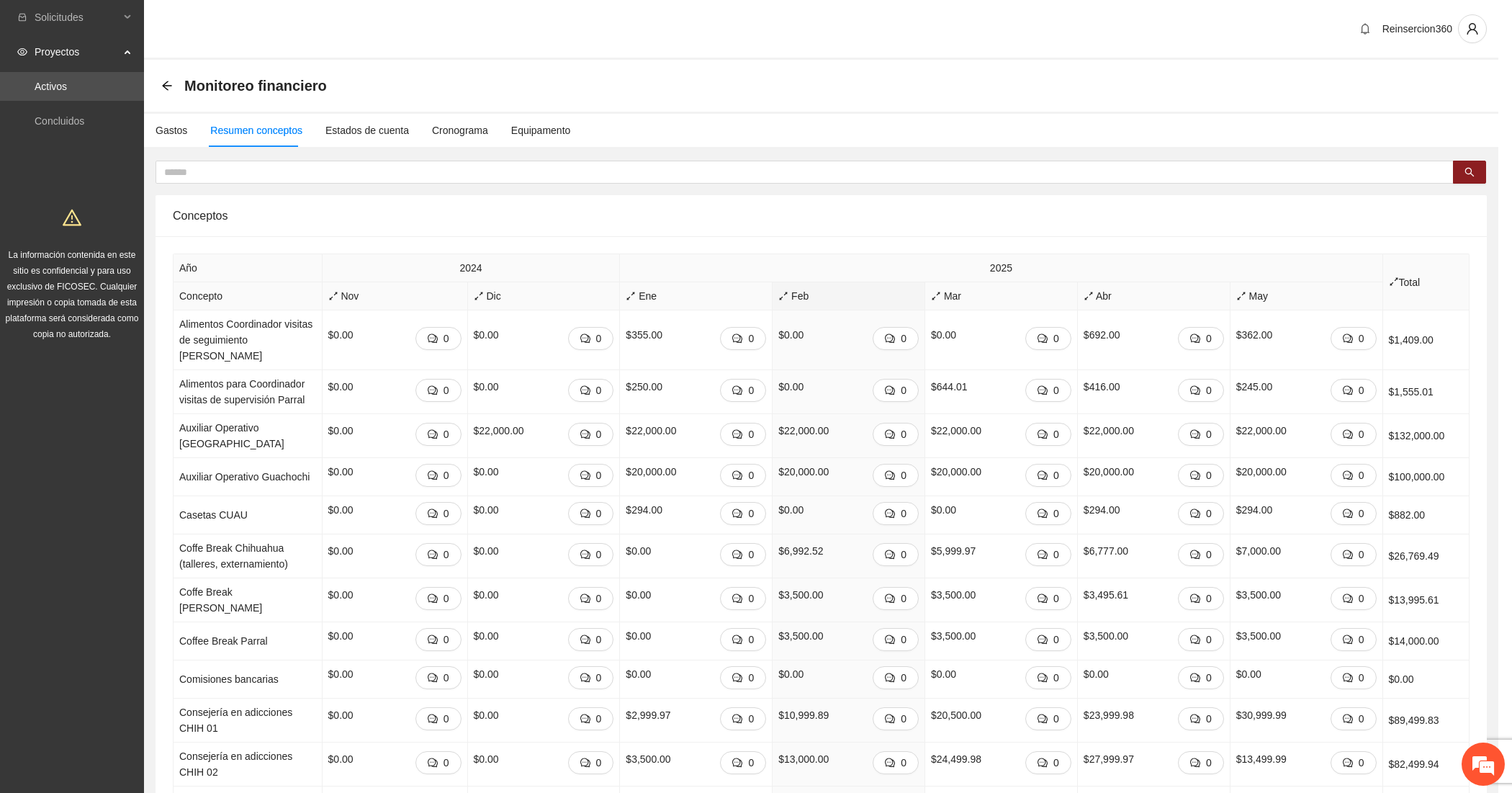
scroll to position [3992, 0]
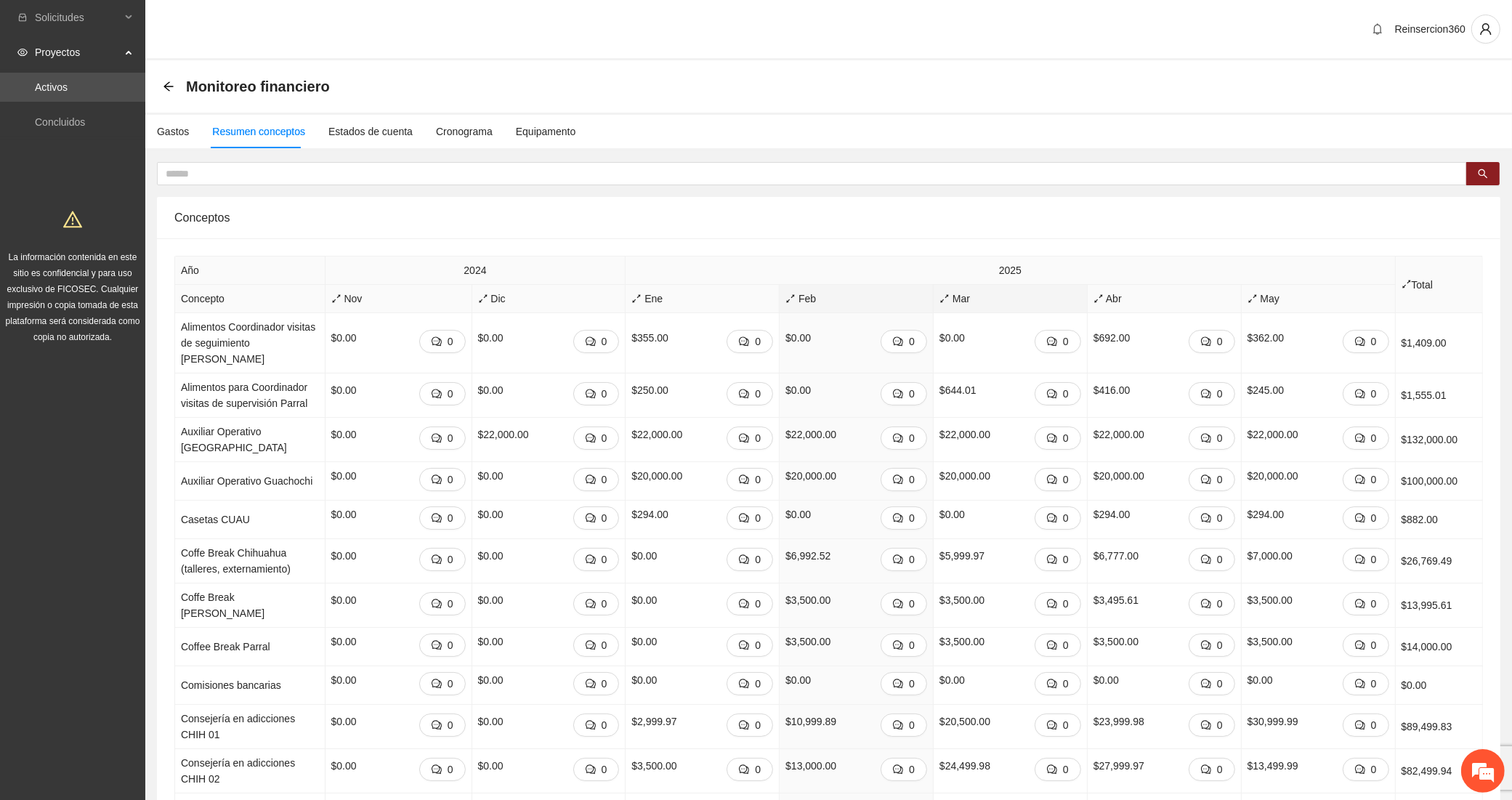
click at [941, 299] on span "Mar" at bounding box center [1011, 299] width 142 height 16
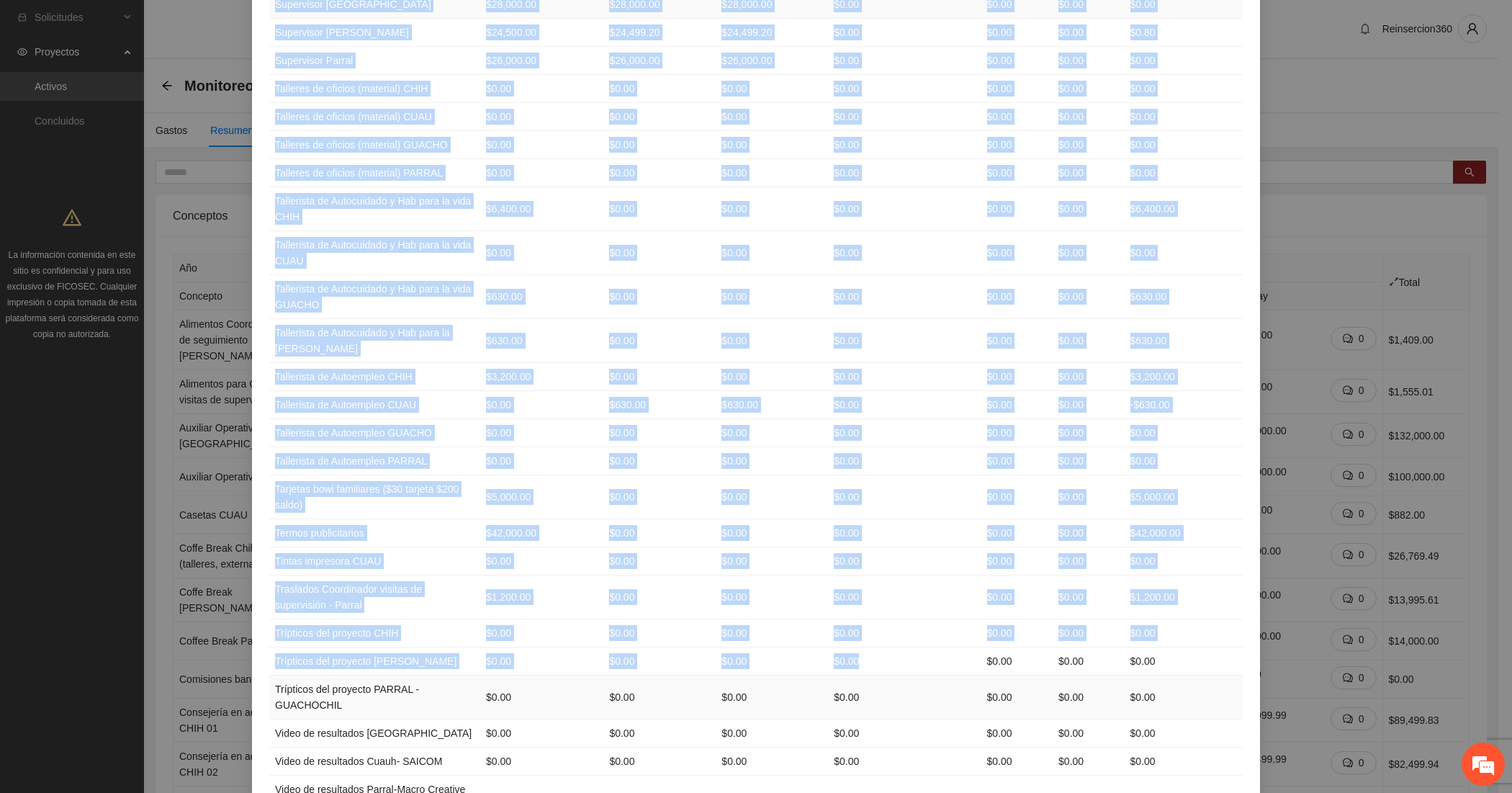
scroll to position [4064, 0]
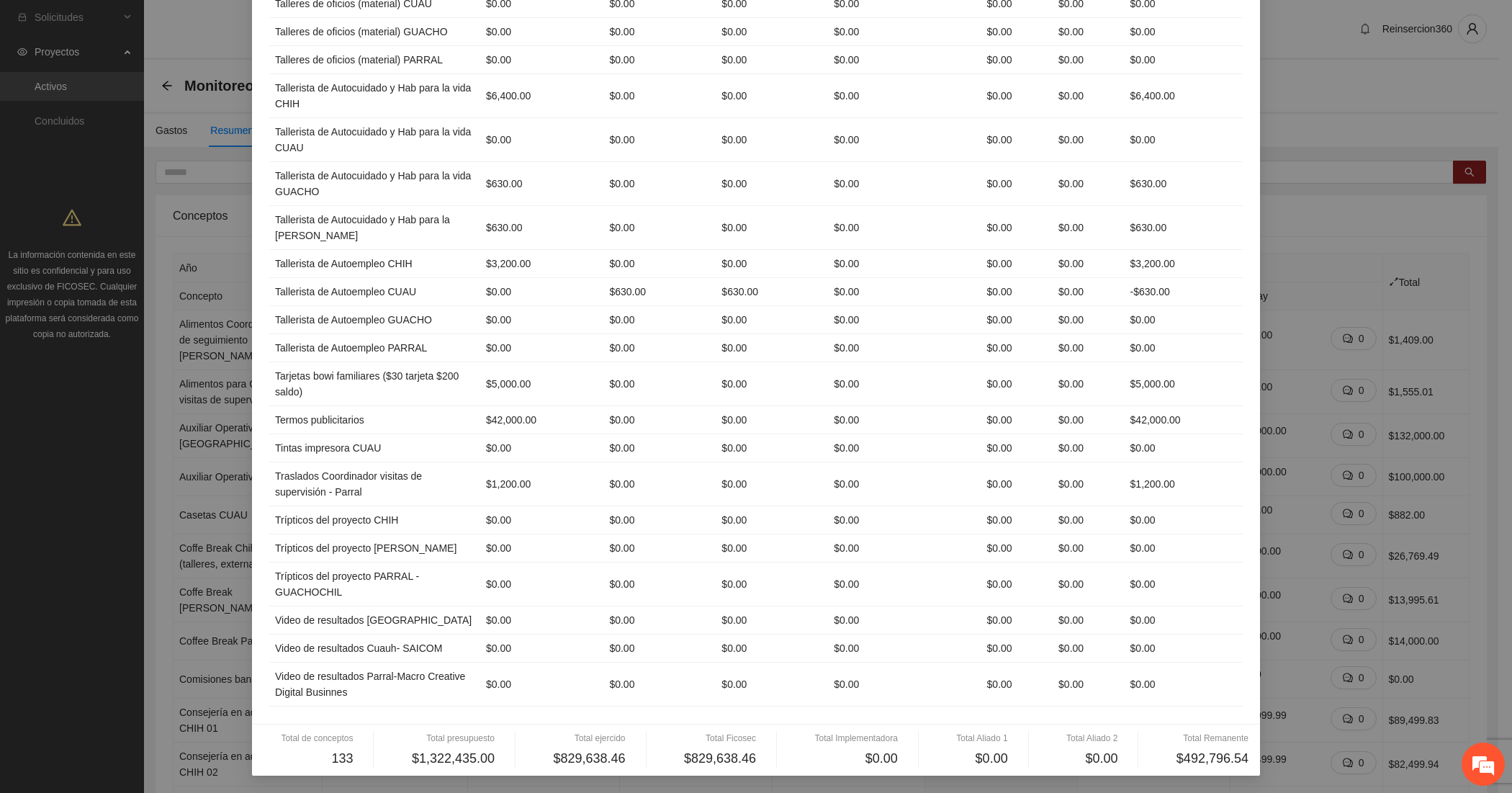
drag, startPoint x: 267, startPoint y: 145, endPoint x: 1171, endPoint y: 708, distance: 1065.0
click at [1214, 617] on td "$0.00" at bounding box center [1184, 621] width 118 height 28
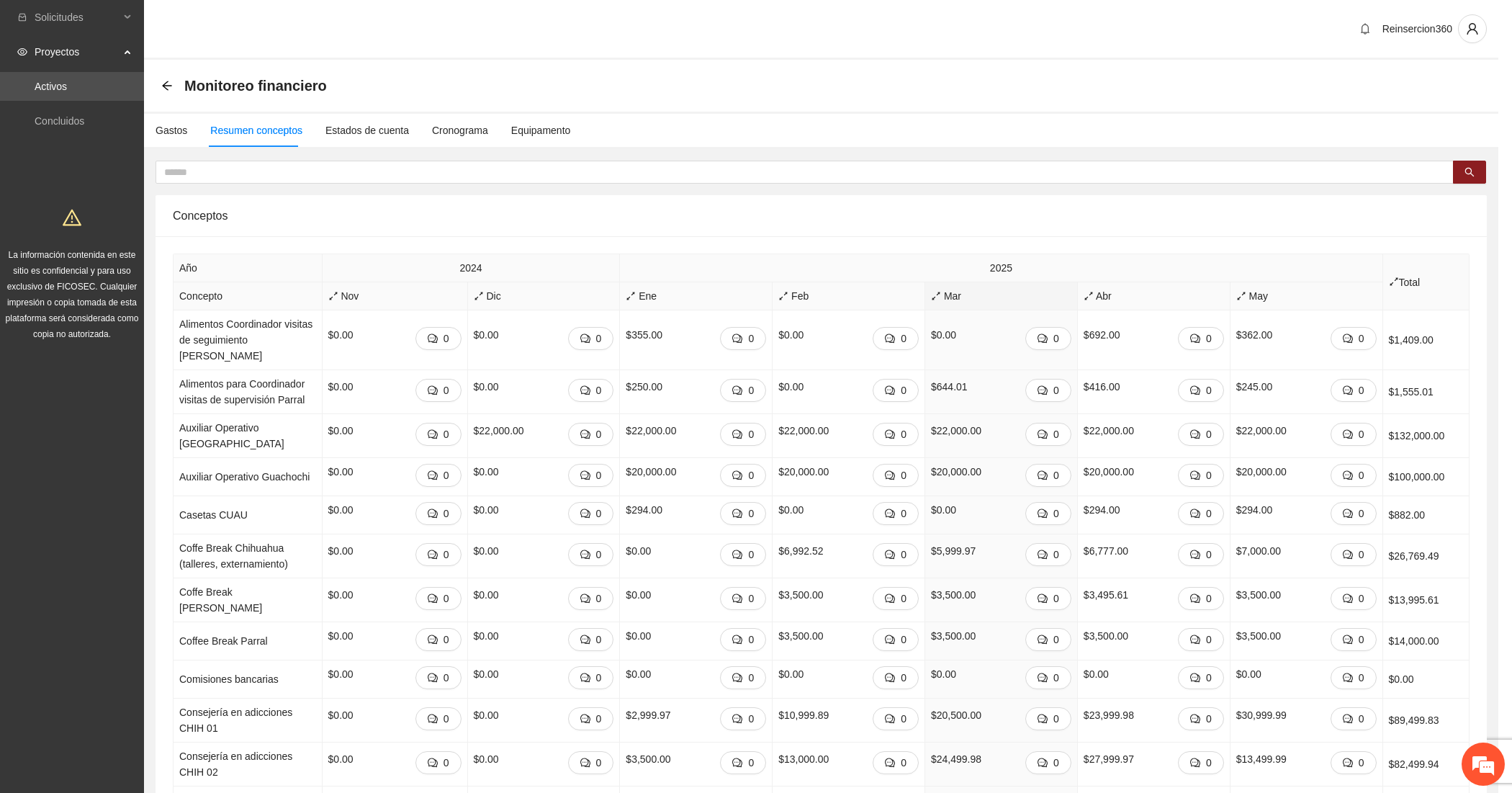
scroll to position [3992, 0]
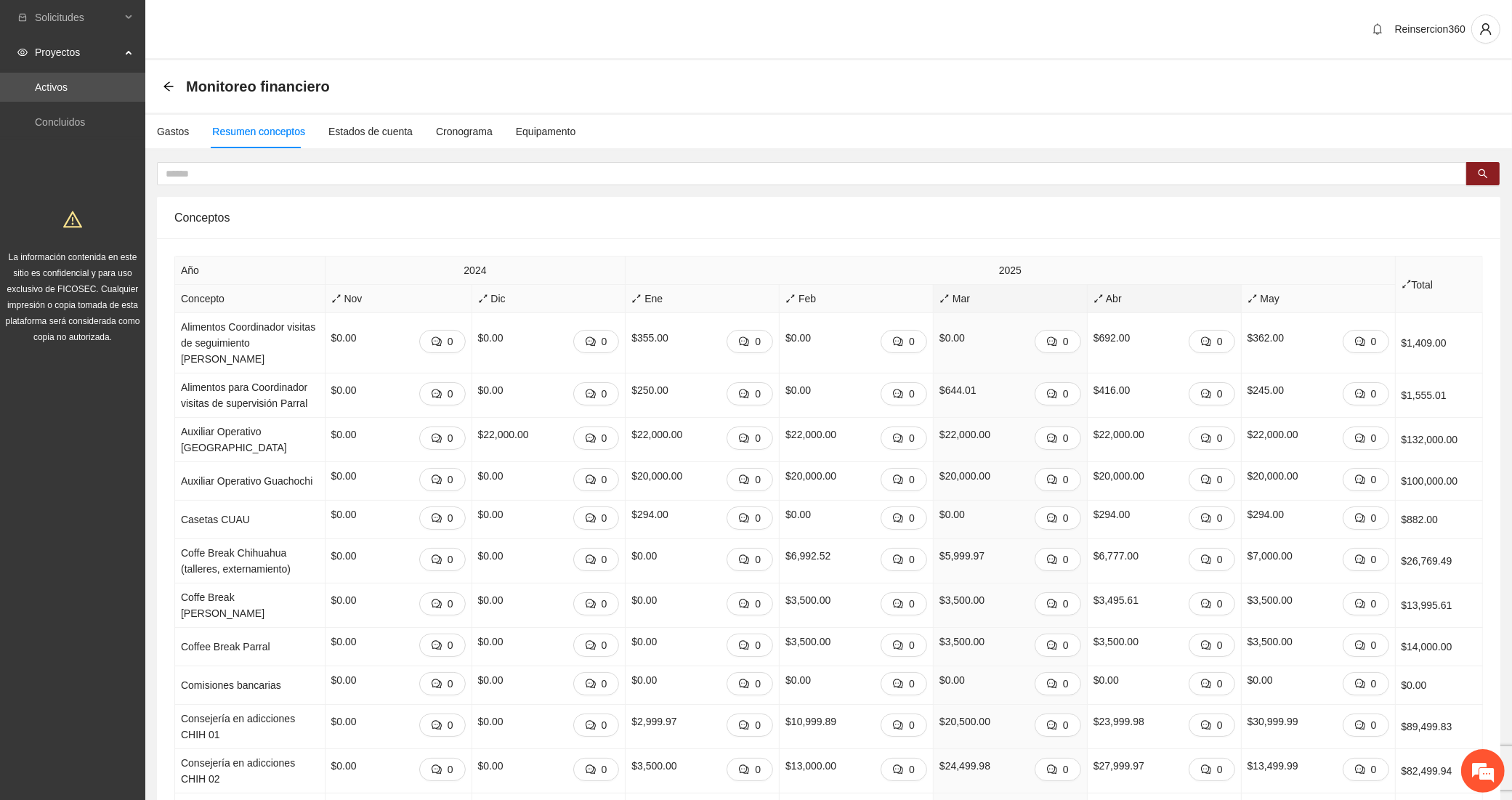
click at [1094, 299] on icon "arrows-alt" at bounding box center [1099, 299] width 10 height 10
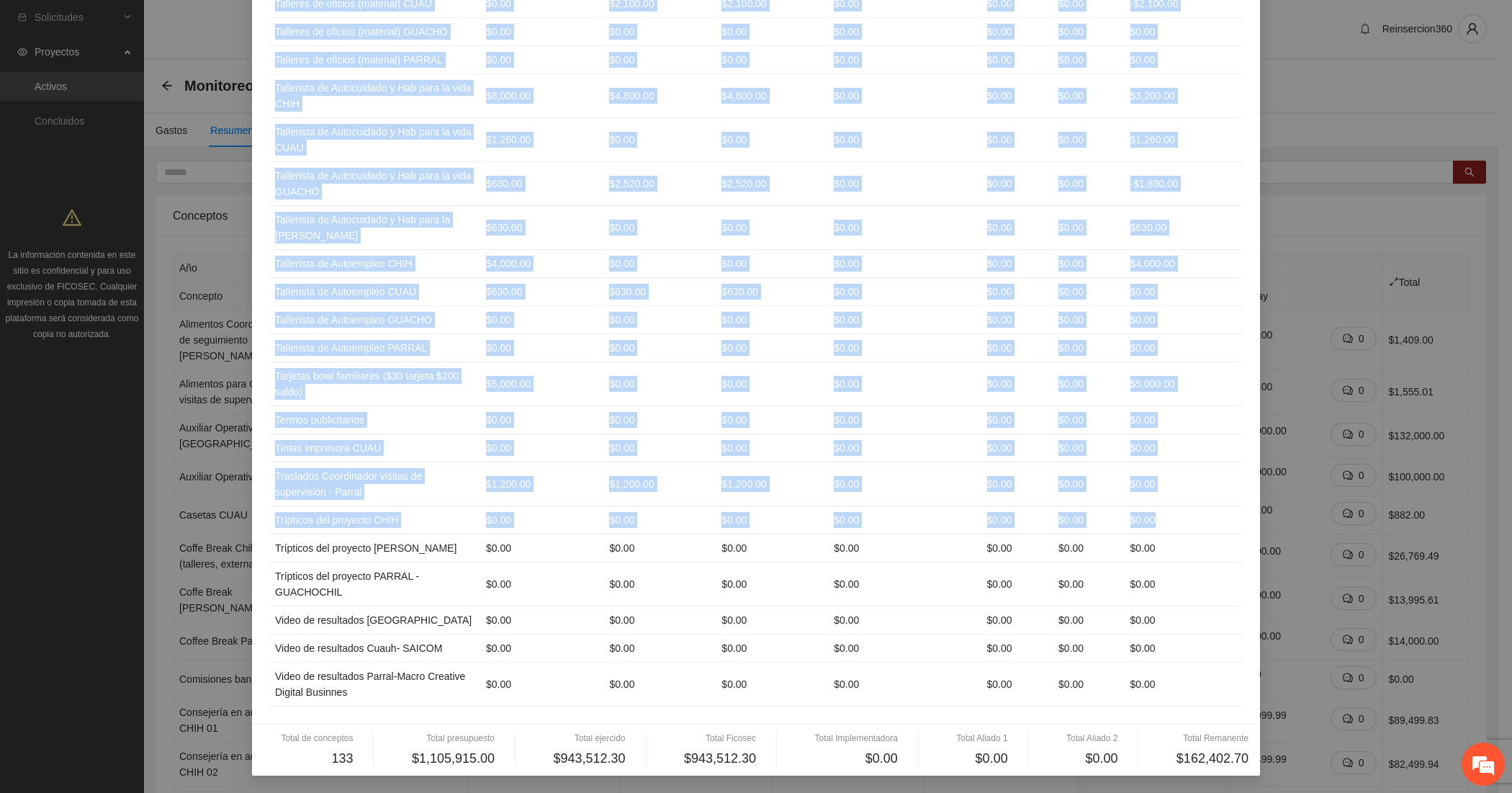
scroll to position [4064, 0]
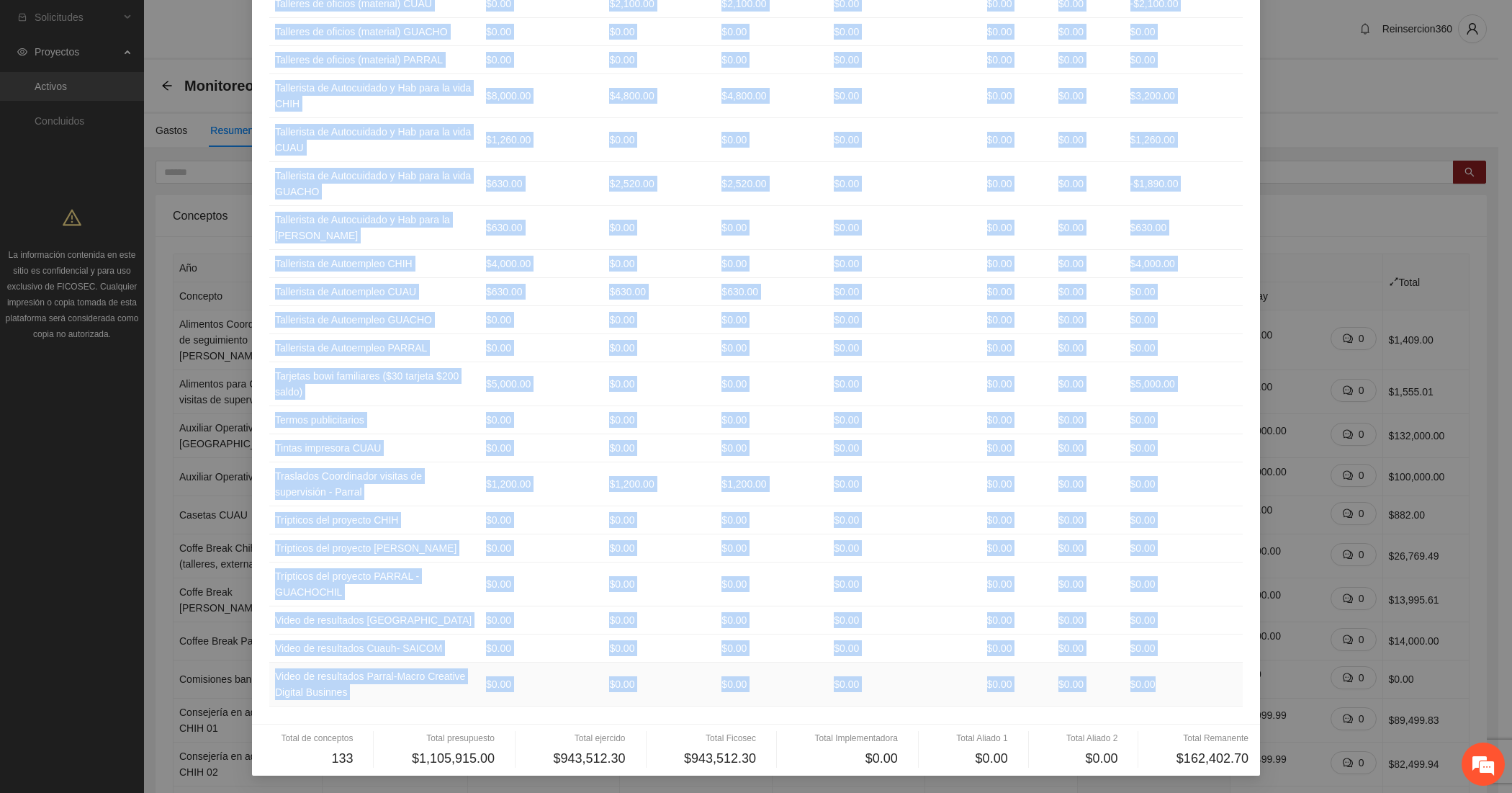
drag, startPoint x: 263, startPoint y: 145, endPoint x: 1153, endPoint y: 665, distance: 1030.8
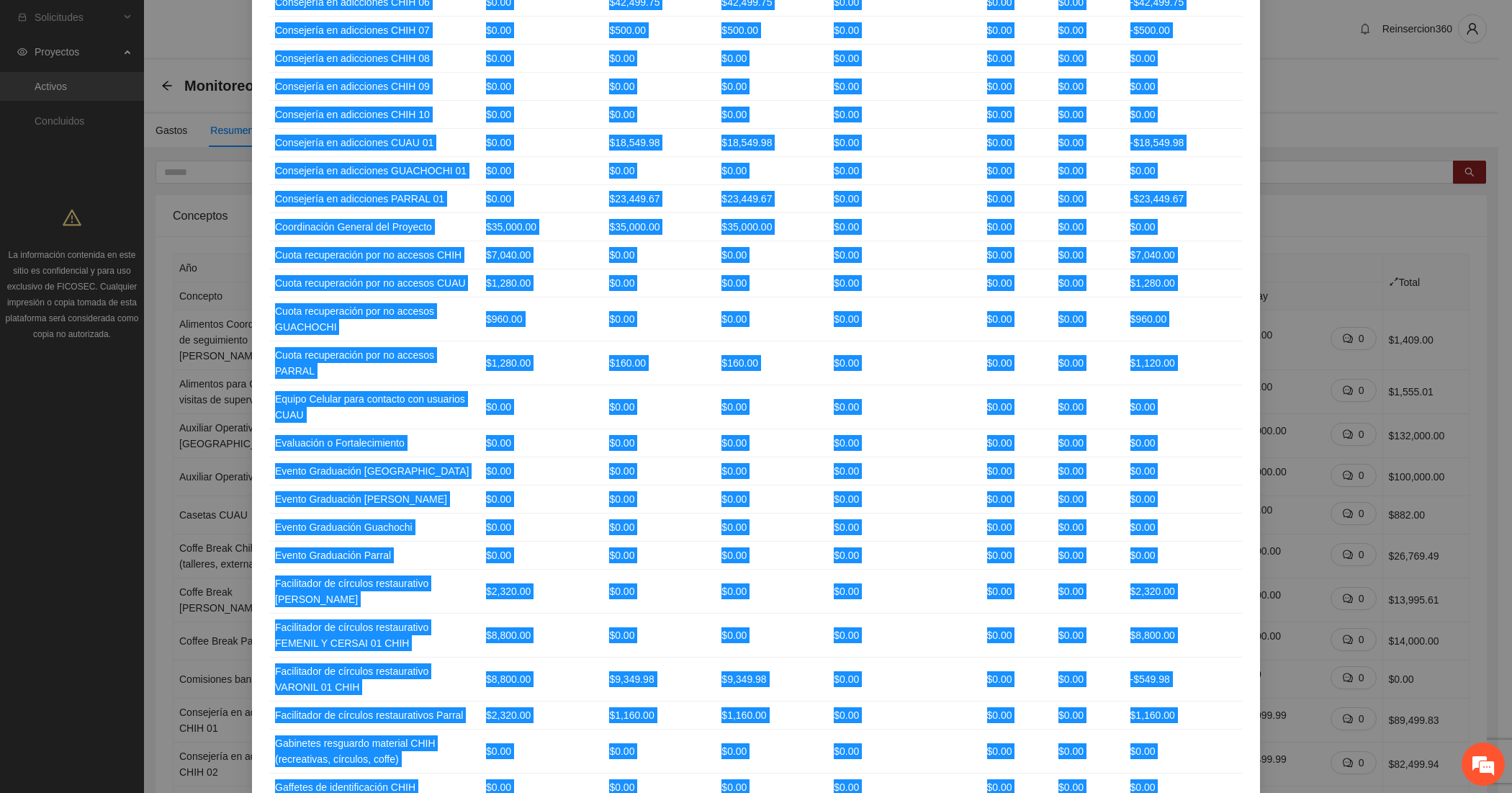
scroll to position [0, 0]
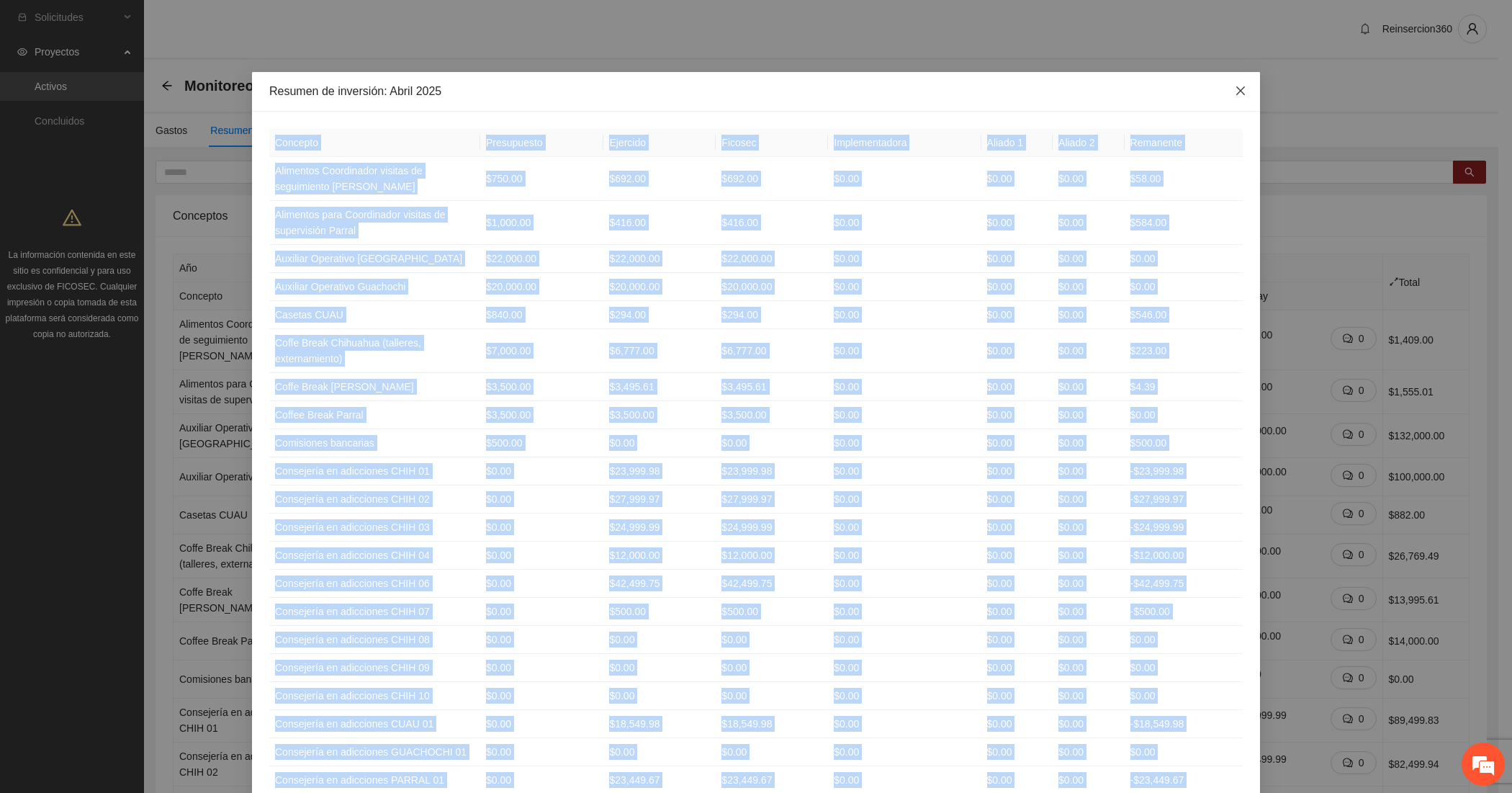
click at [1235, 86] on icon "close" at bounding box center [1240, 91] width 12 height 12
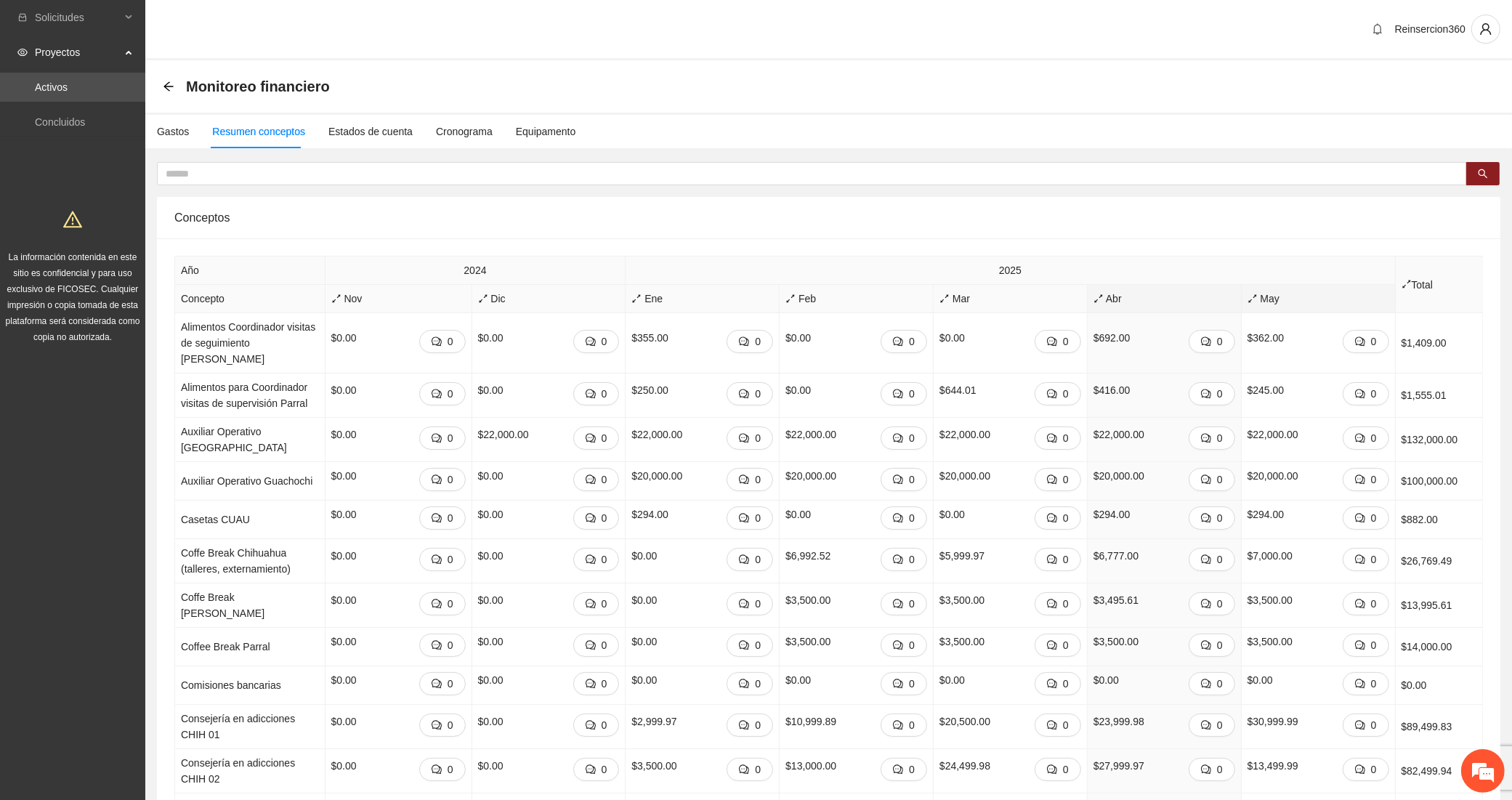
click at [1258, 293] on span "May" at bounding box center [1318, 299] width 142 height 16
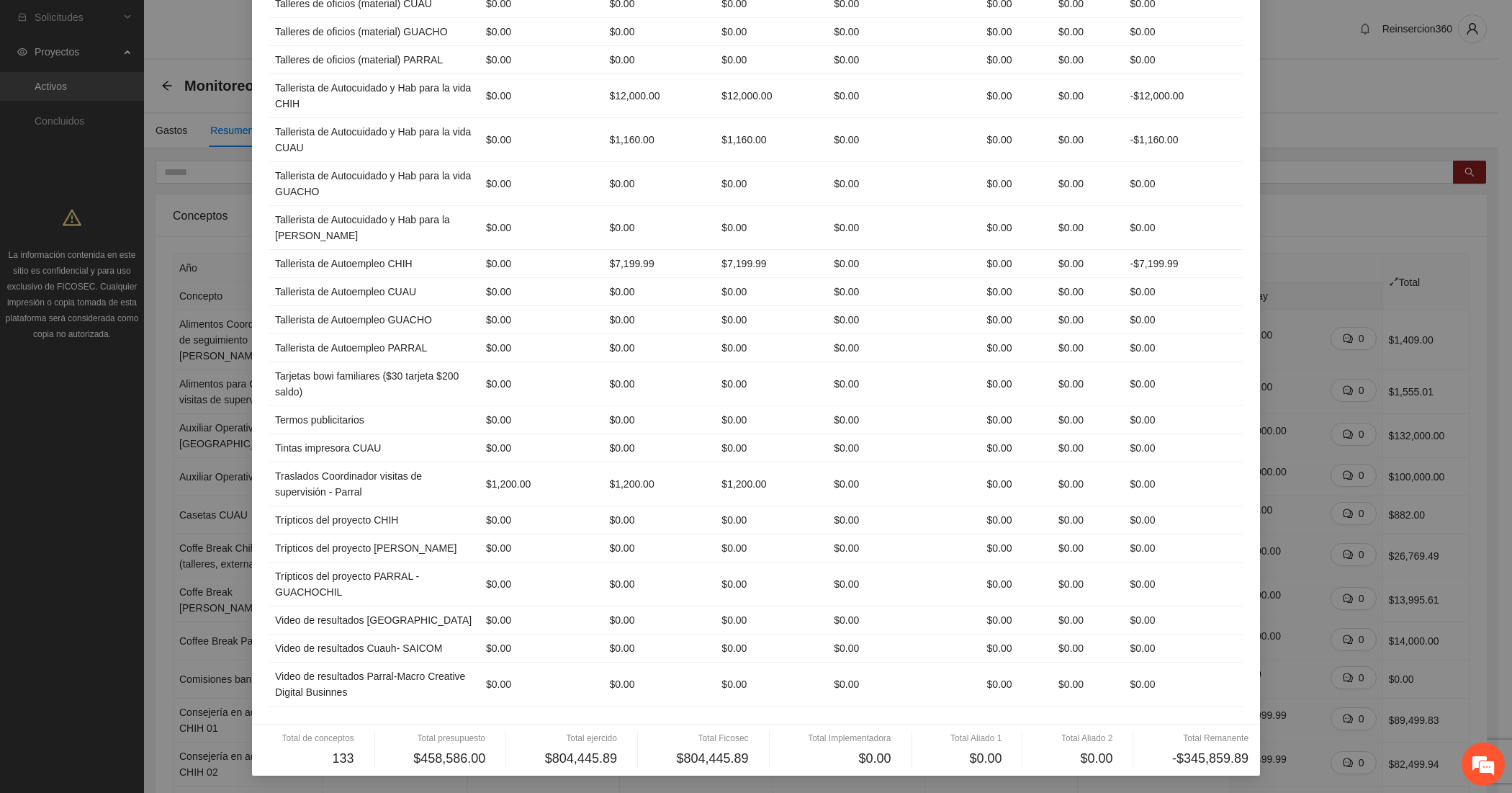
scroll to position [4064, 0]
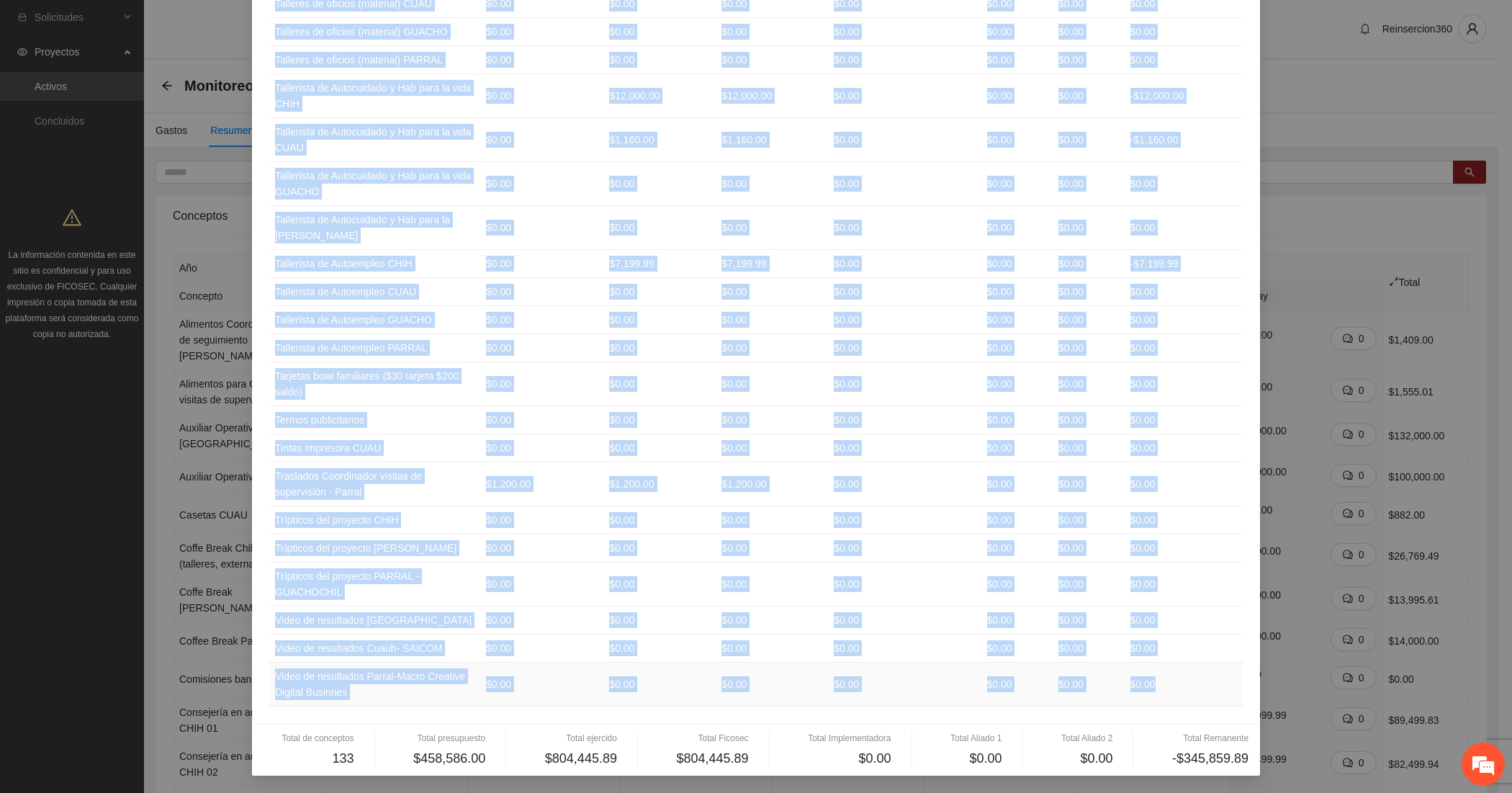
drag, startPoint x: 268, startPoint y: 140, endPoint x: 1181, endPoint y: 678, distance: 1059.7
click at [1027, 660] on td "$0.00" at bounding box center [1017, 648] width 72 height 28
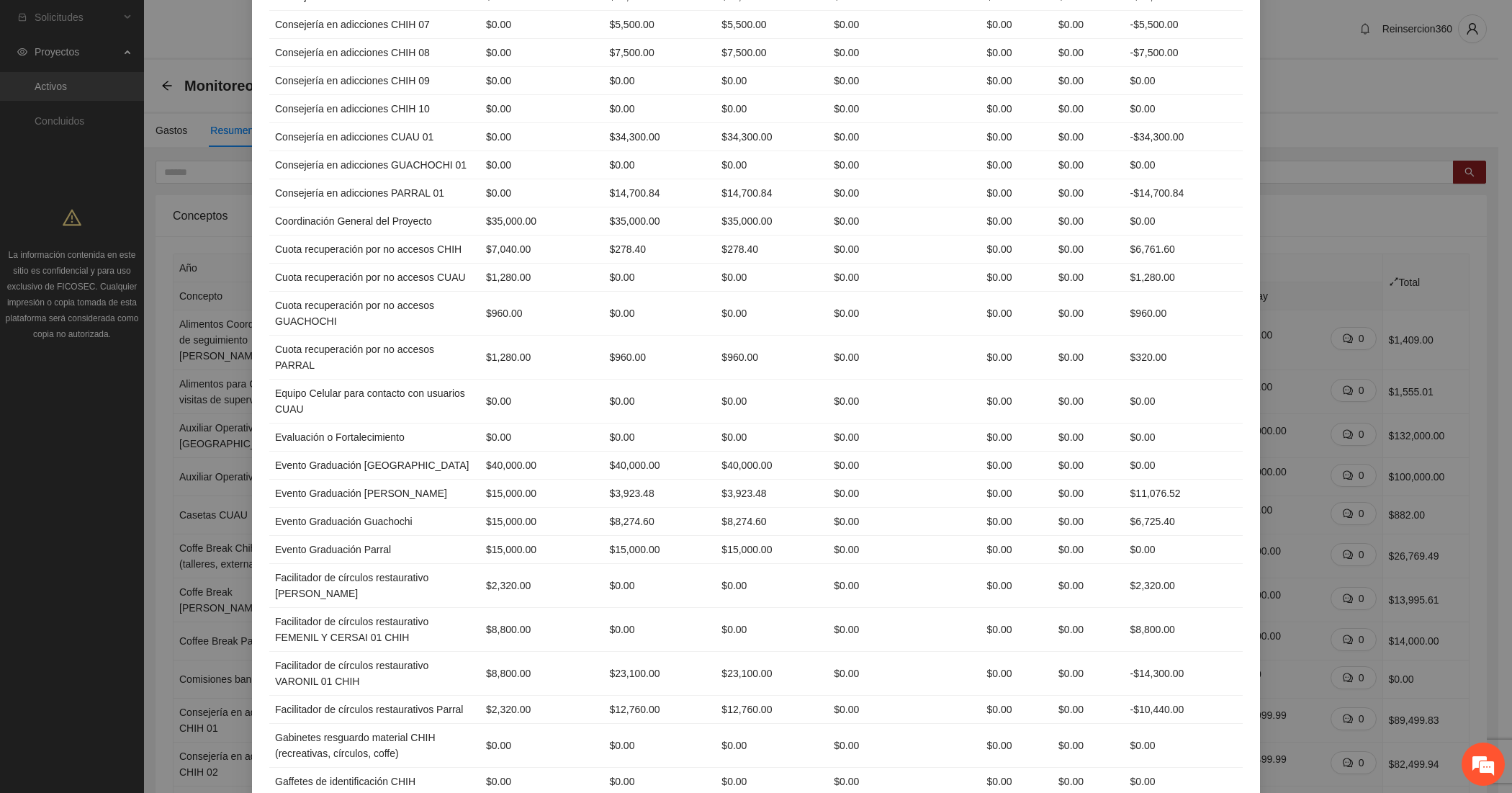
scroll to position [0, 0]
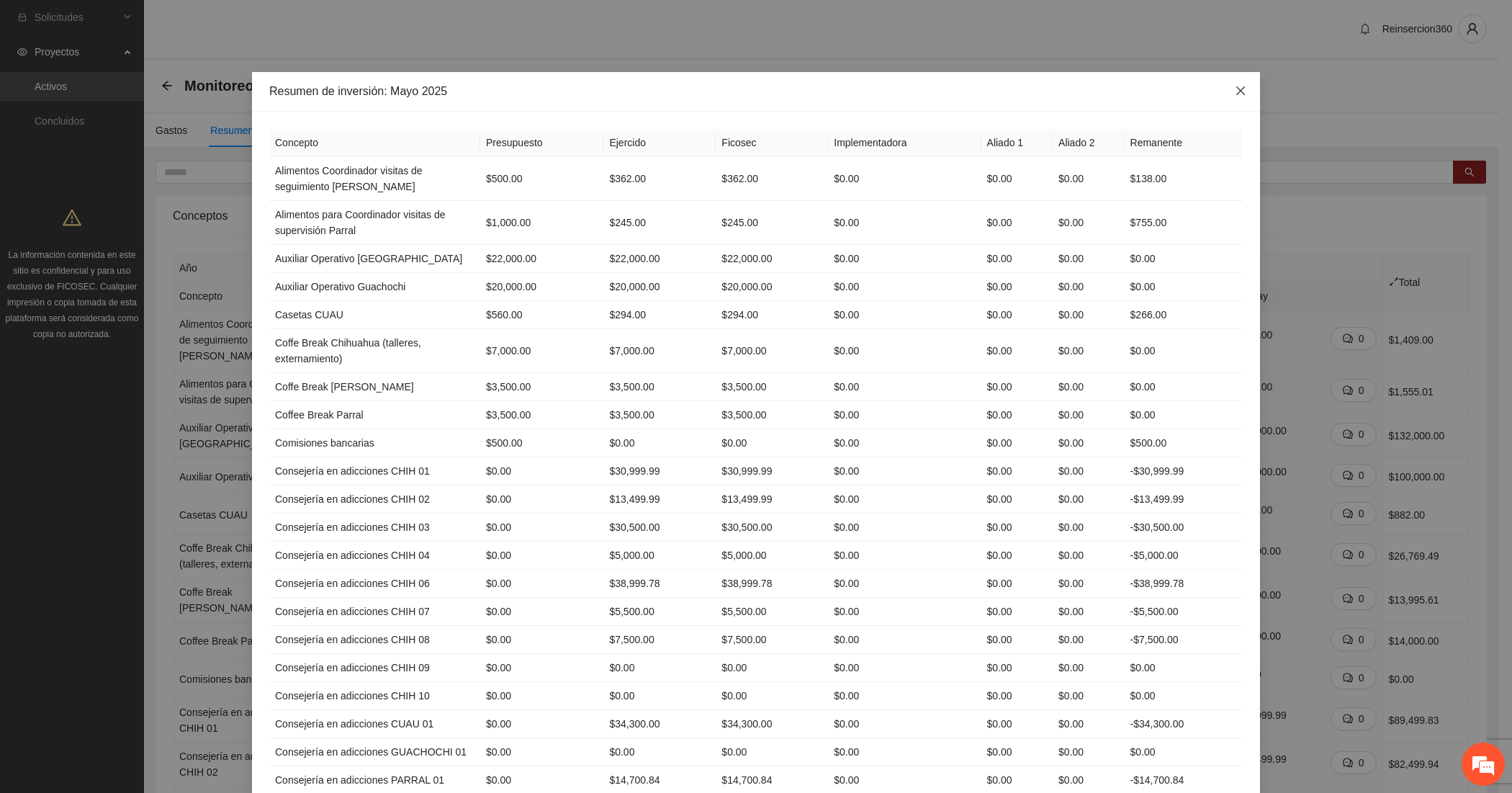
drag, startPoint x: 1240, startPoint y: 95, endPoint x: 1249, endPoint y: 117, distance: 23.8
click at [1240, 95] on span "Close" at bounding box center [1240, 91] width 39 height 39
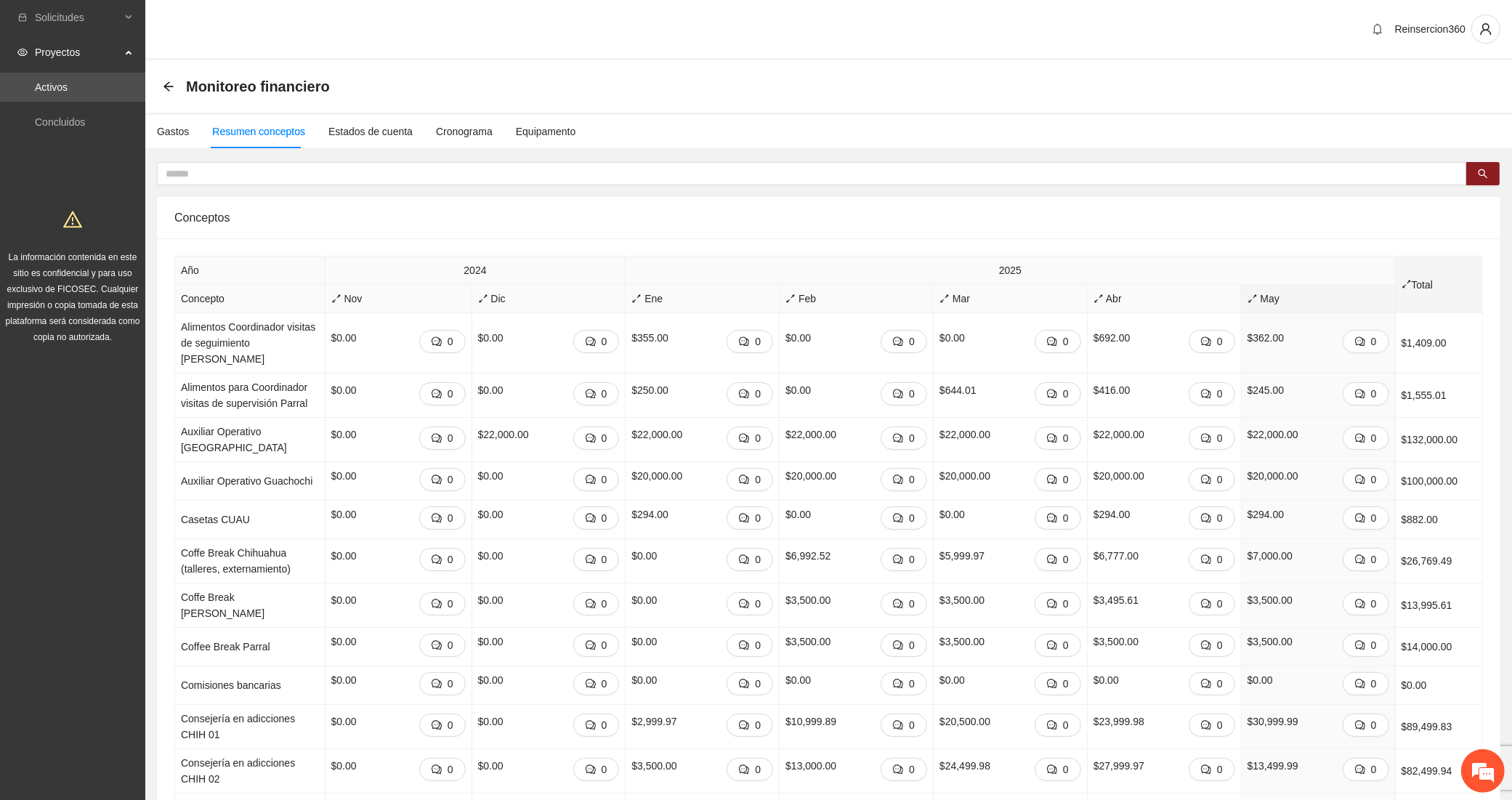
click at [1404, 288] on icon "arrows-alt" at bounding box center [1407, 284] width 10 height 10
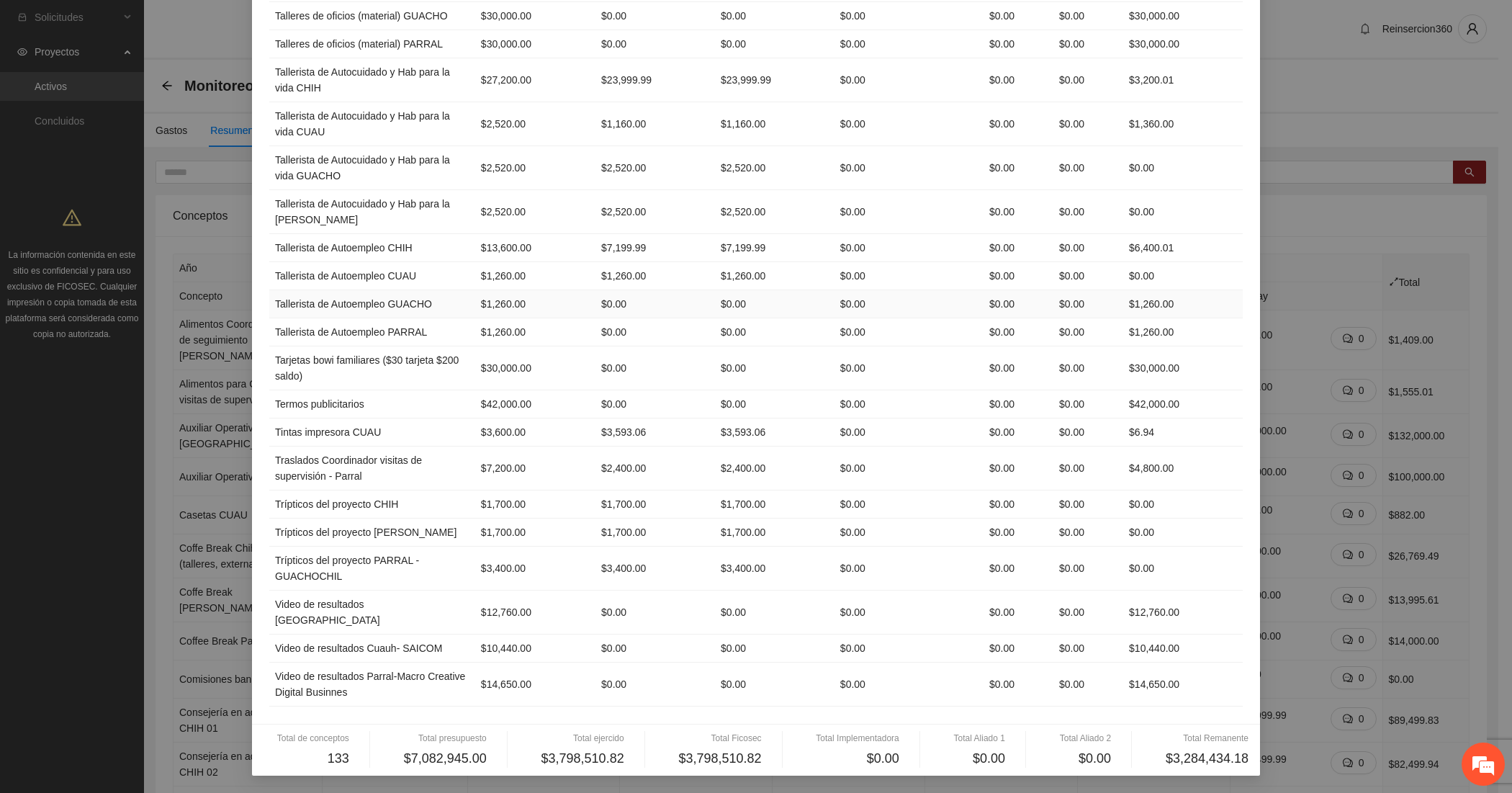
scroll to position [4111, 0]
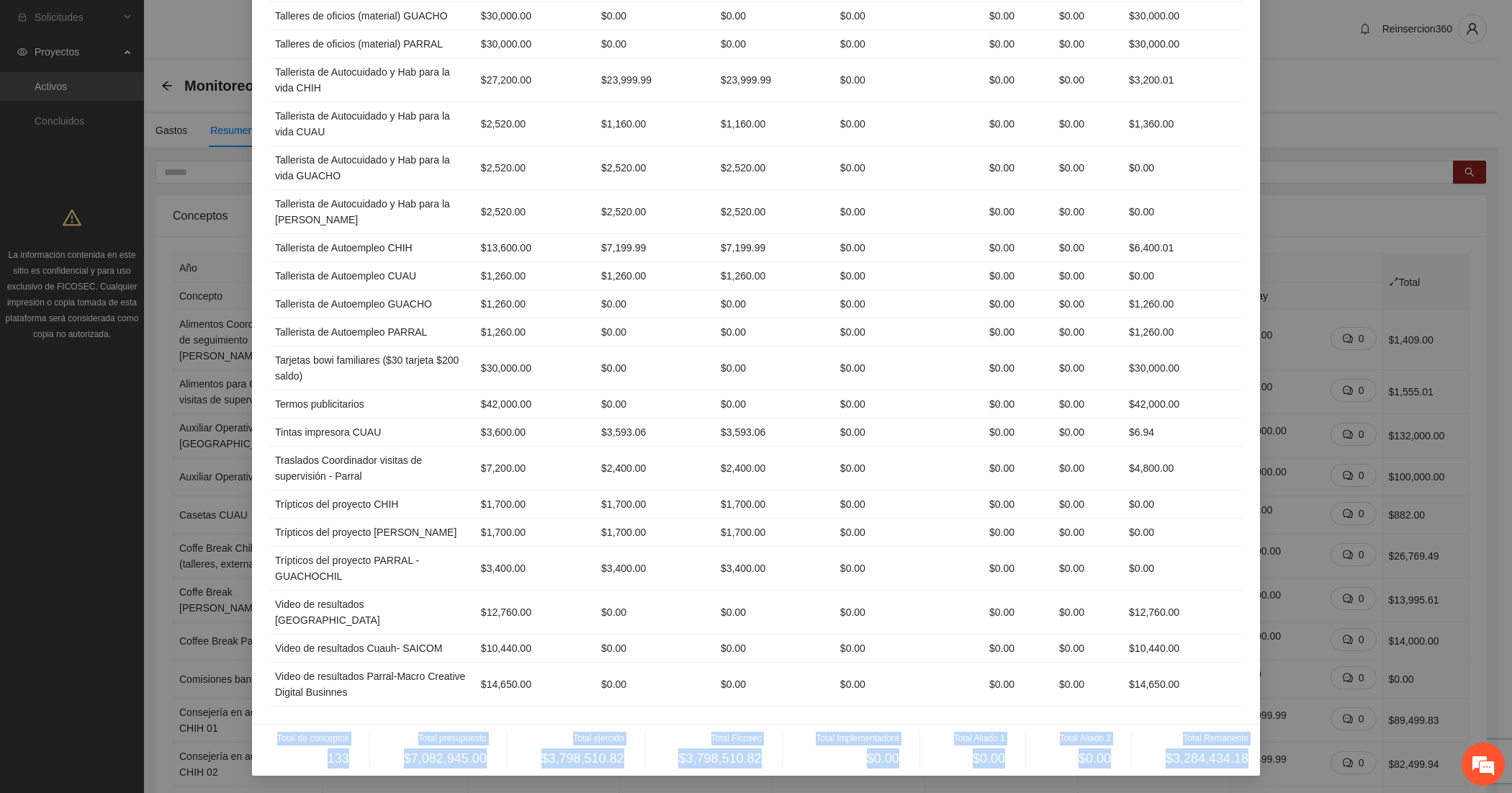
drag, startPoint x: 267, startPoint y: 737, endPoint x: 1240, endPoint y: 758, distance: 973.2
click at [1240, 758] on div "Total de conceptos 133 Total presupuesto $7,082,945.00 Total ejercido $3,798,51…" at bounding box center [756, 750] width 985 height 37
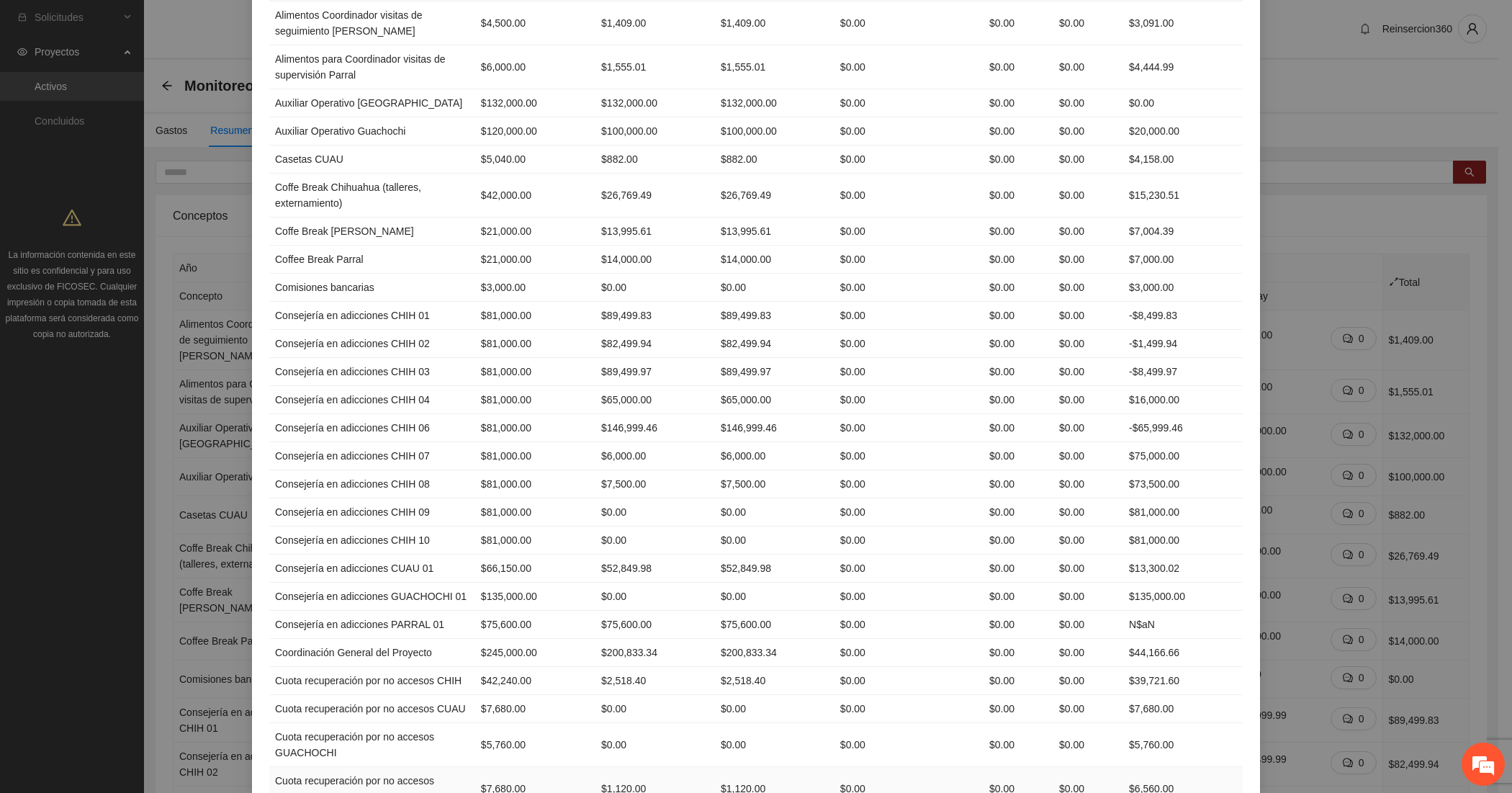
scroll to position [0, 0]
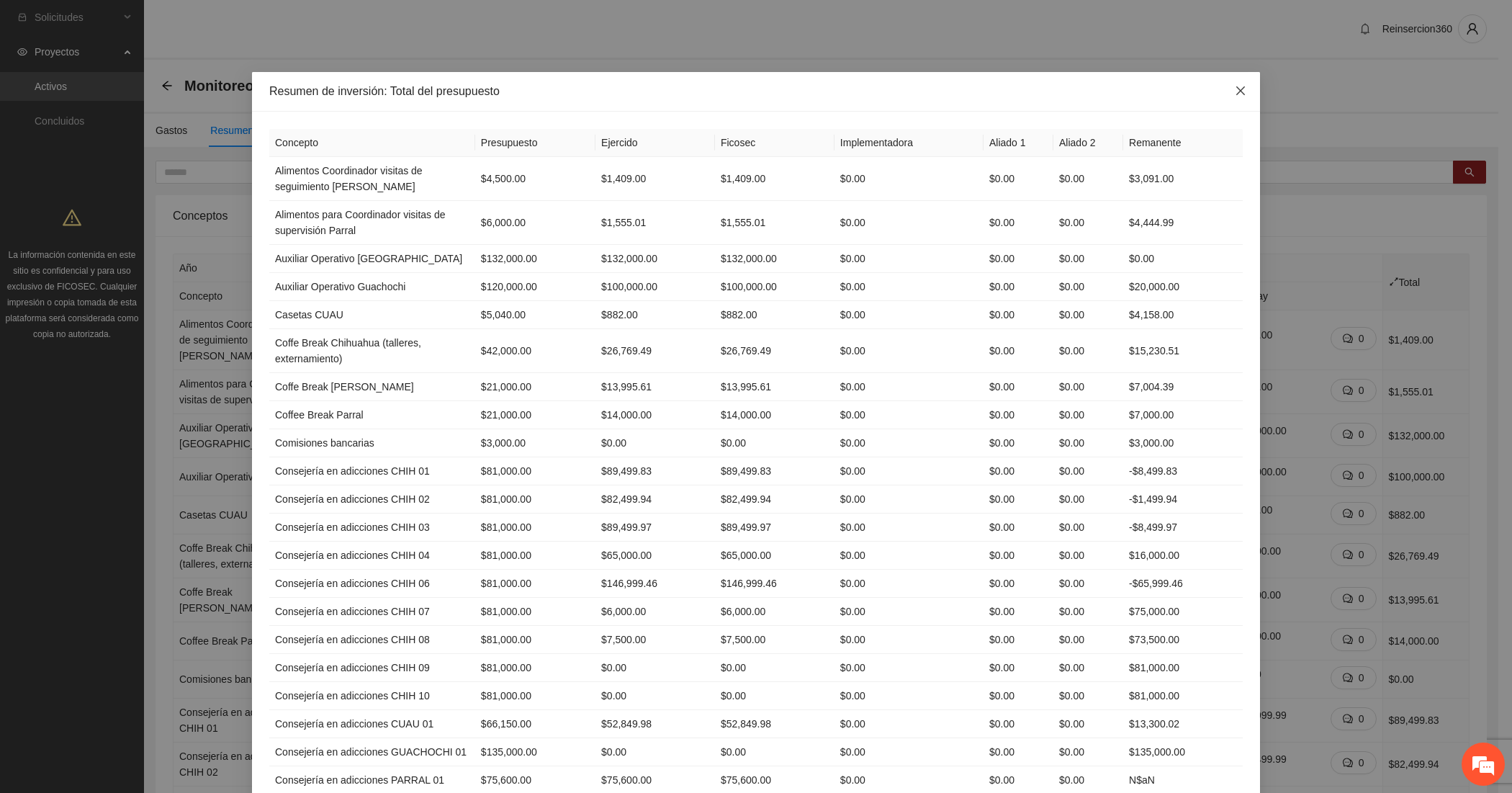
click at [1234, 76] on span "Close" at bounding box center [1240, 91] width 39 height 39
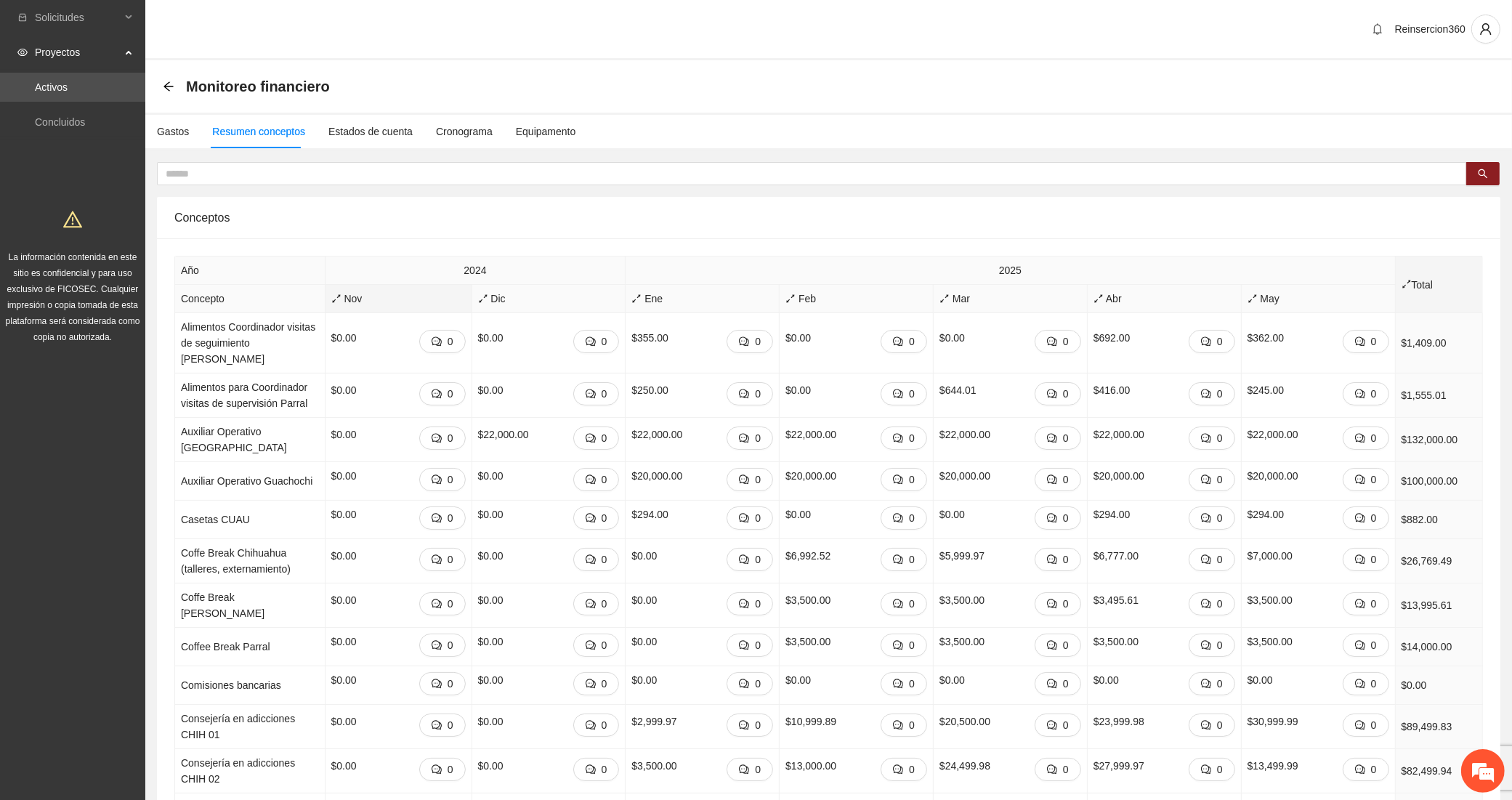
click at [331, 306] on span "Nov" at bounding box center [398, 299] width 134 height 16
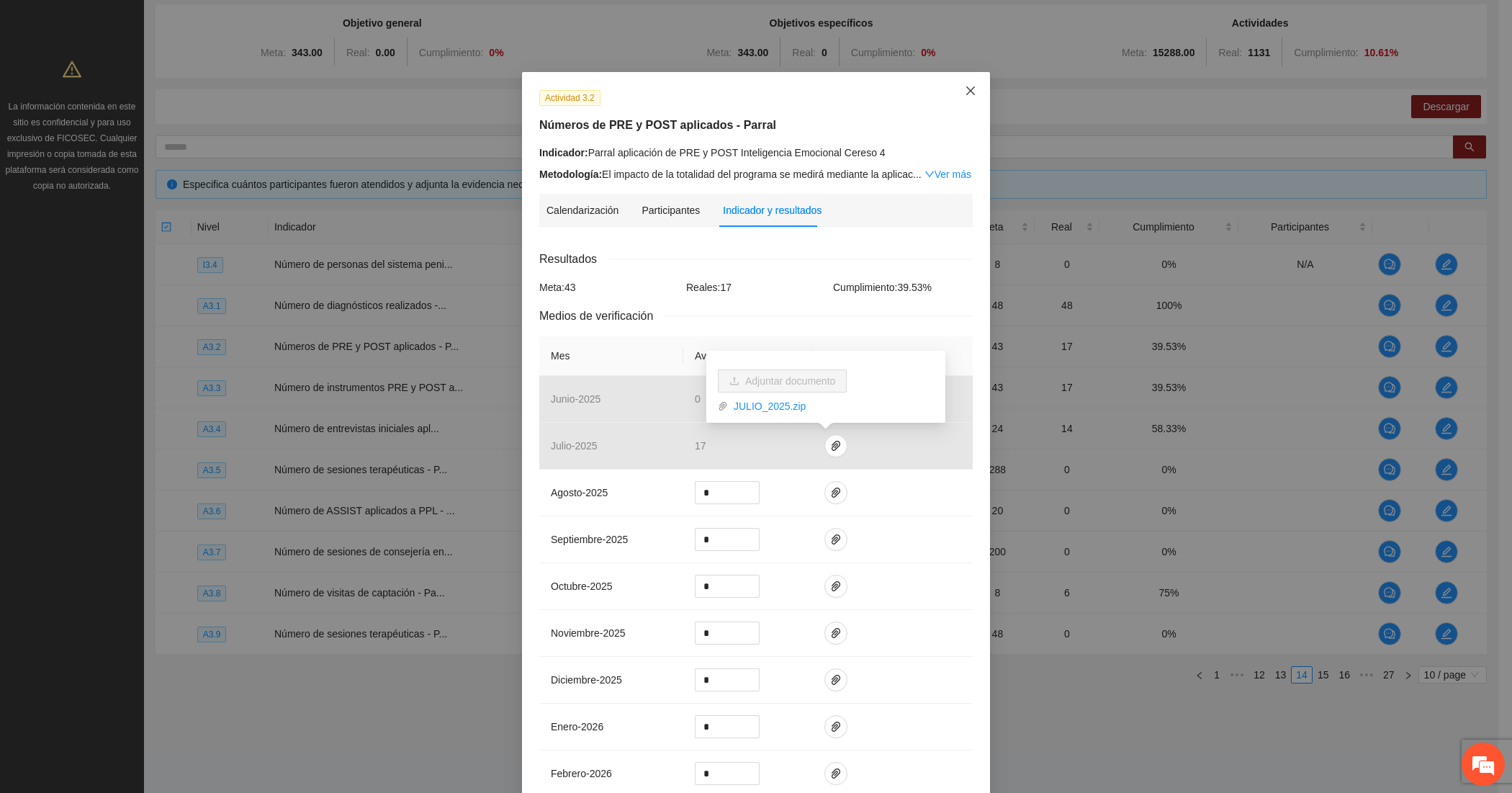
click at [960, 100] on span "Close" at bounding box center [970, 91] width 39 height 39
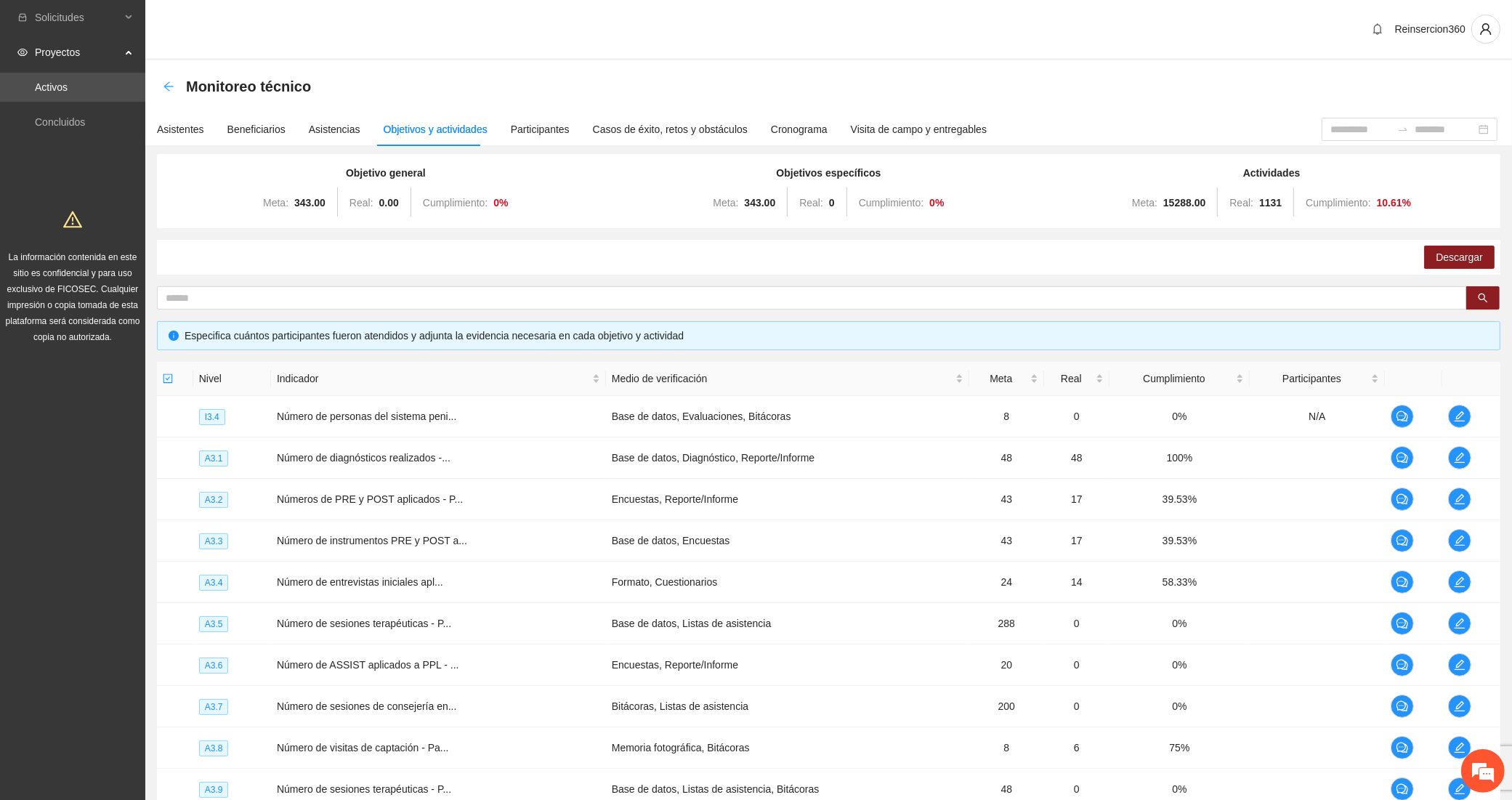
click at [171, 85] on icon "arrow-left" at bounding box center [169, 86] width 12 height 12
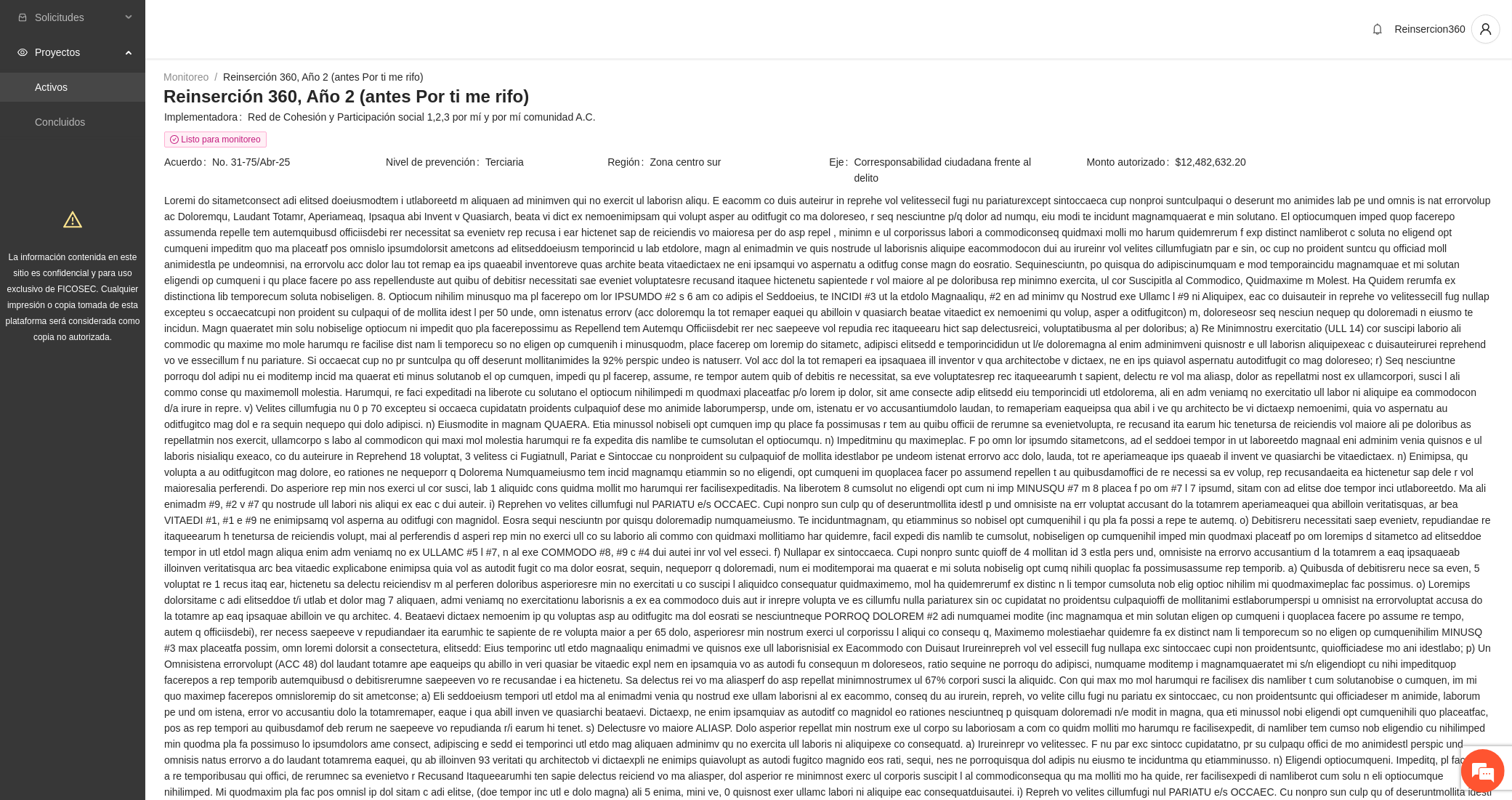
click at [68, 91] on link "Activos" at bounding box center [51, 87] width 33 height 12
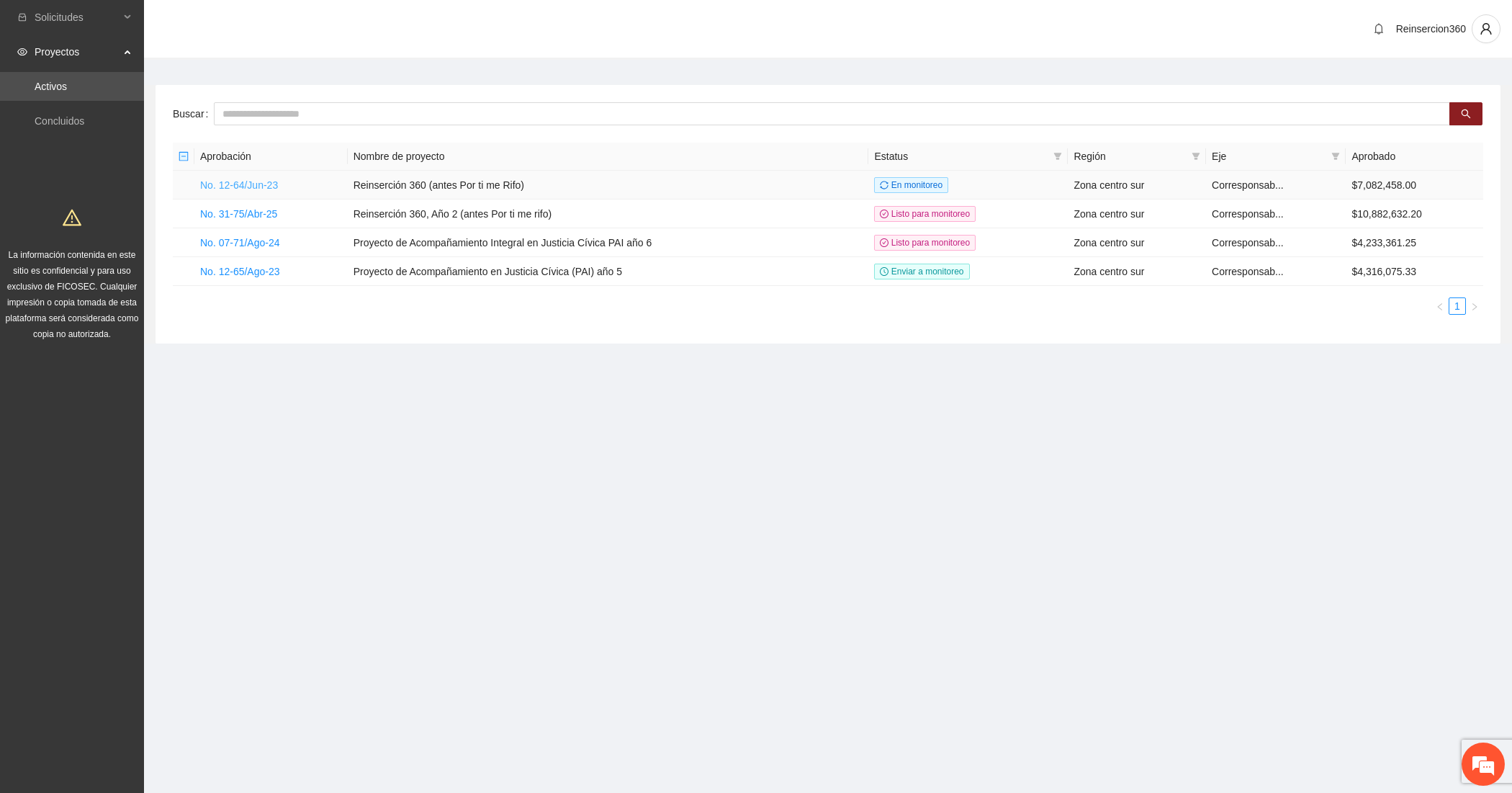
click at [233, 180] on link "No. 12-64/Jun-23" at bounding box center [239, 185] width 78 height 12
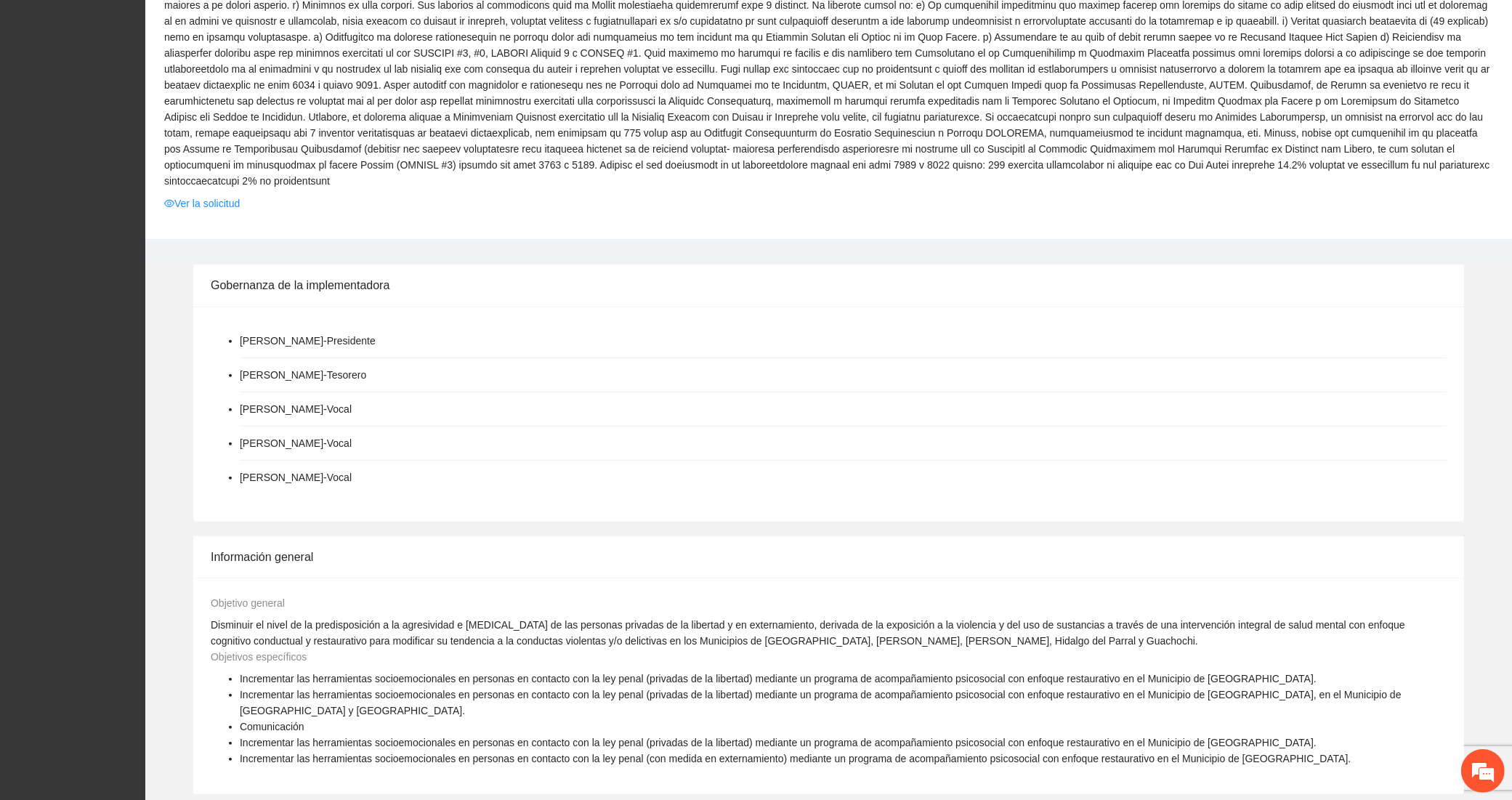
scroll to position [484, 0]
click at [199, 195] on link "Ver la solicitud" at bounding box center [202, 202] width 75 height 16
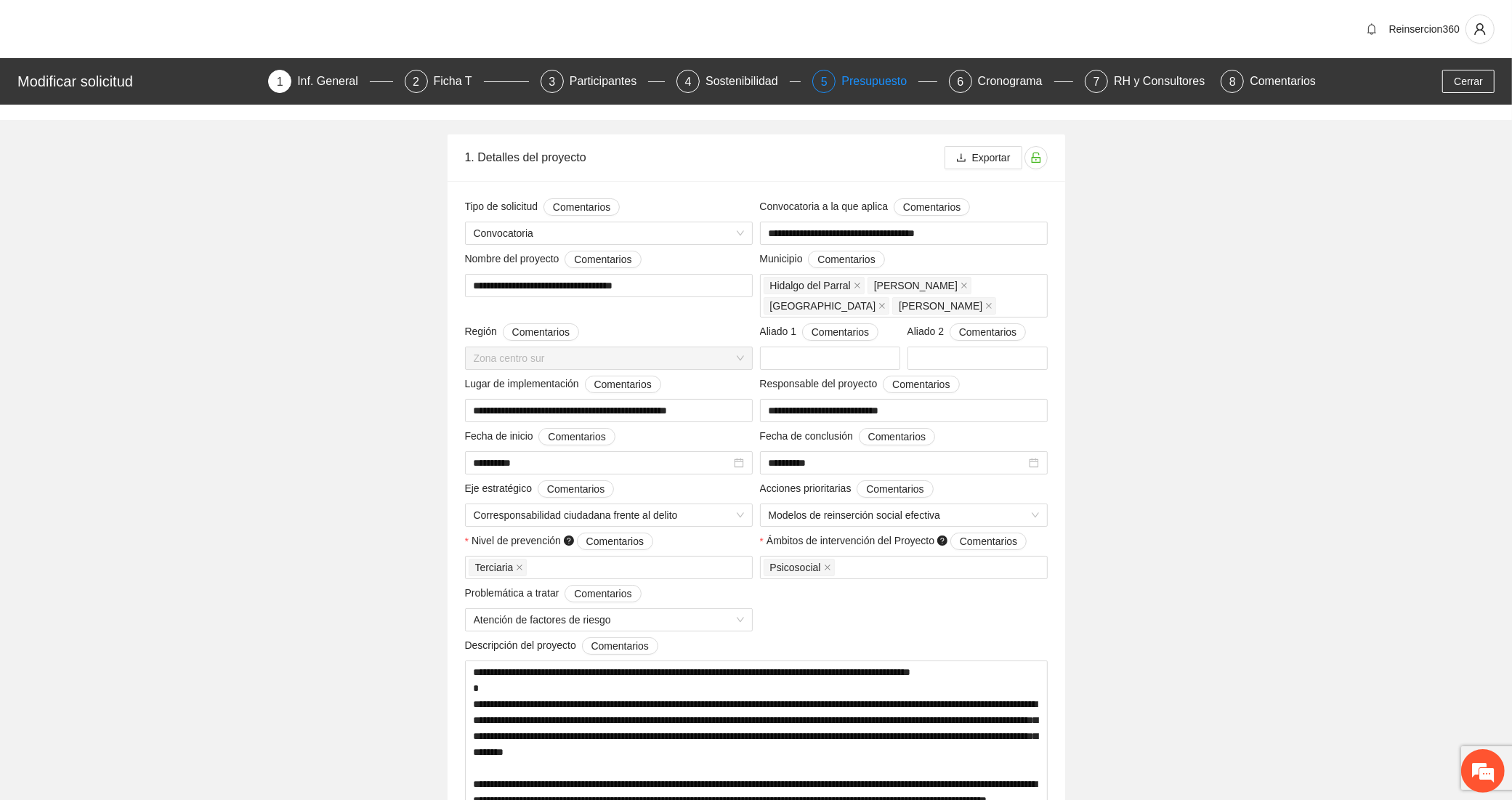
click at [886, 88] on div "Presupuesto" at bounding box center [881, 81] width 77 height 23
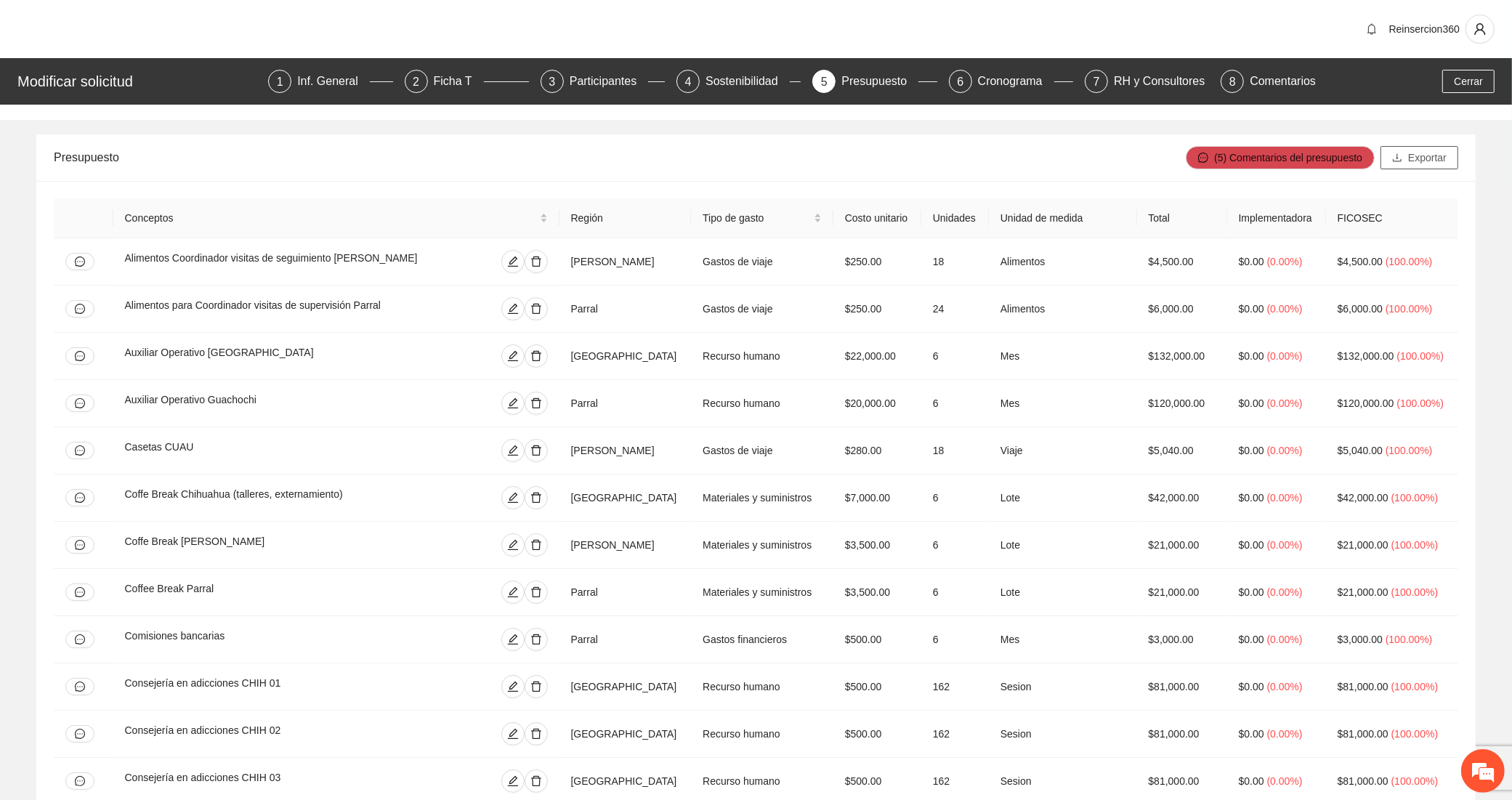
click at [1425, 156] on span "Exportar" at bounding box center [1428, 158] width 39 height 16
click at [1479, 81] on span "Cerrar" at bounding box center [1468, 81] width 29 height 16
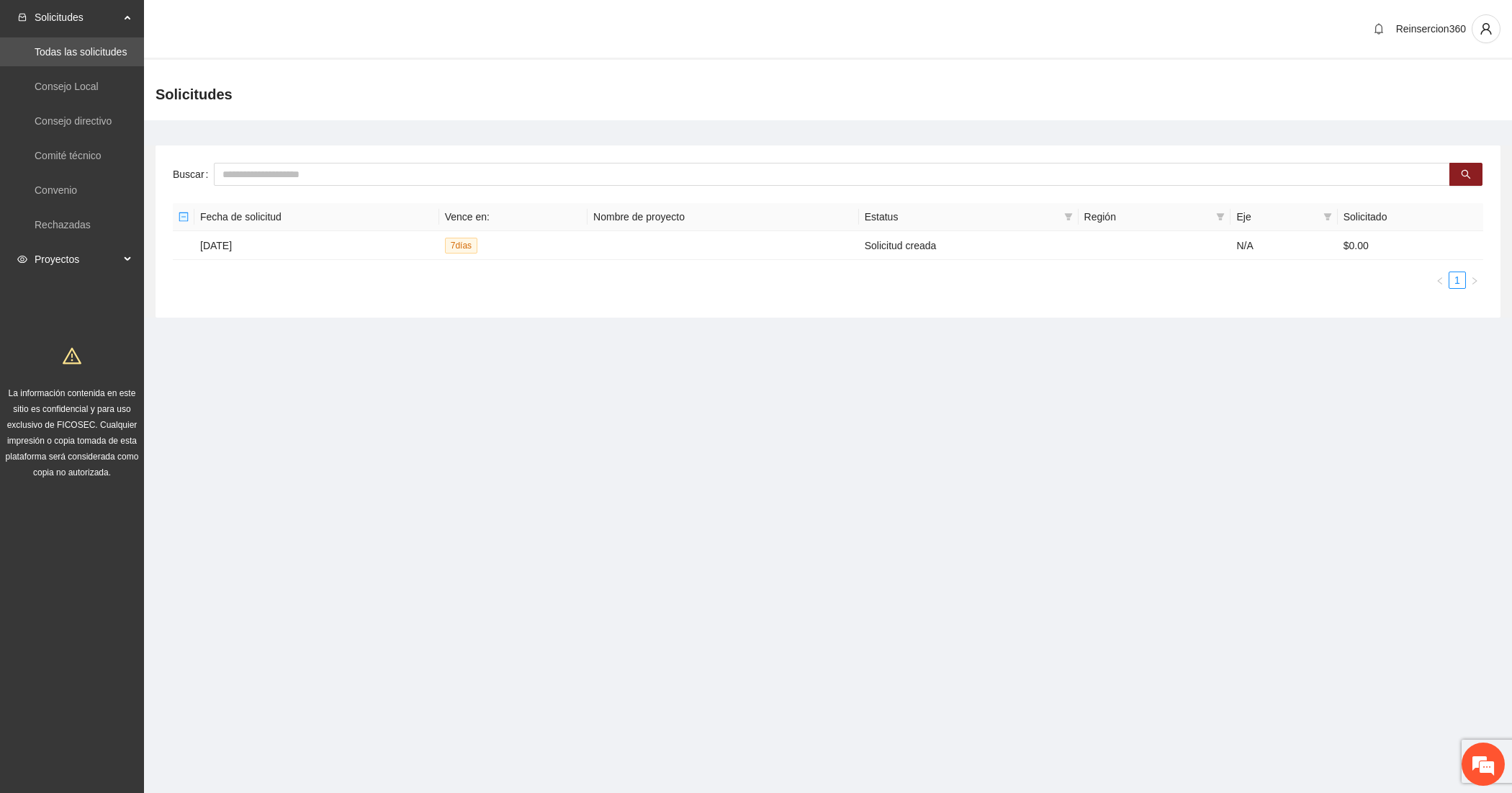
click at [91, 264] on span "Proyectos" at bounding box center [77, 259] width 85 height 29
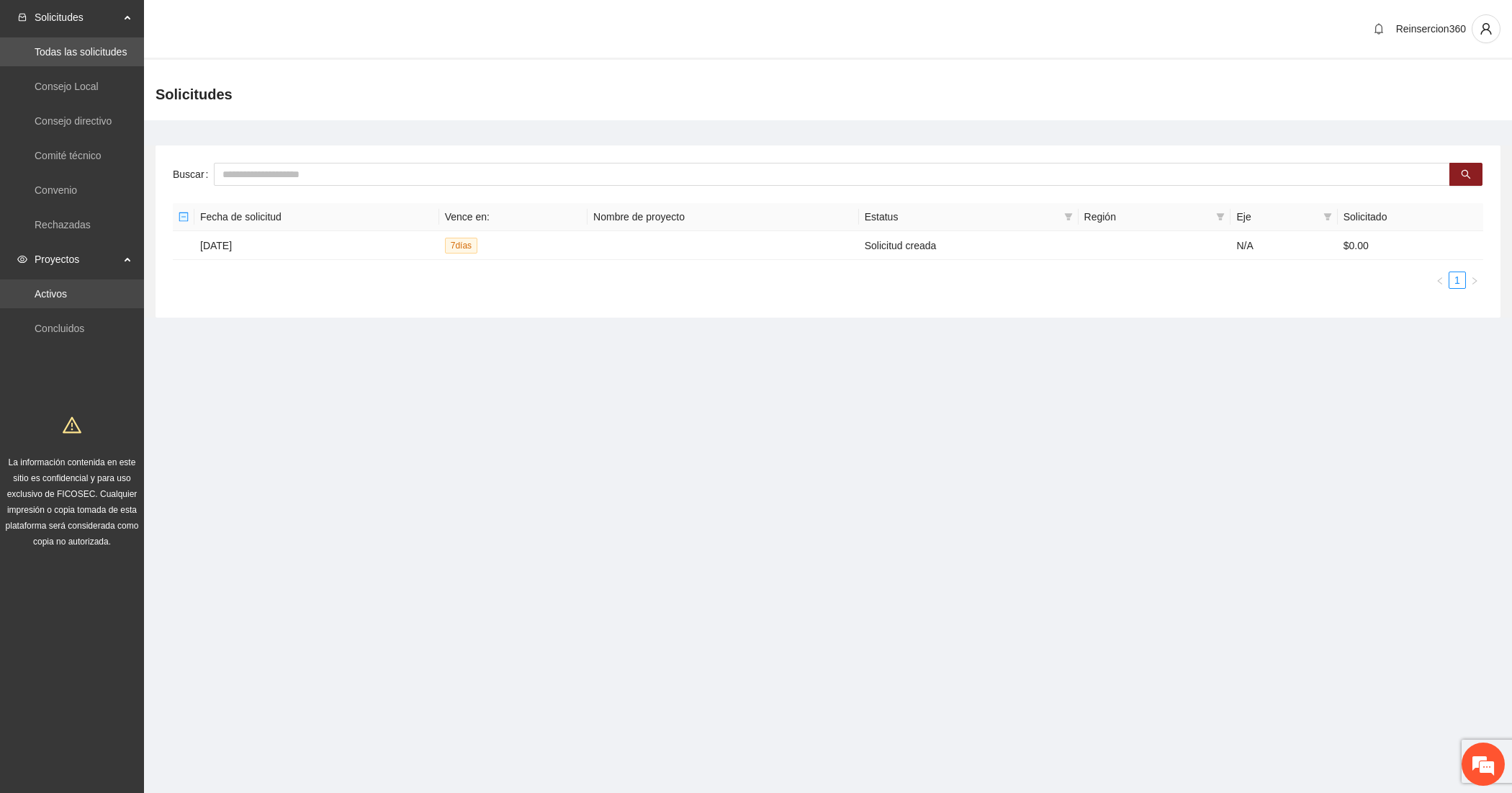
click at [67, 288] on link "Activos" at bounding box center [51, 294] width 32 height 12
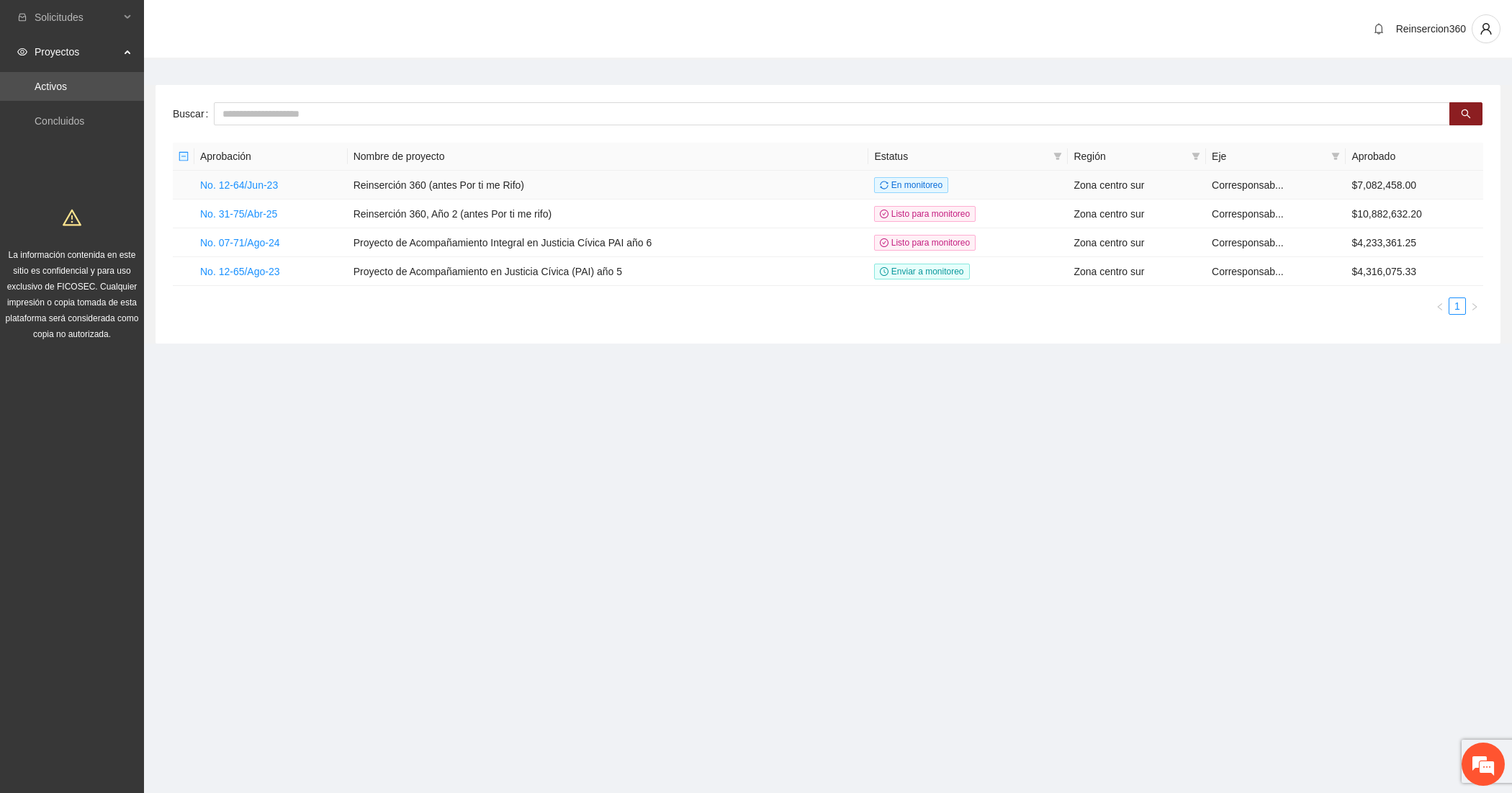
click at [278, 178] on td "No. 12-64/Jun-23" at bounding box center [271, 185] width 154 height 29
click at [270, 180] on link "No. 12-64/Jun-23" at bounding box center [239, 185] width 78 height 12
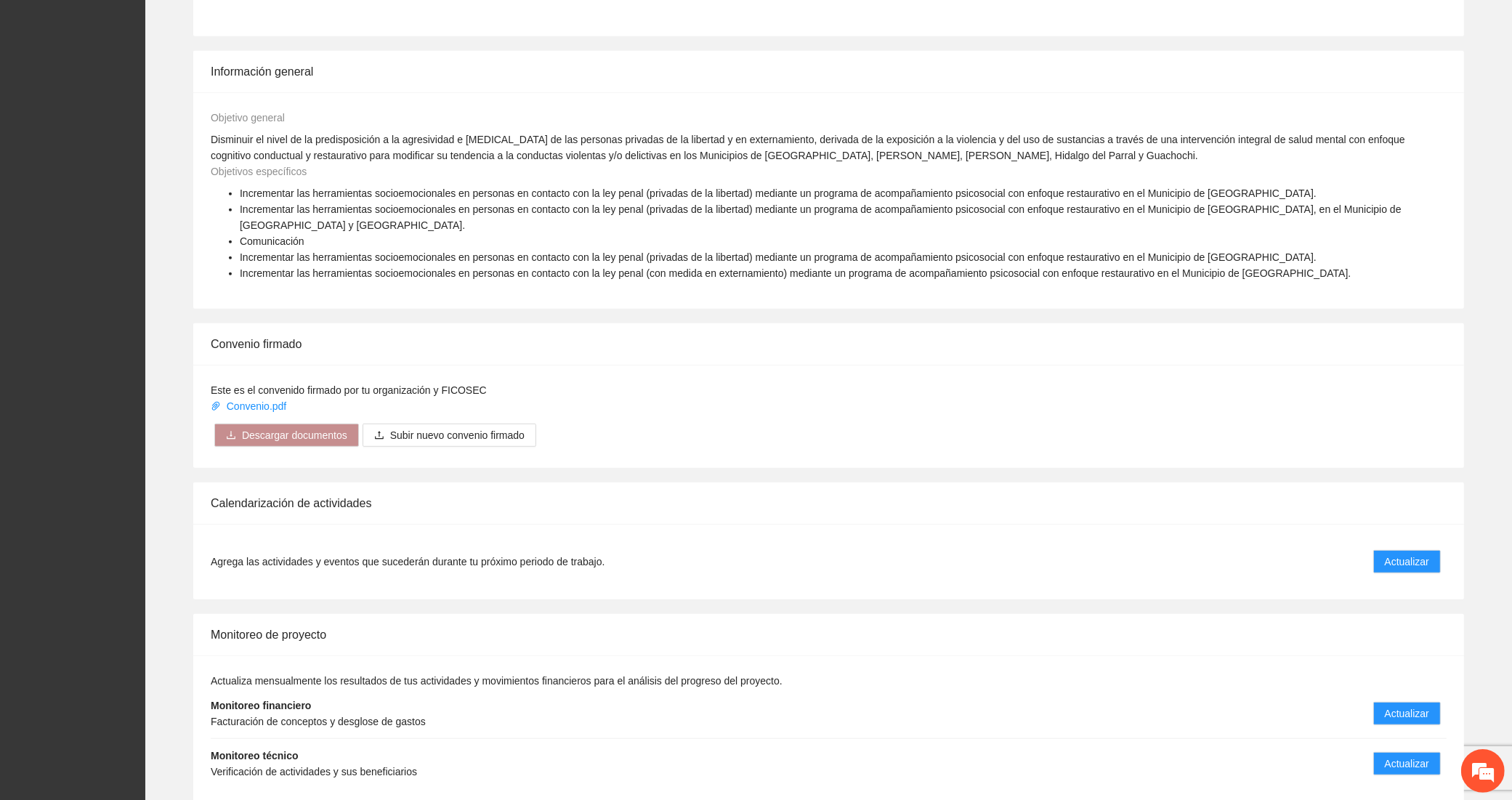
scroll to position [1151, 0]
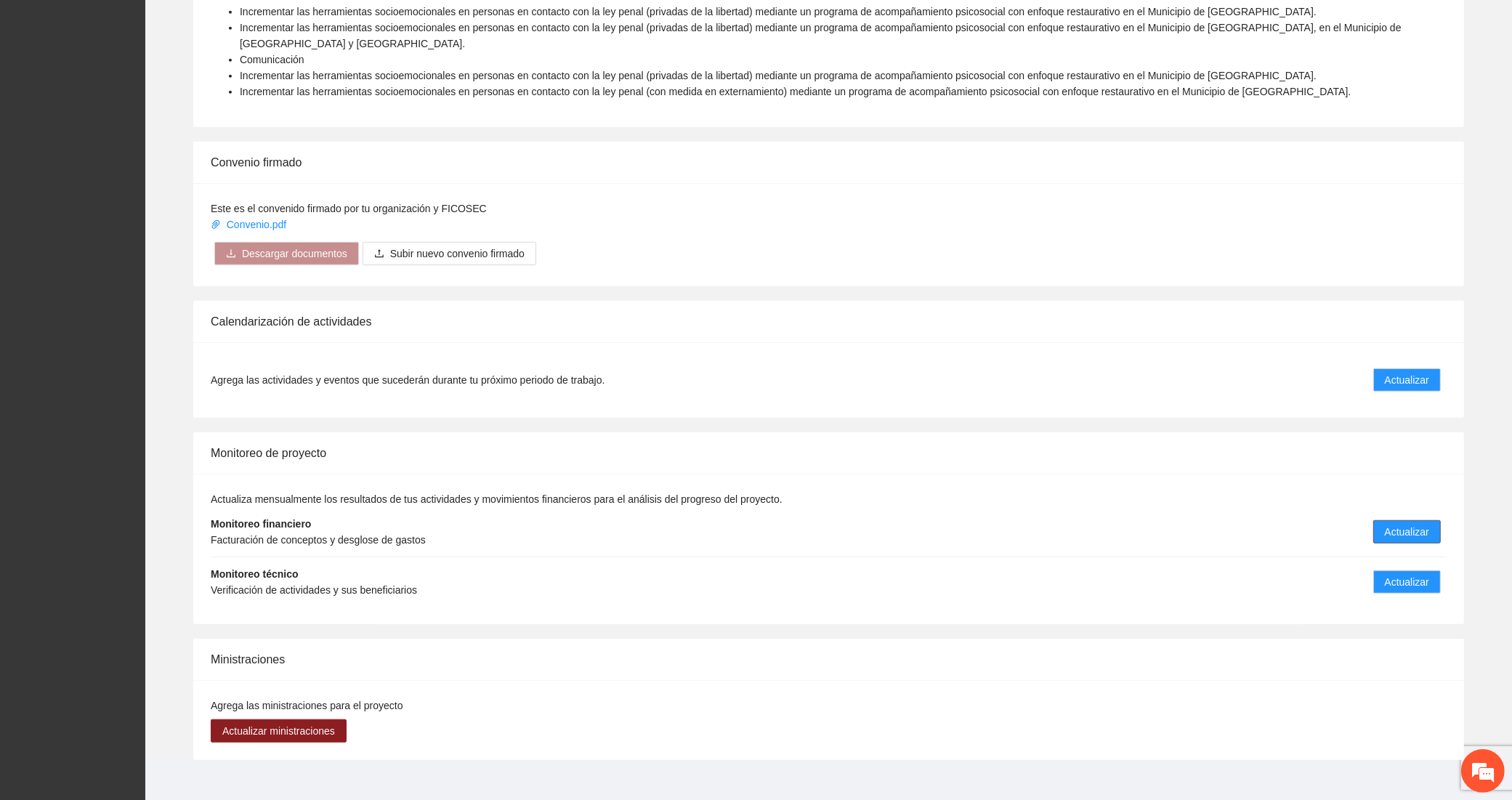
click at [1399, 524] on span "Actualizar" at bounding box center [1407, 532] width 44 height 16
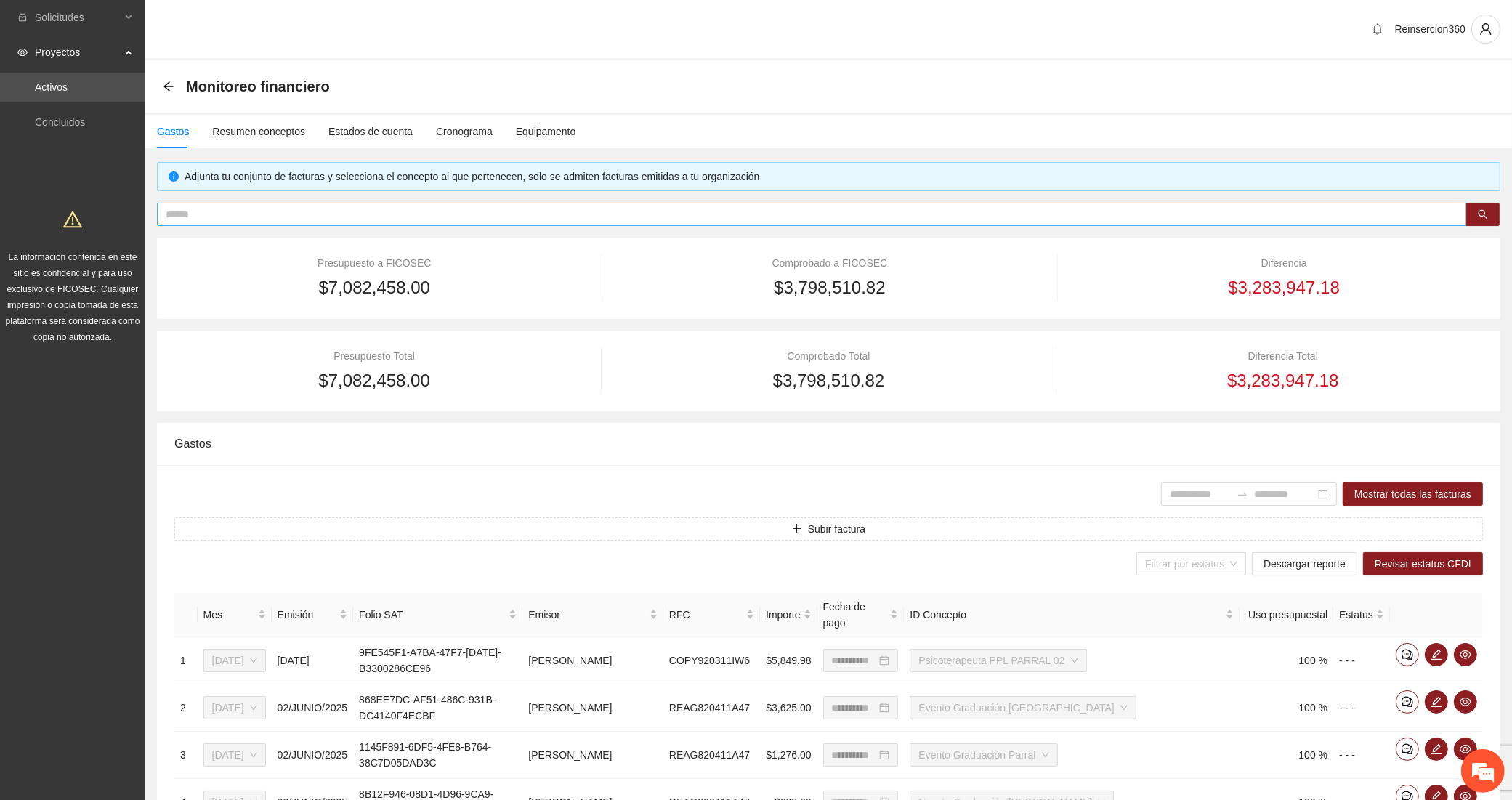
click at [328, 203] on span at bounding box center [812, 215] width 1311 height 23
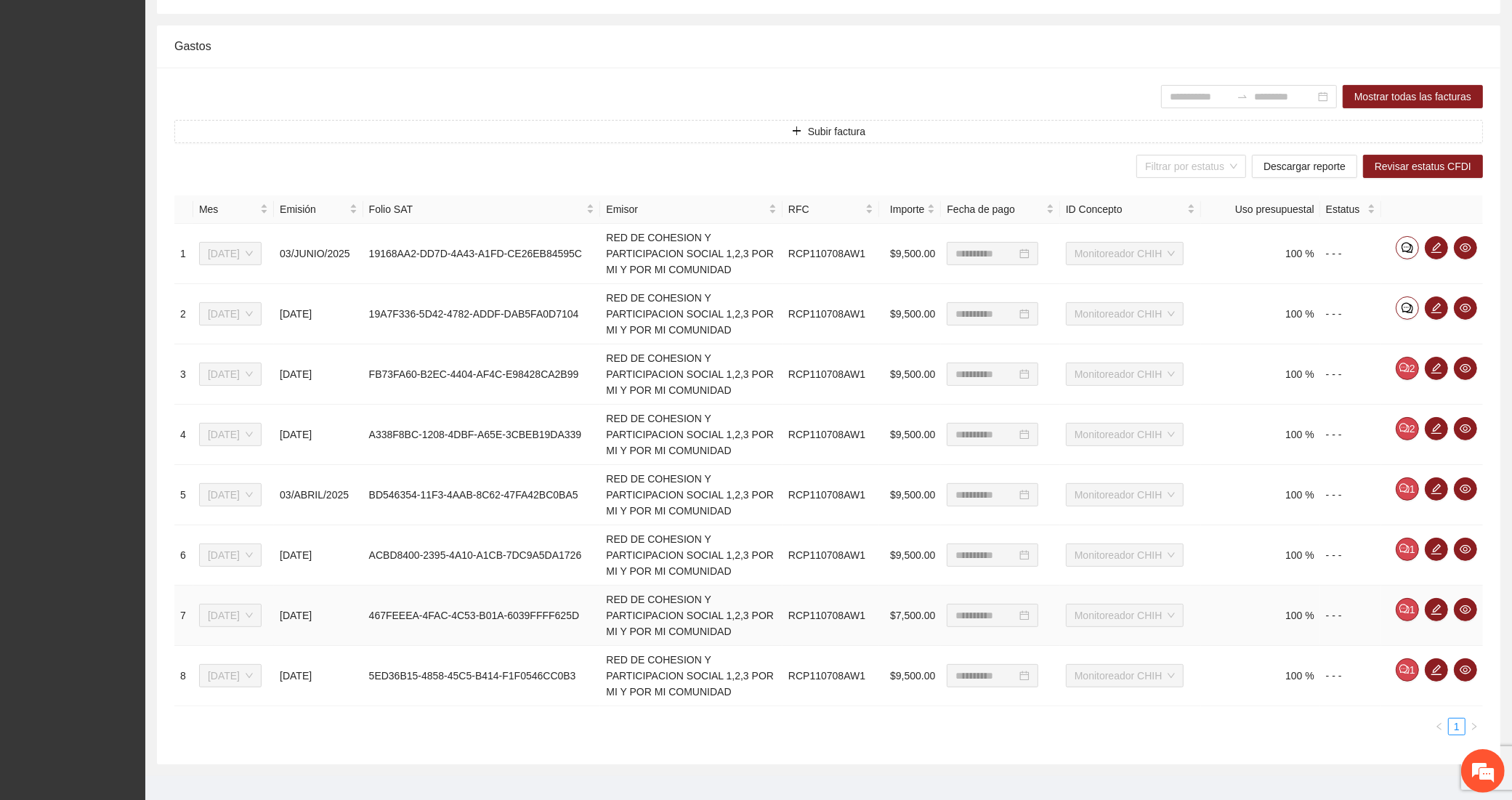
scroll to position [416, 0]
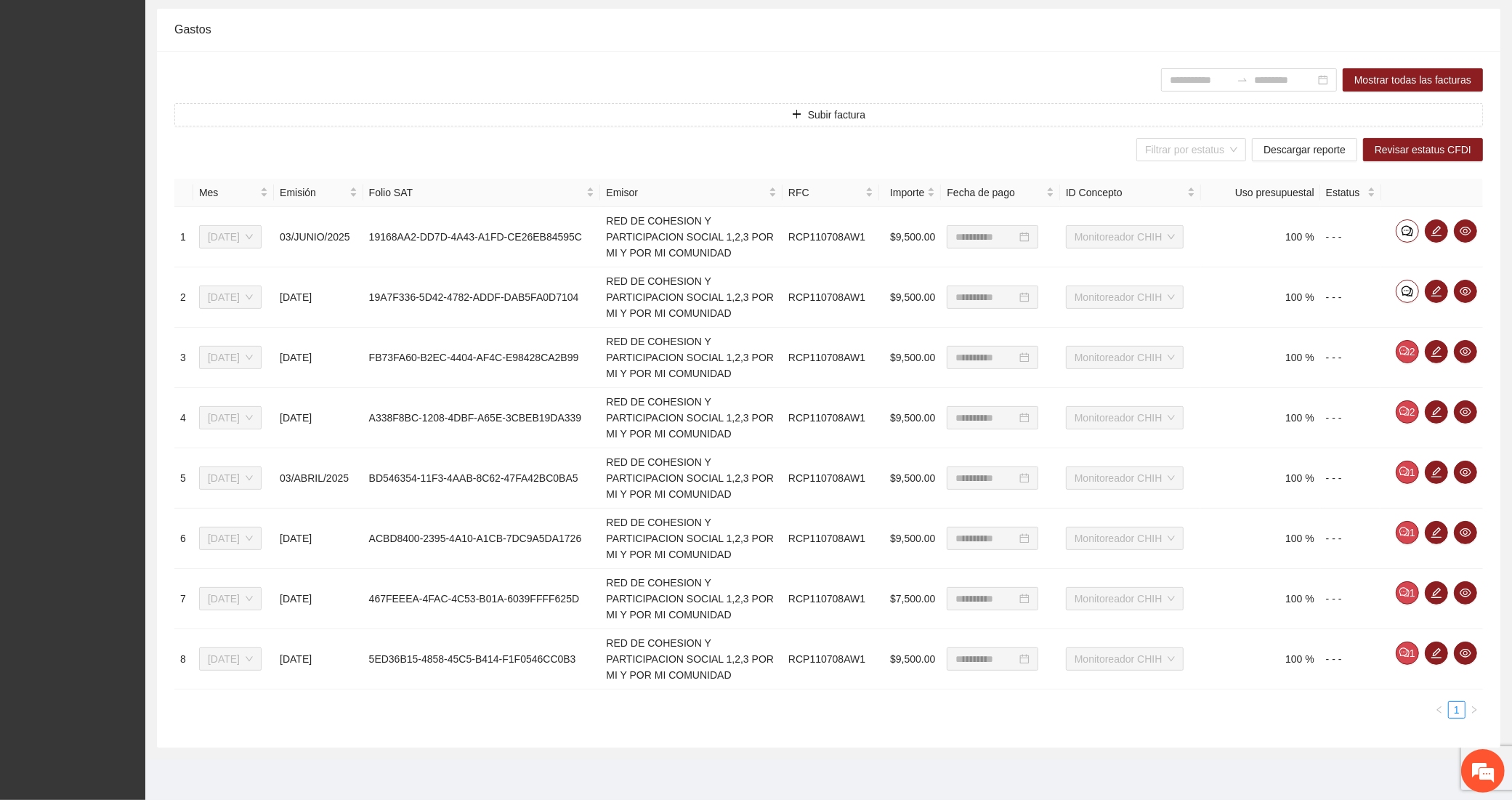
type input "****"
click at [1405, 352] on icon "comment" at bounding box center [1405, 351] width 10 height 10
click at [1400, 405] on button "2" at bounding box center [1408, 413] width 23 height 23
click at [1409, 469] on icon "comment" at bounding box center [1405, 471] width 10 height 10
click at [1406, 527] on icon "comment" at bounding box center [1405, 532] width 10 height 10
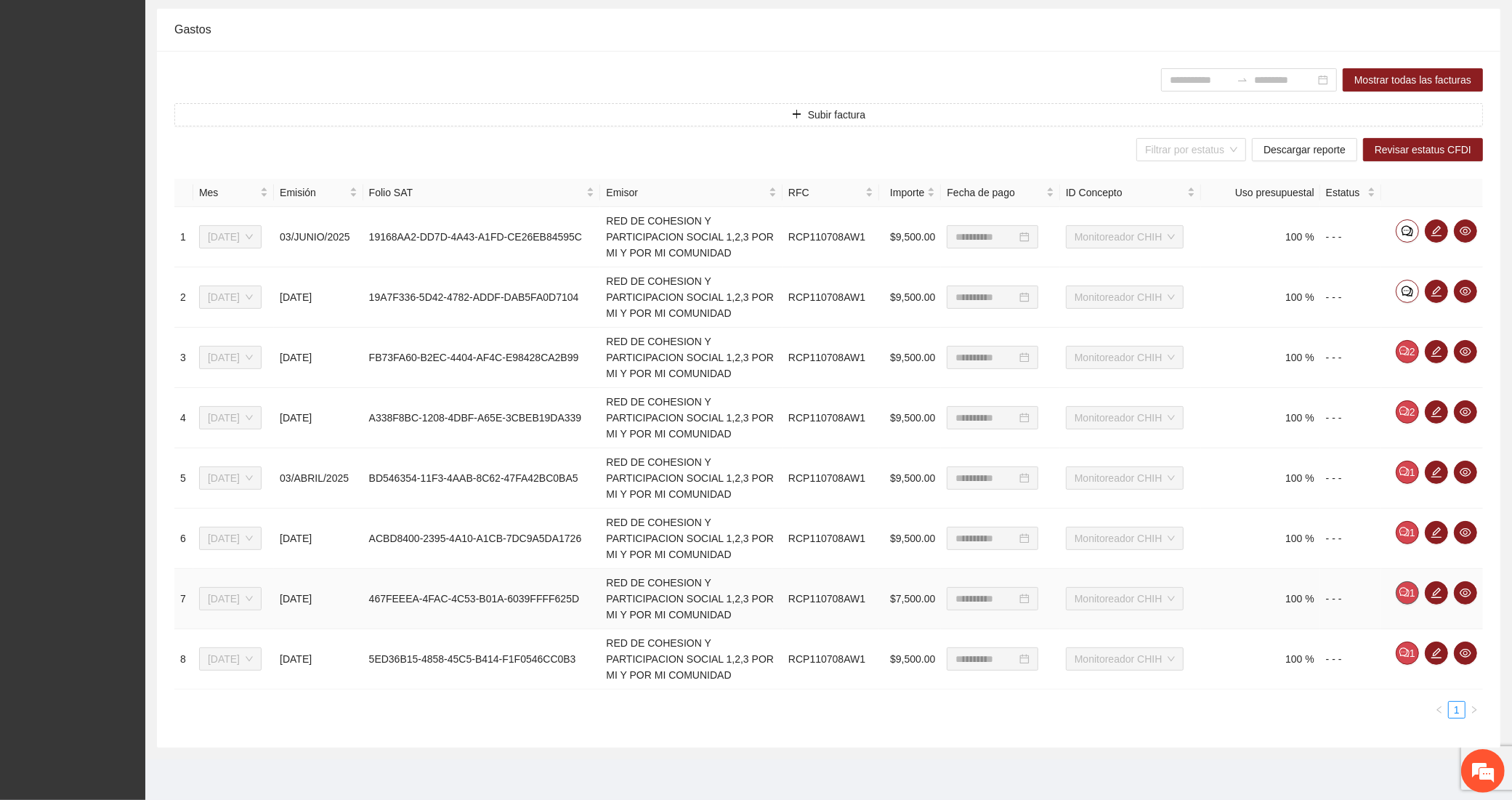
click at [1407, 597] on span "comment" at bounding box center [1405, 593] width 10 height 12
click at [1410, 652] on button "1" at bounding box center [1408, 653] width 23 height 23
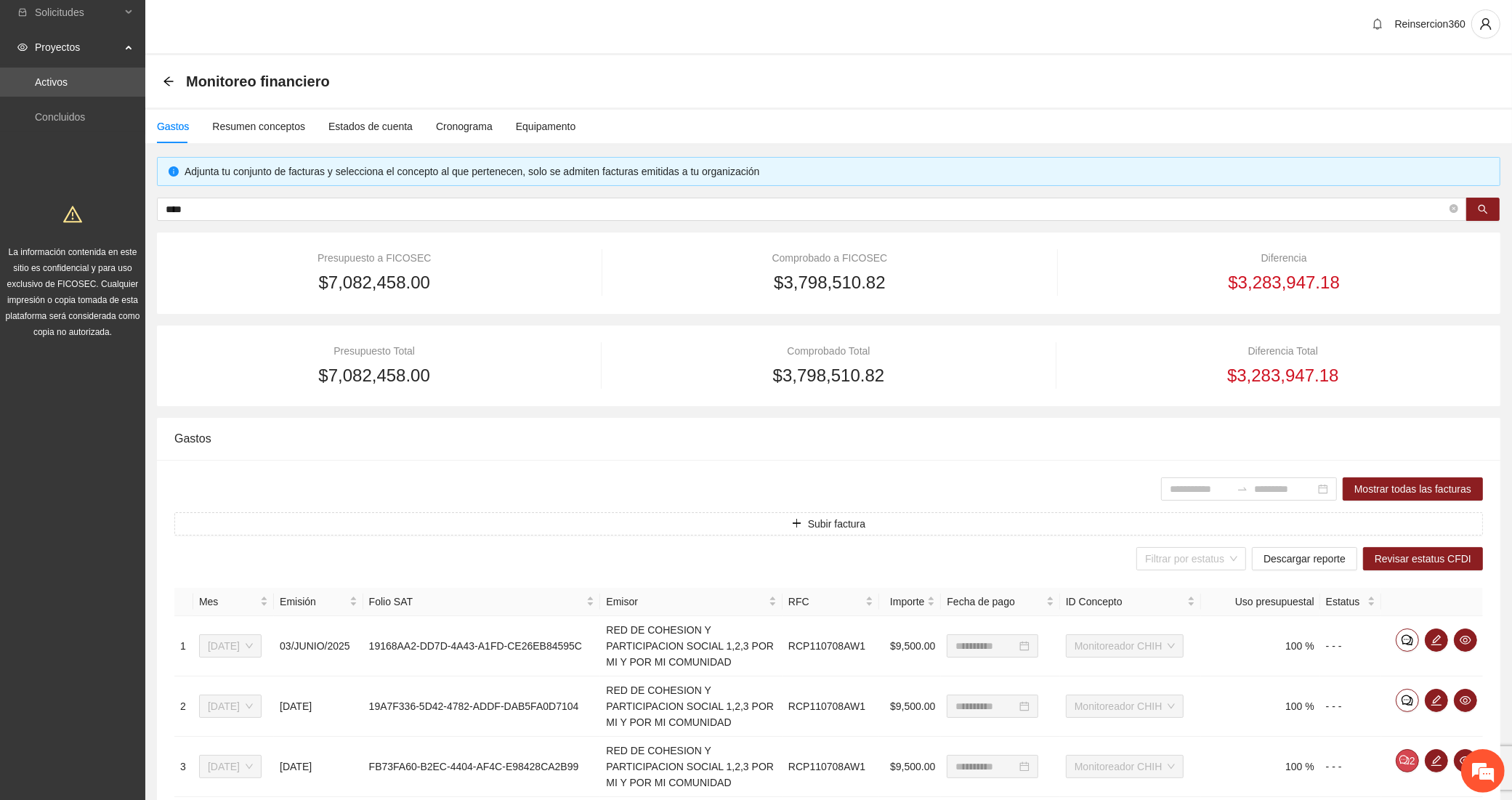
scroll to position [0, 0]
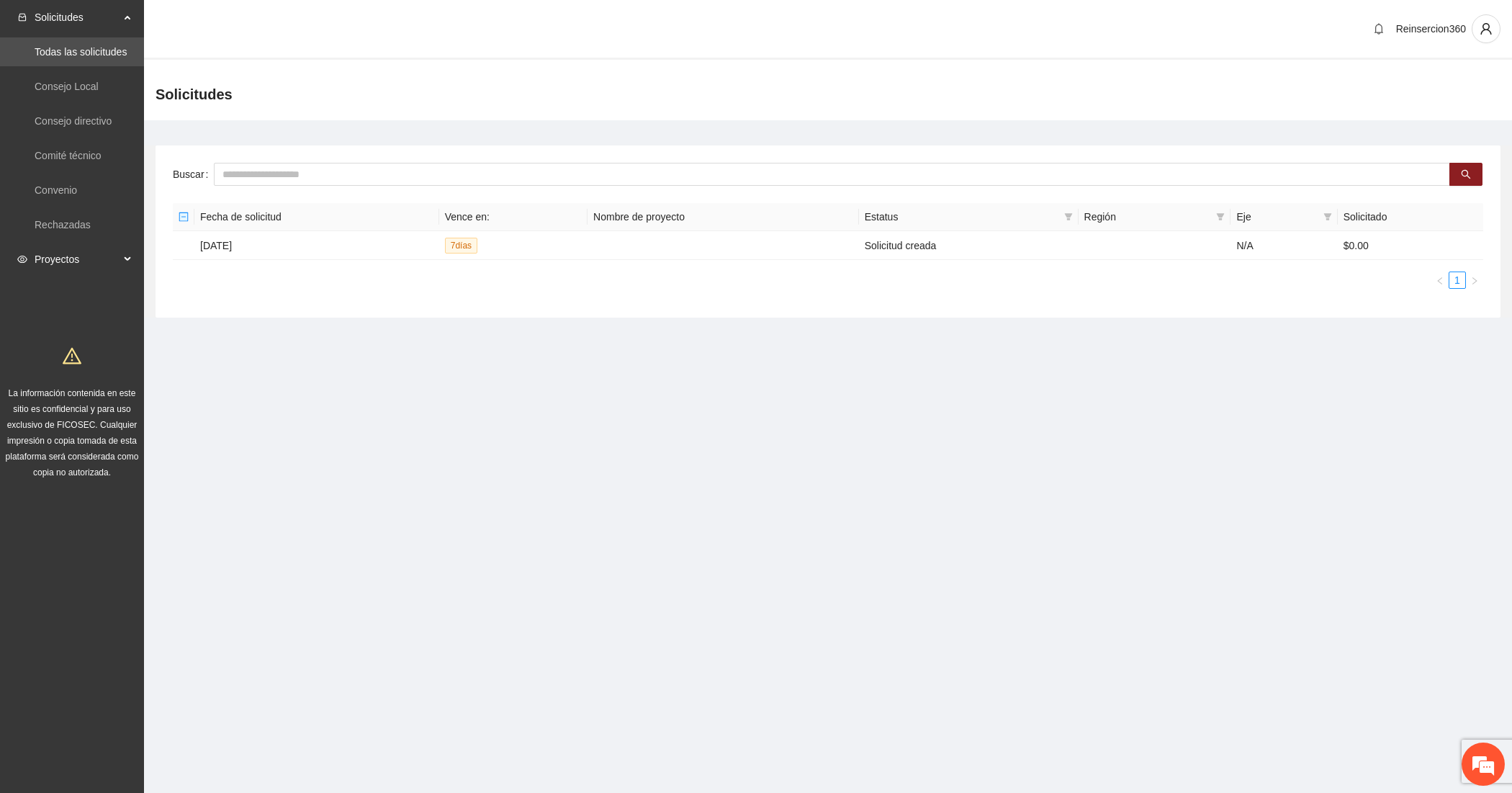
click at [81, 260] on span "Proyectos" at bounding box center [77, 259] width 85 height 29
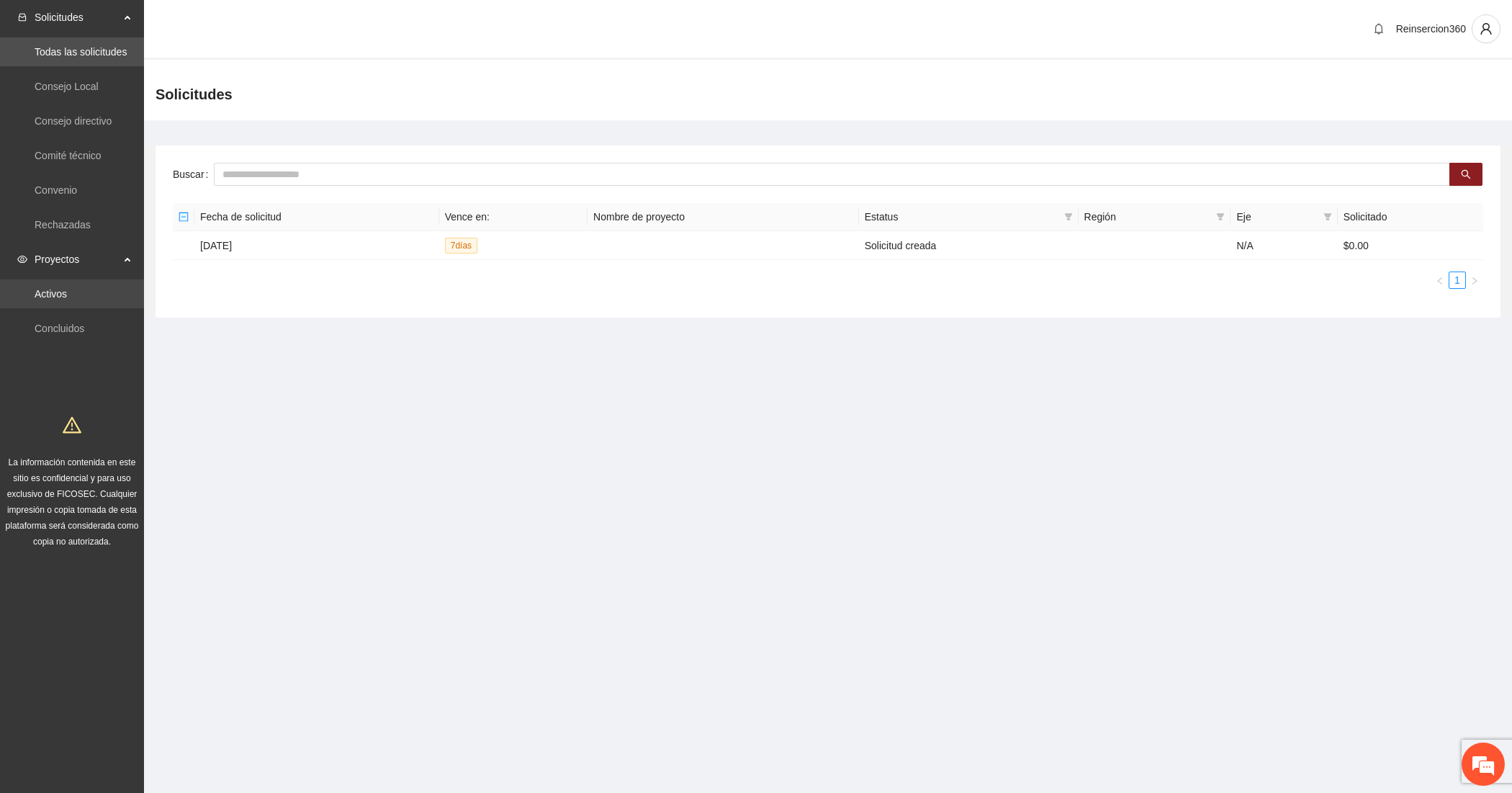
click at [56, 293] on link "Activos" at bounding box center [51, 294] width 32 height 12
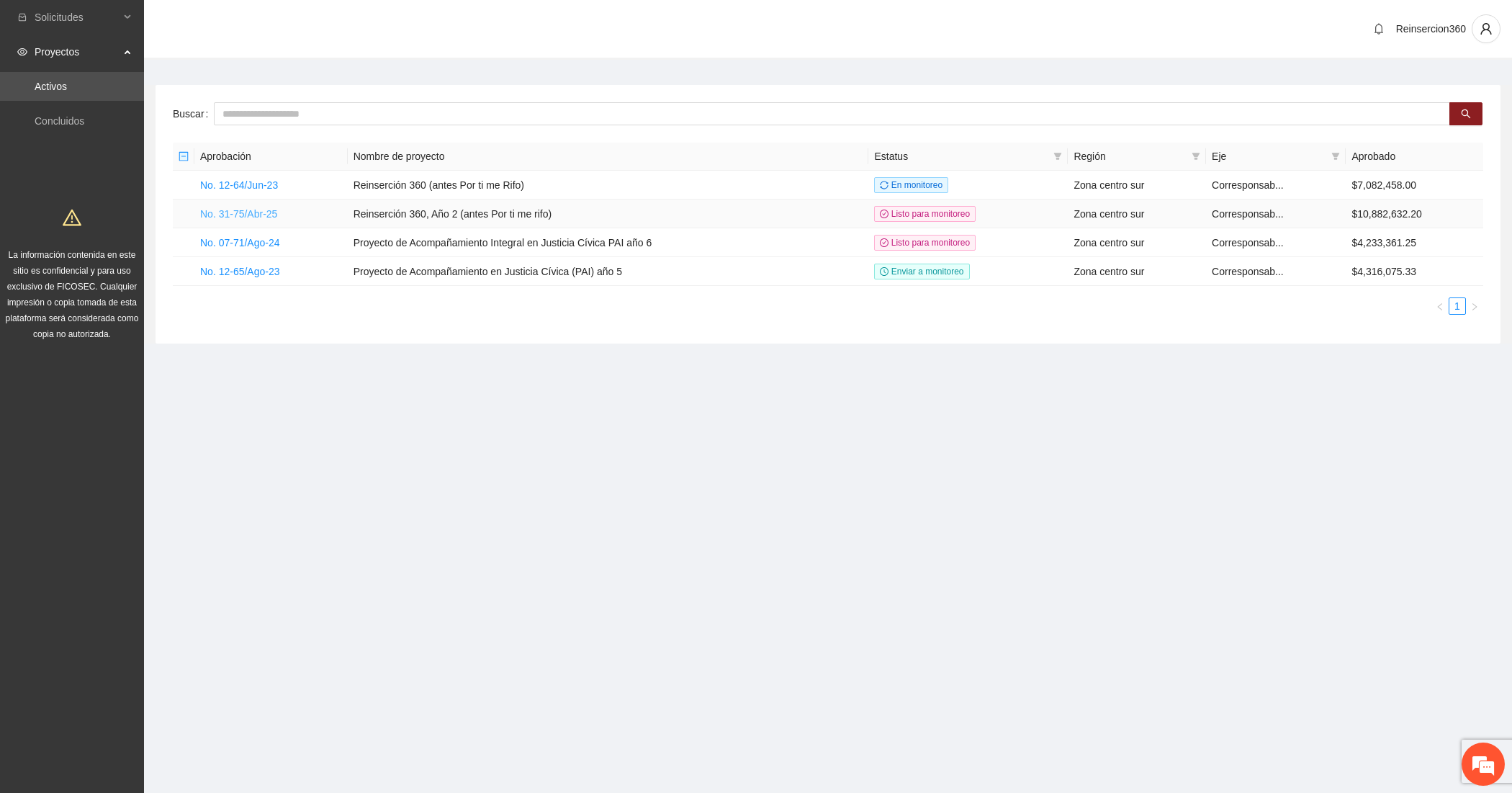
click at [268, 214] on link "No. 31-75/Abr-25" at bounding box center [238, 214] width 77 height 12
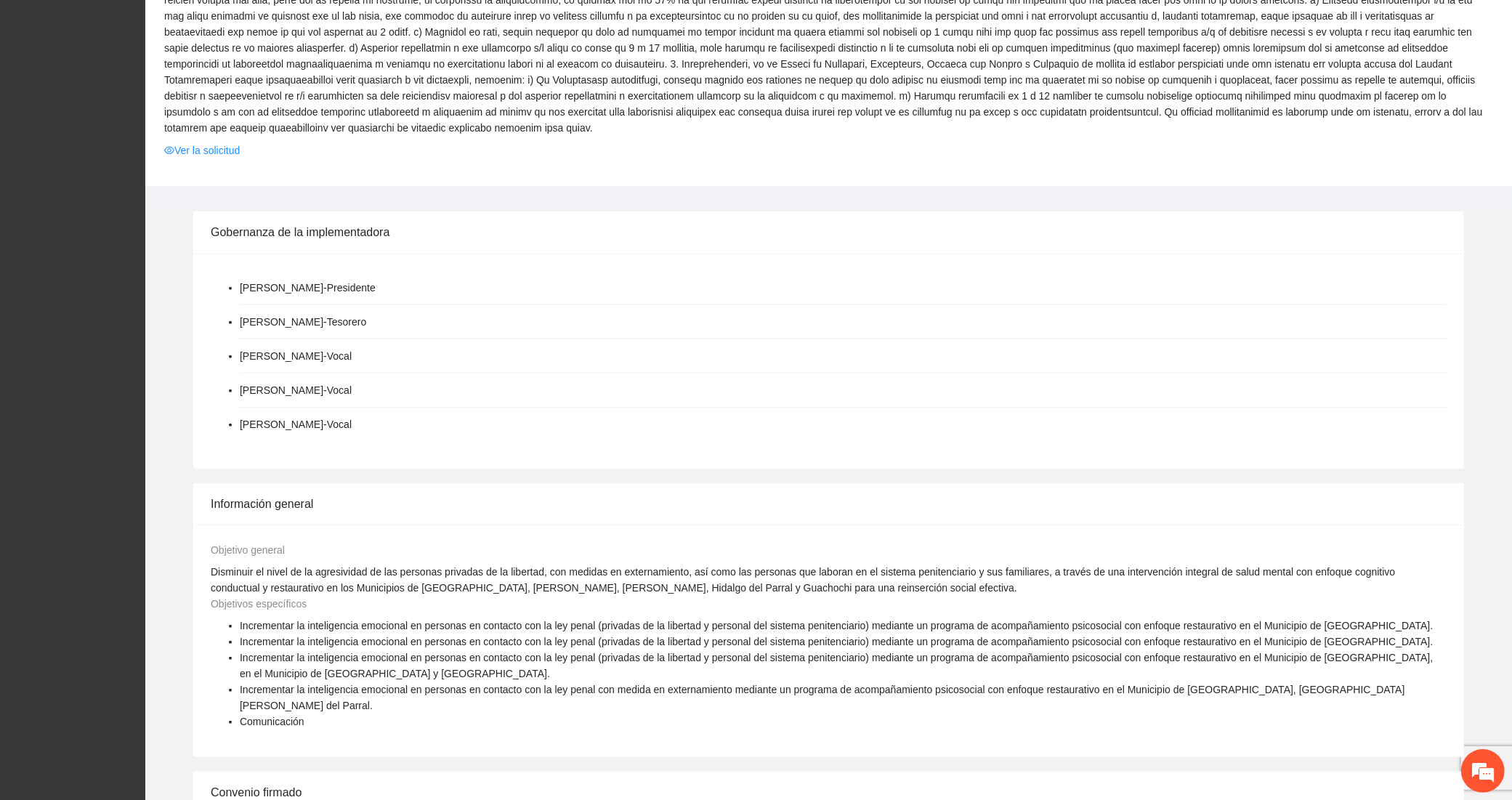
scroll to position [1090, 0]
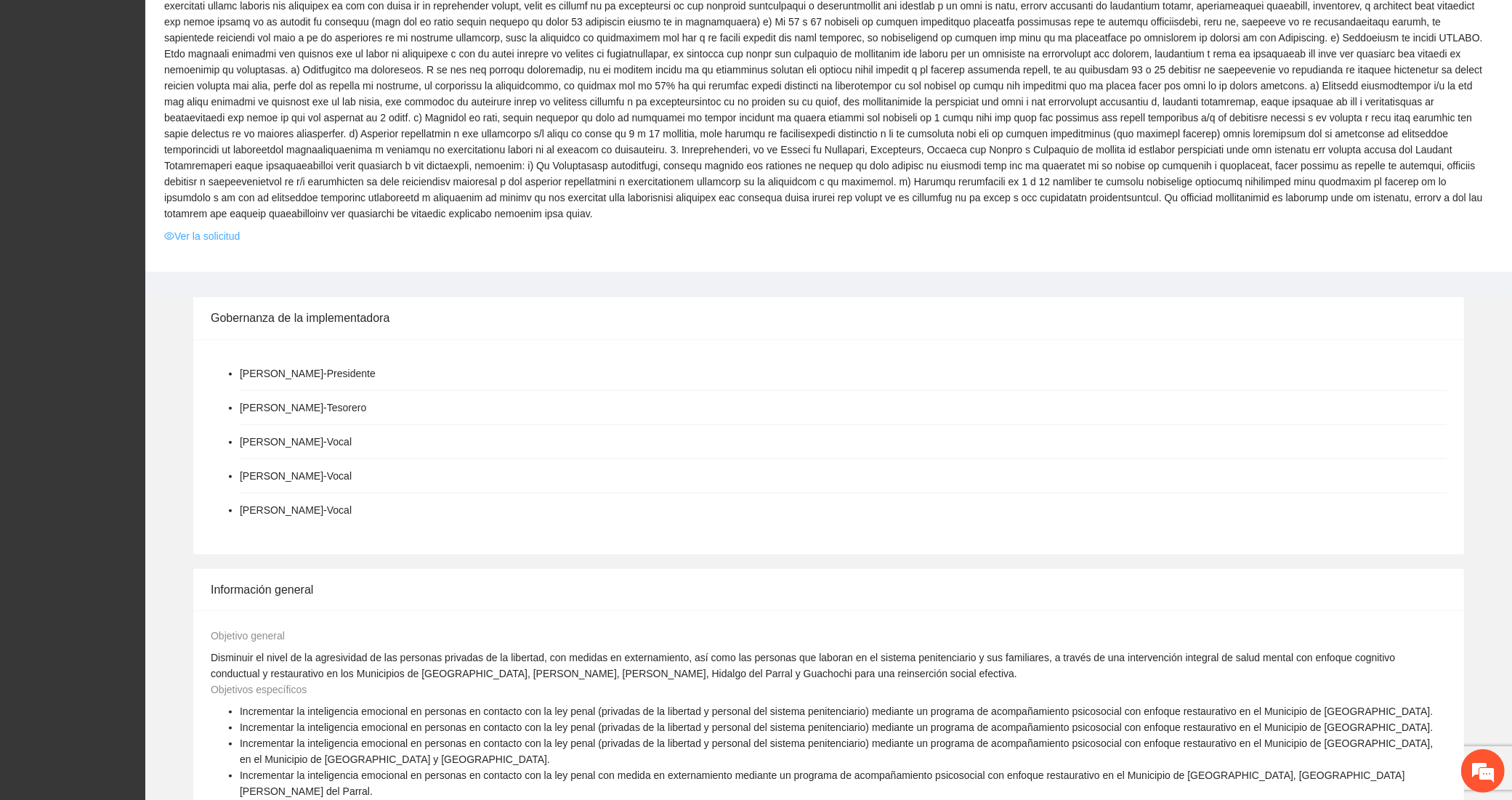
click at [186, 228] on link "Ver la solicitud" at bounding box center [202, 236] width 75 height 16
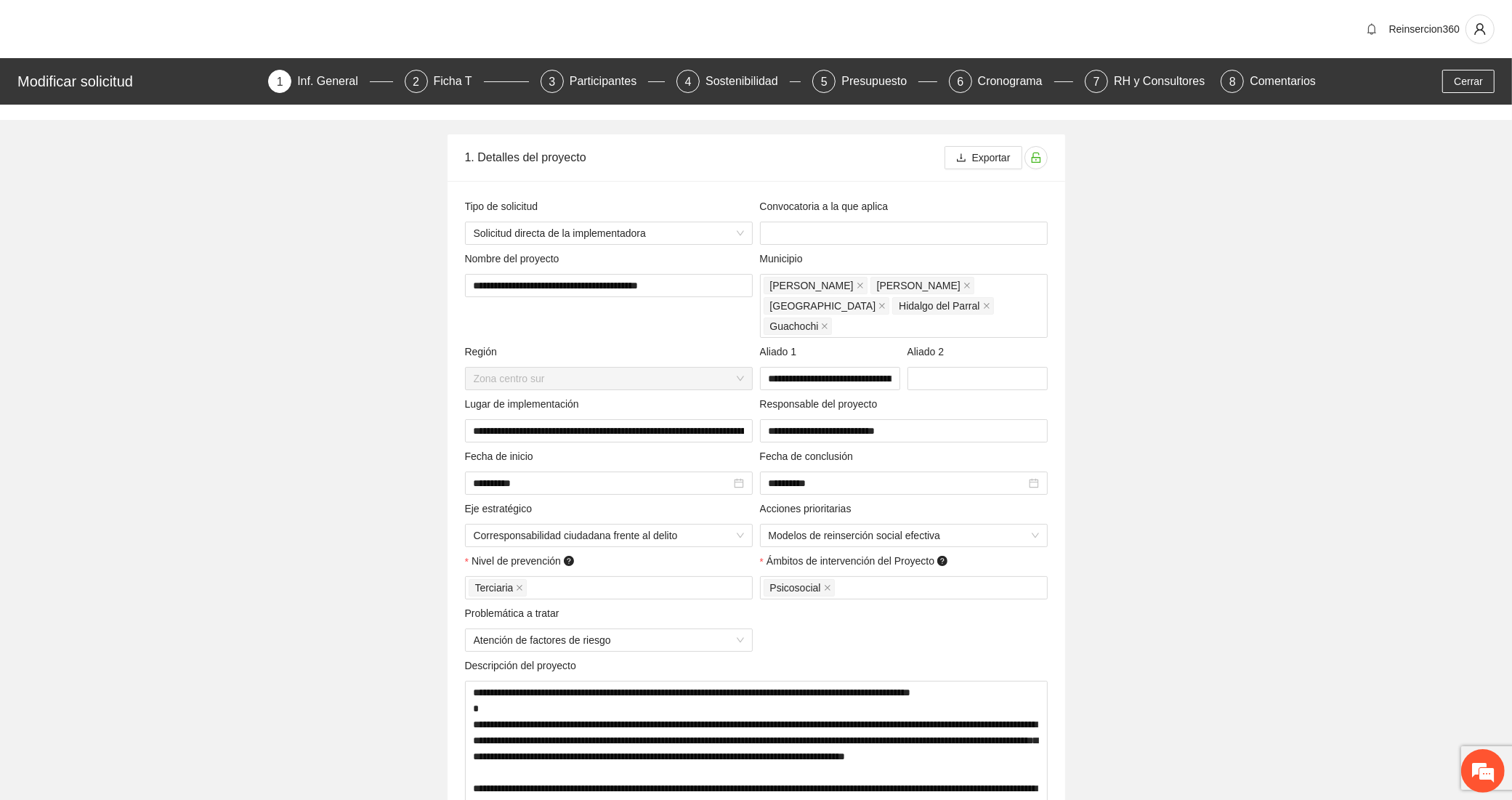
type input "**********"
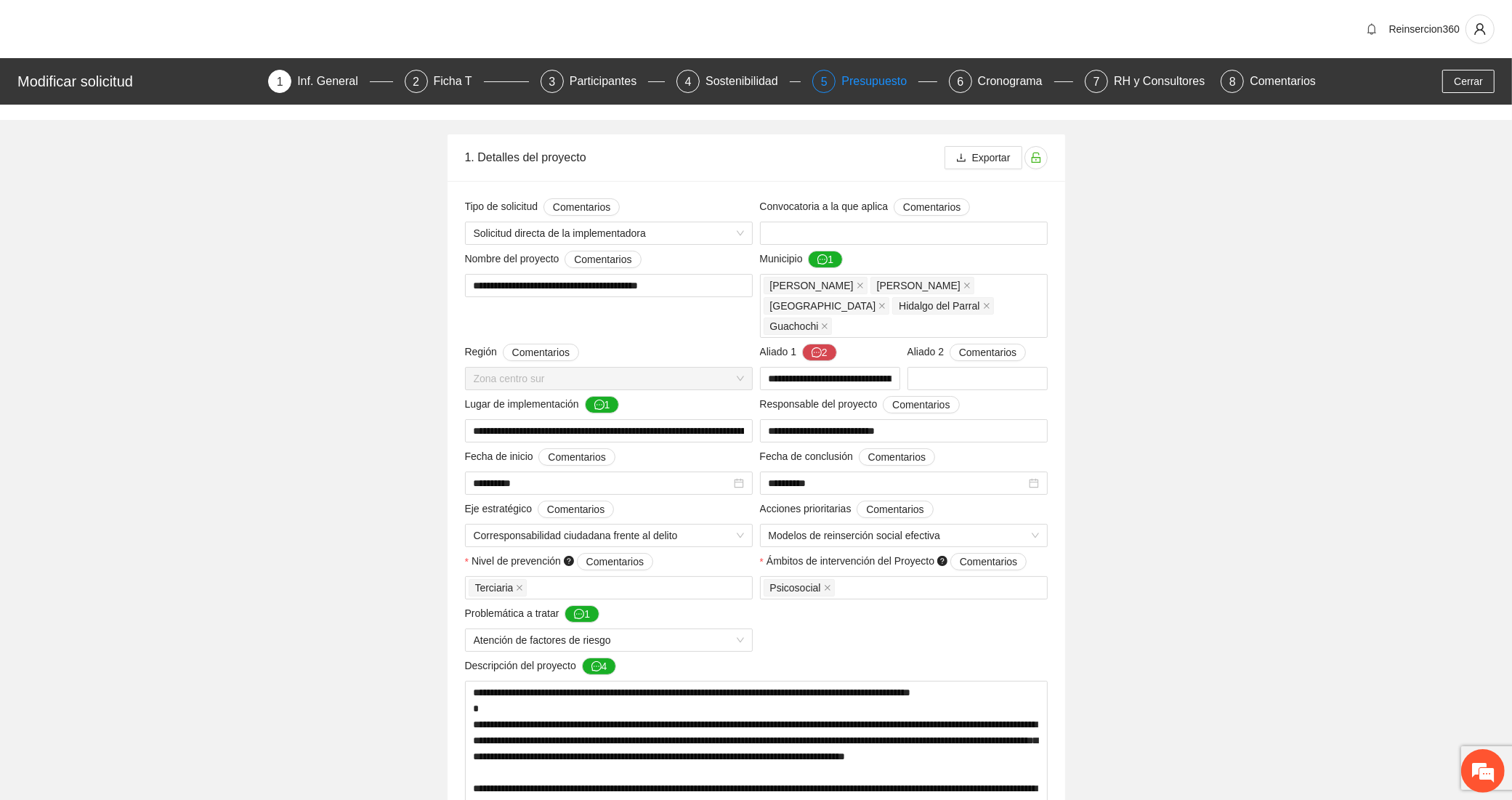
click at [855, 74] on div "Presupuesto" at bounding box center [881, 81] width 77 height 23
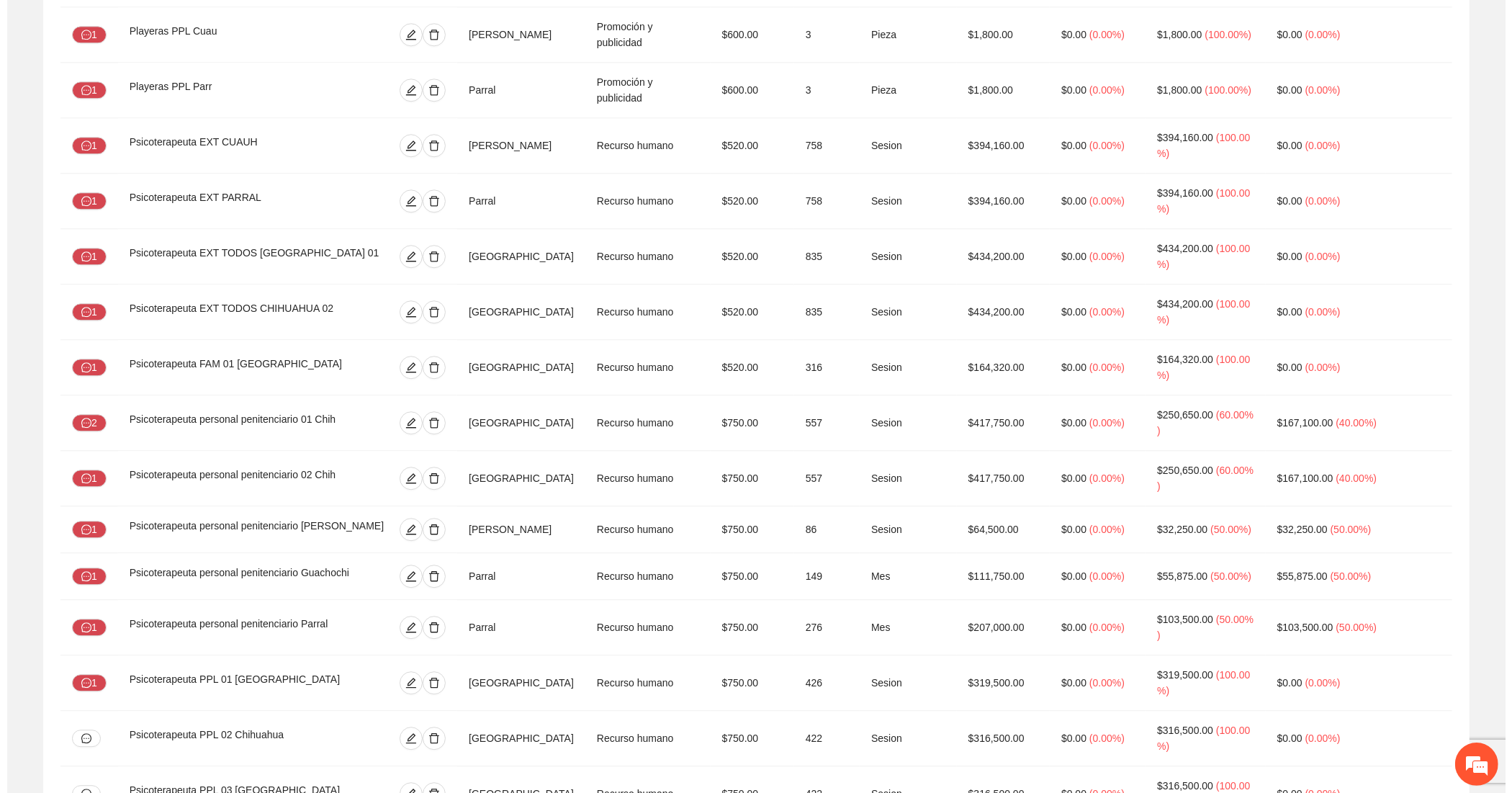
scroll to position [4081, 0]
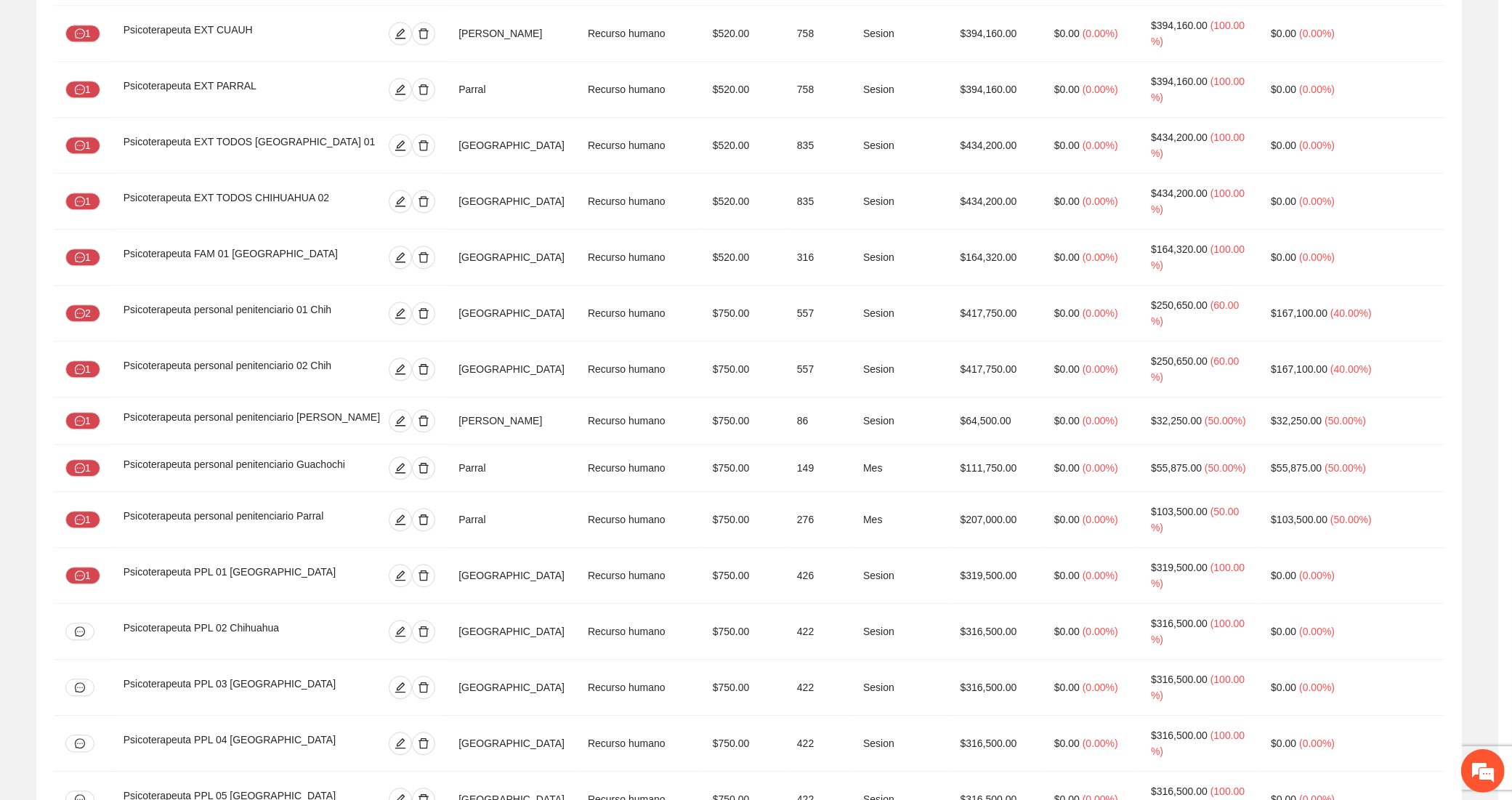
type input "**"
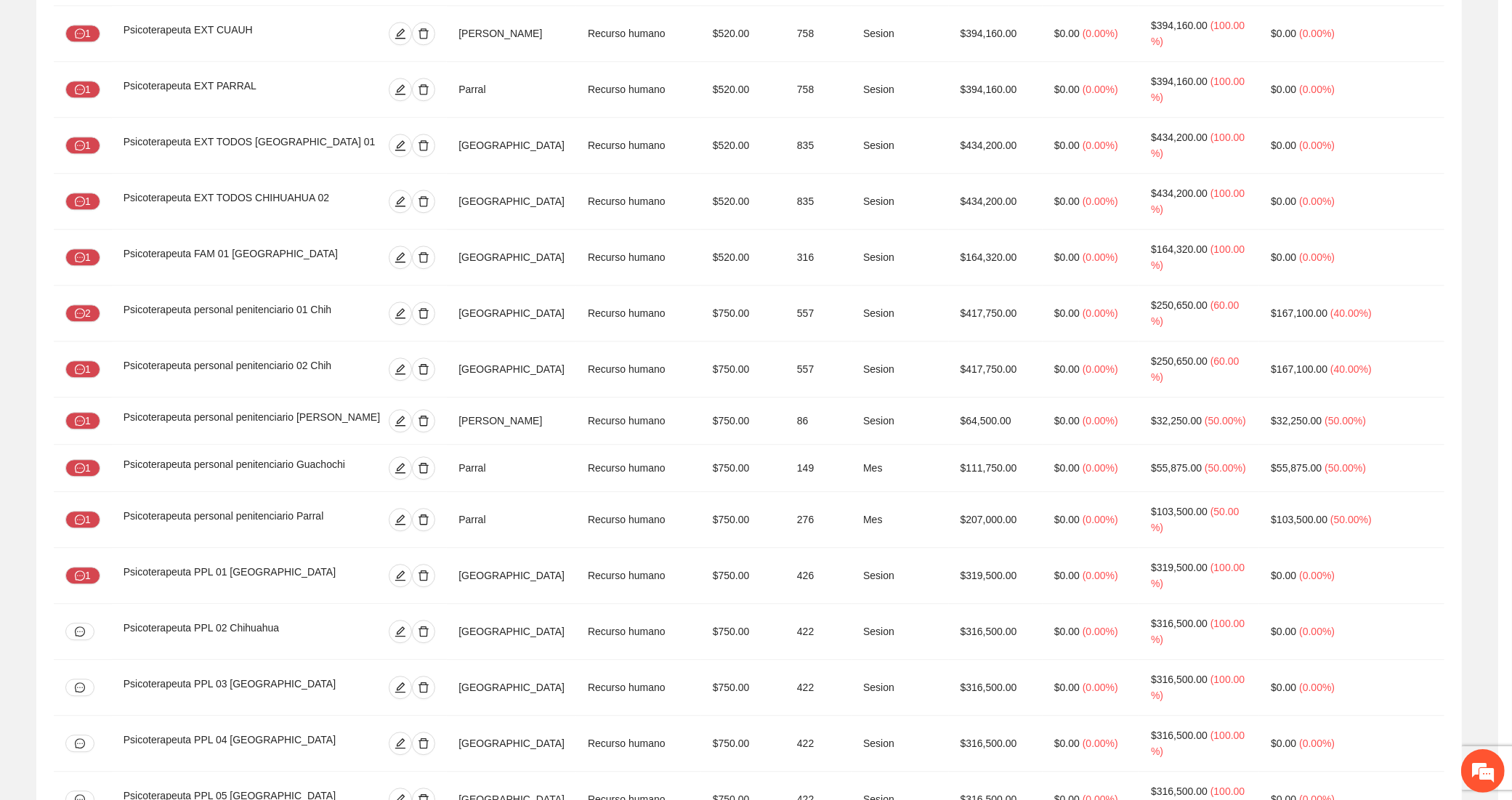
type input "**"
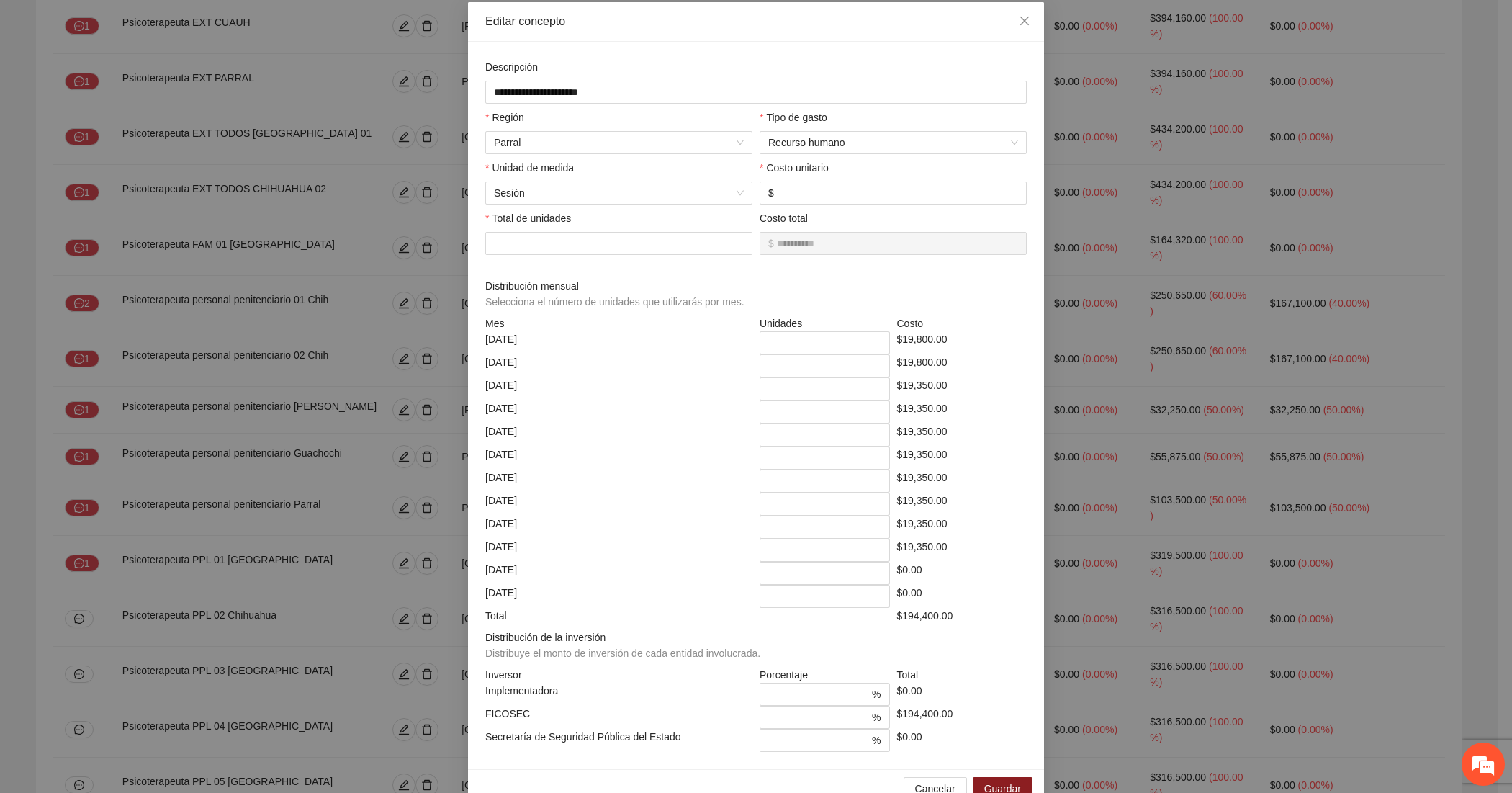
scroll to position [109, 0]
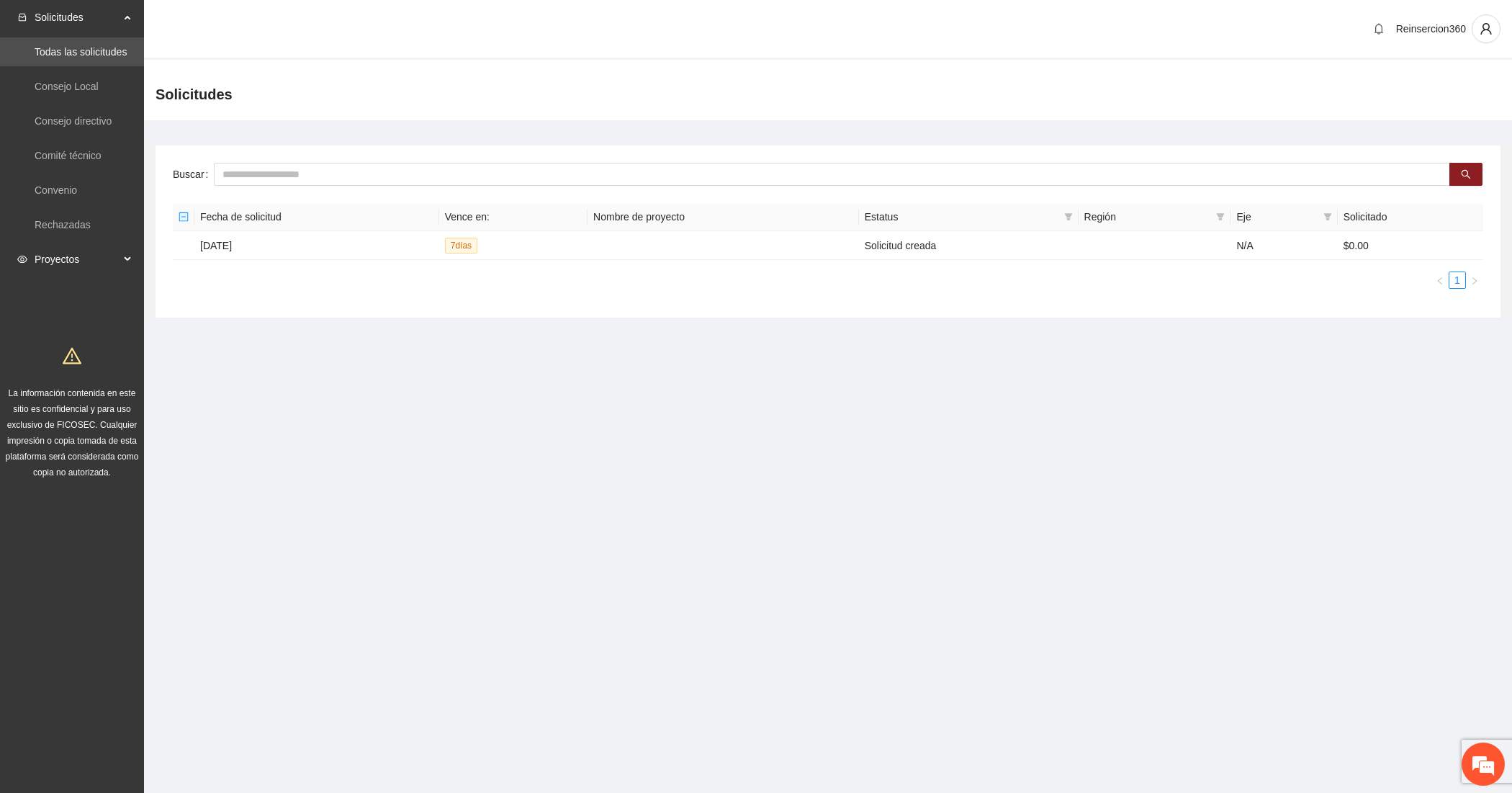
click at [114, 259] on span "Proyectos" at bounding box center [77, 259] width 85 height 29
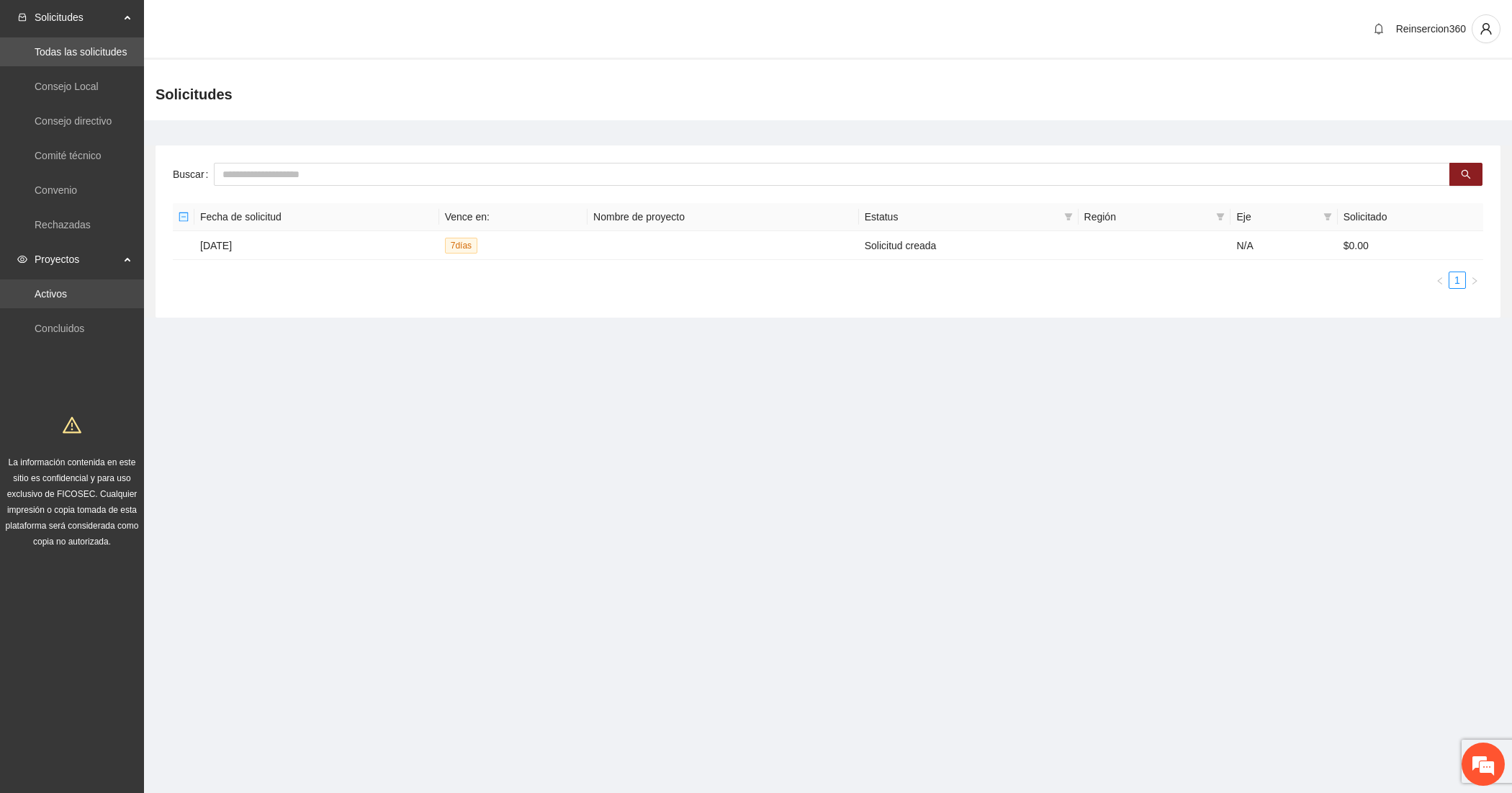
click at [67, 300] on link "Activos" at bounding box center [51, 294] width 32 height 12
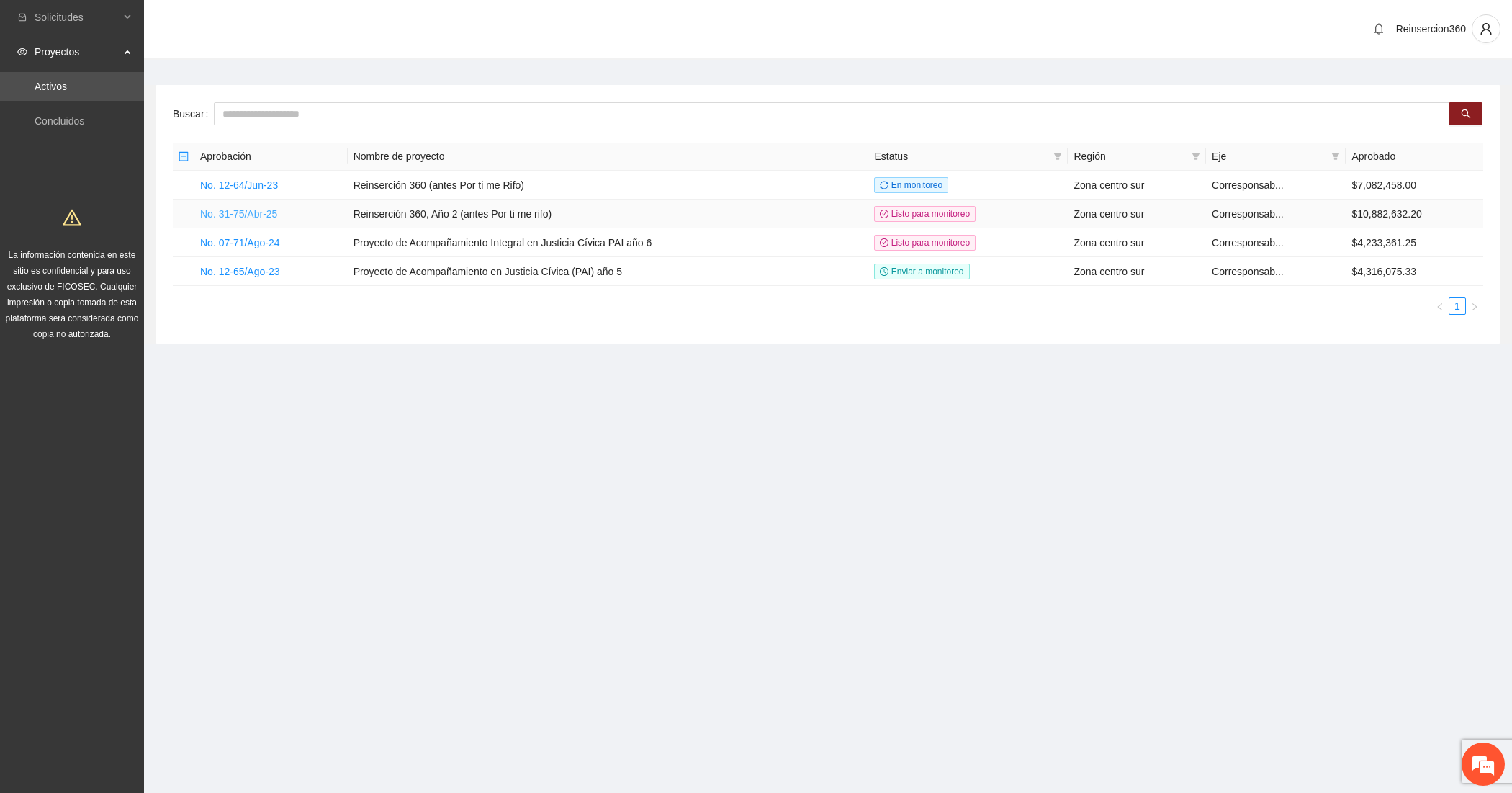
click at [229, 209] on link "No. 31-75/Abr-25" at bounding box center [238, 214] width 77 height 12
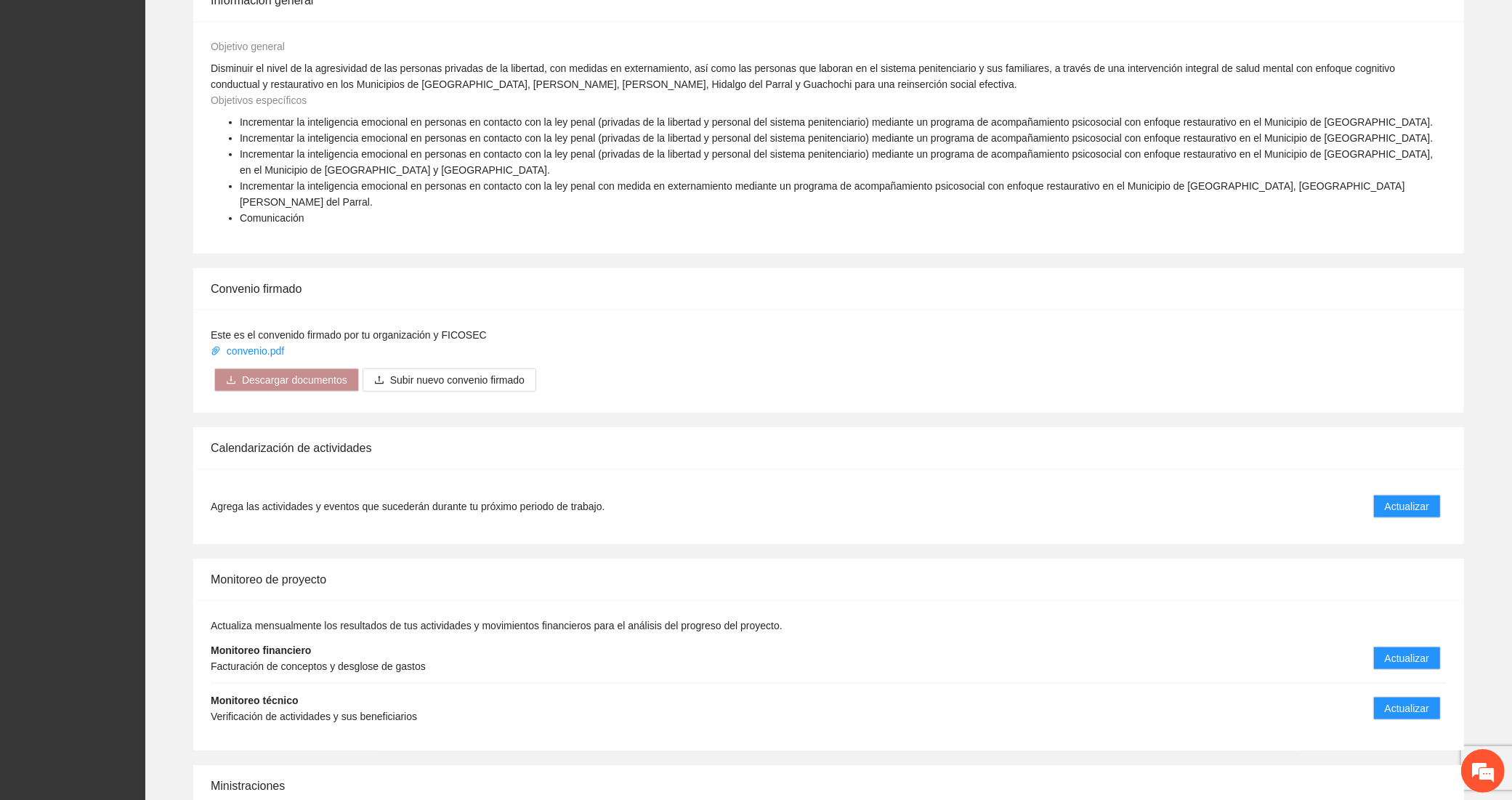
scroll to position [1774, 0]
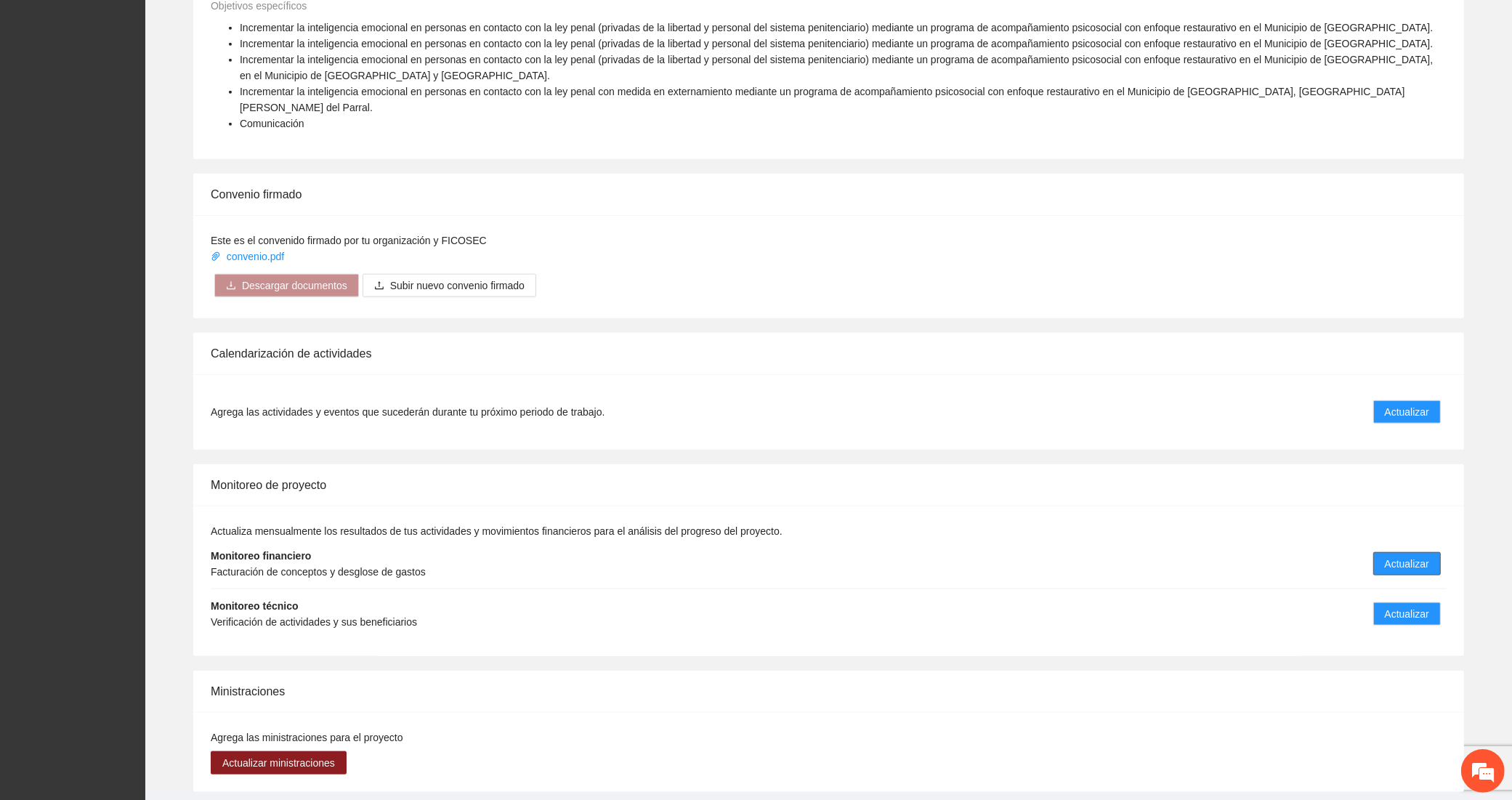
click at [1408, 556] on span "Actualizar" at bounding box center [1407, 564] width 44 height 16
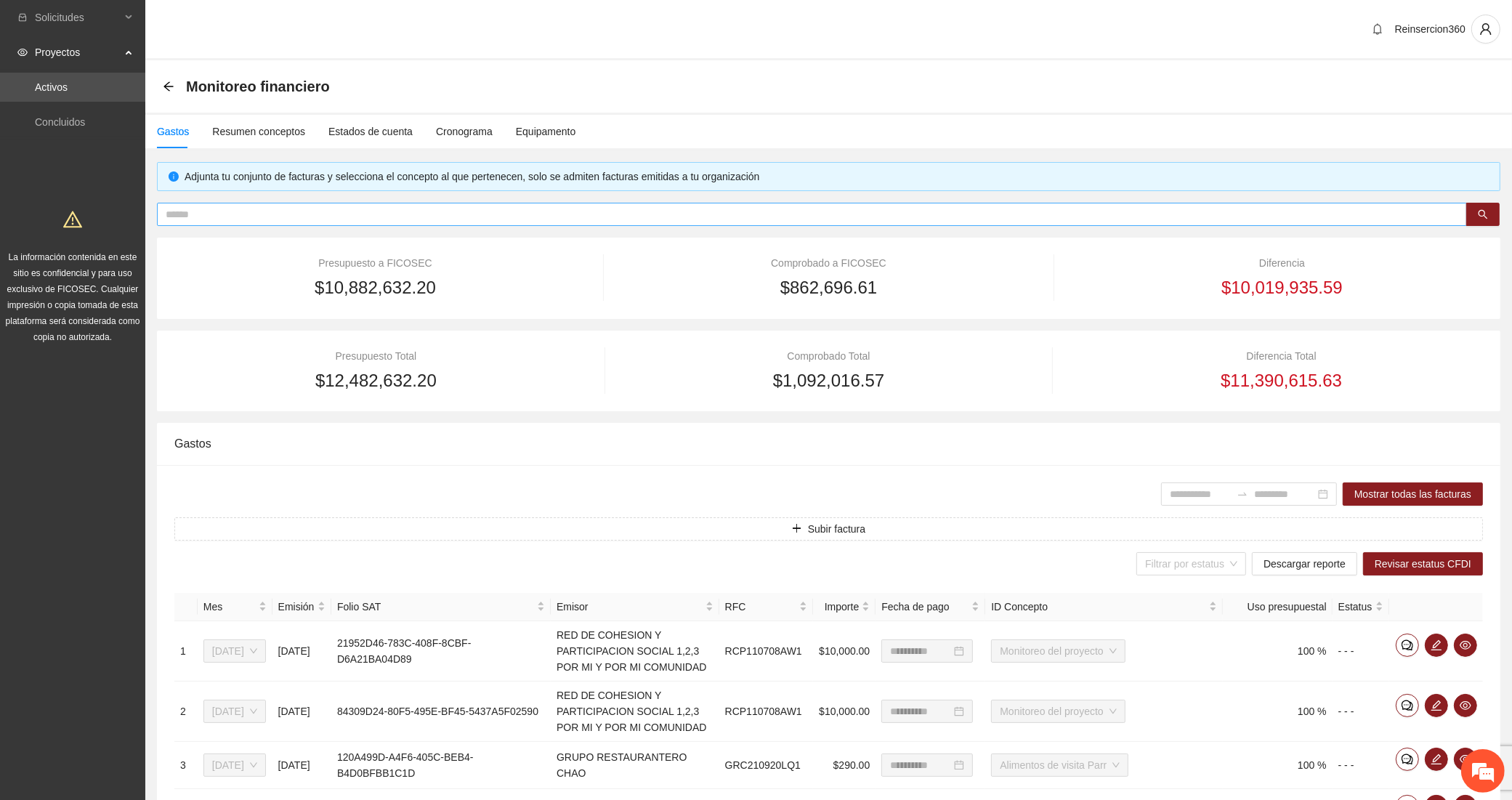
click at [296, 221] on input "text" at bounding box center [807, 214] width 1281 height 16
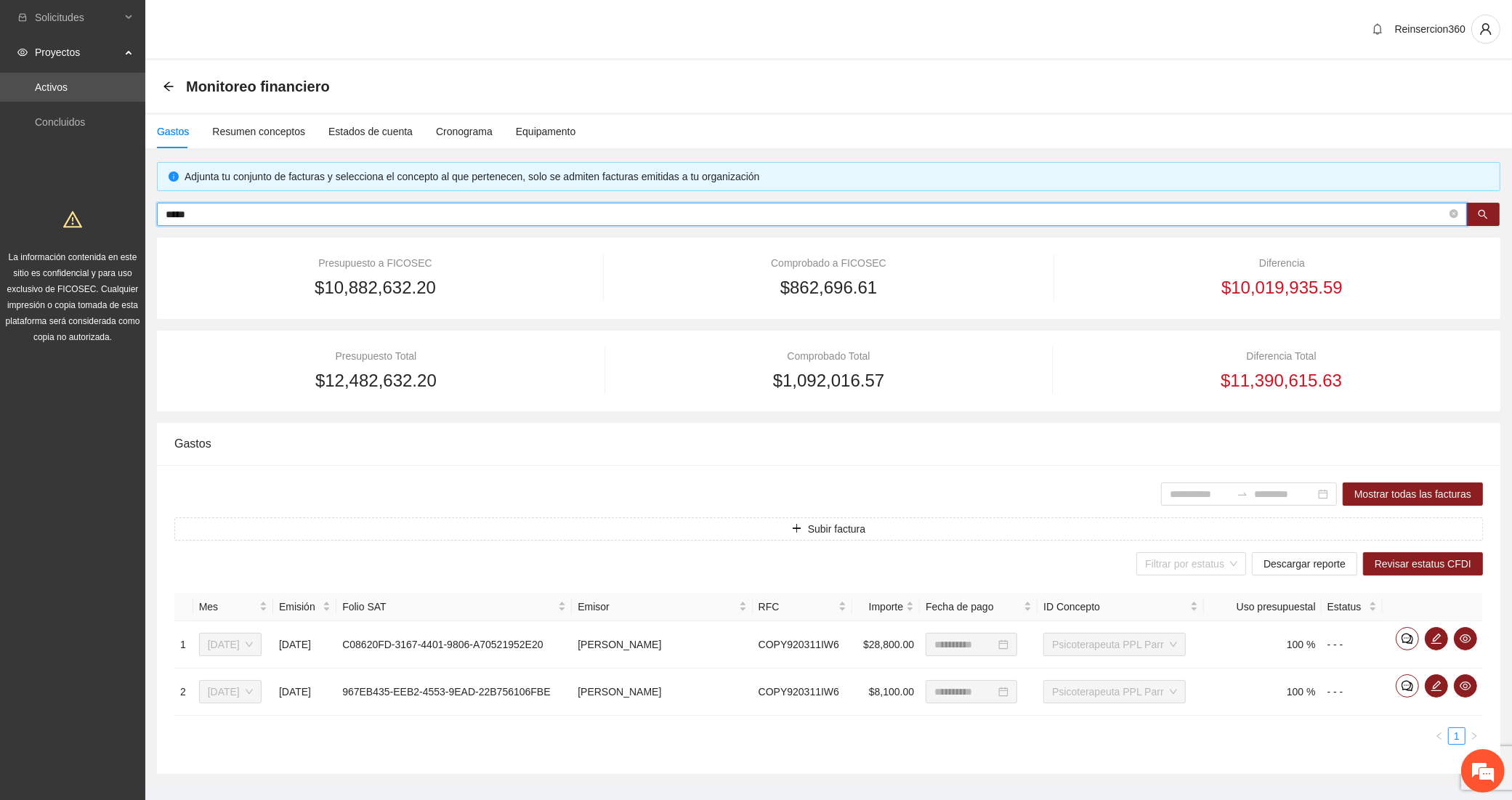
scroll to position [26, 0]
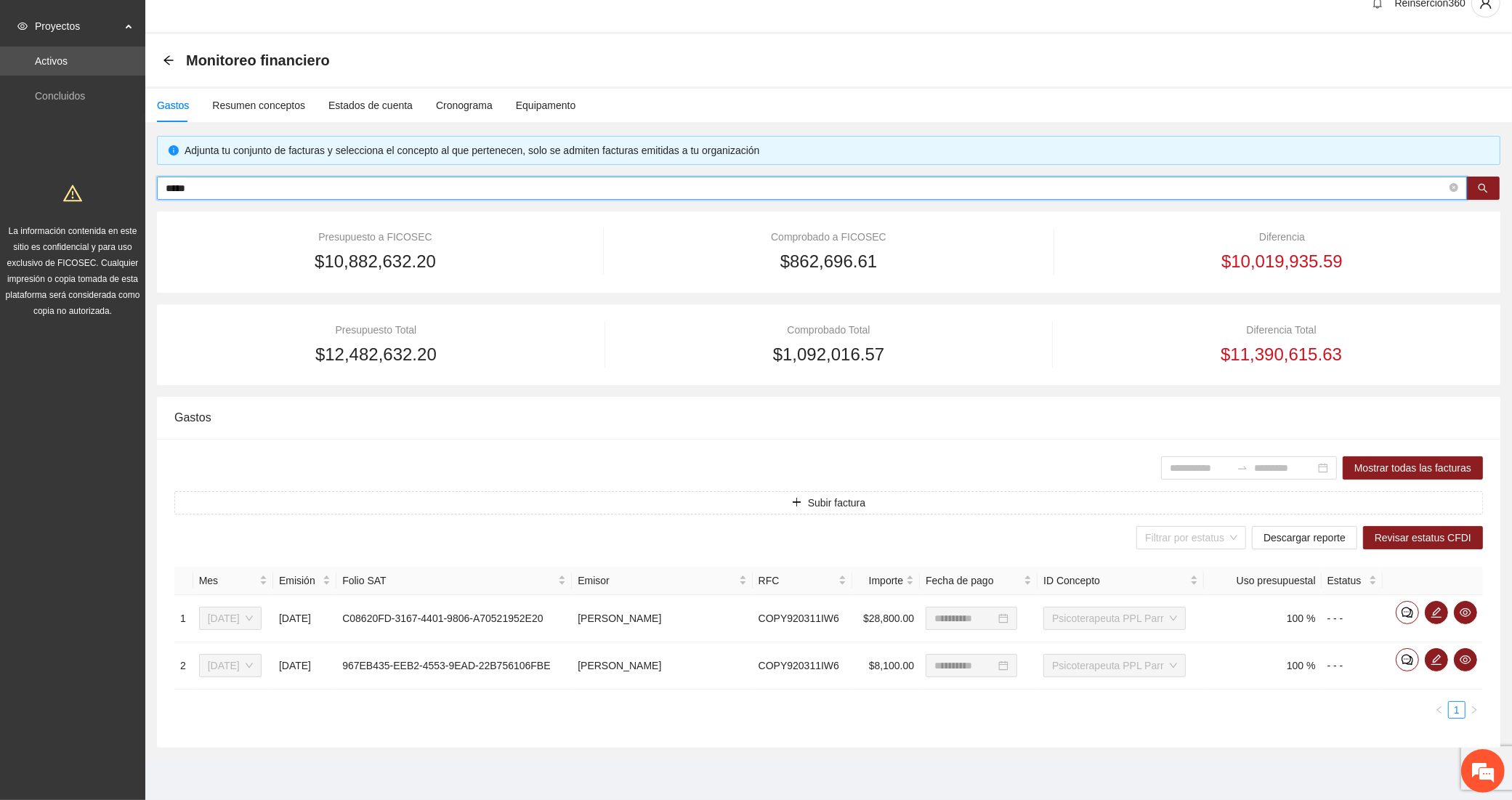
type input "*****"
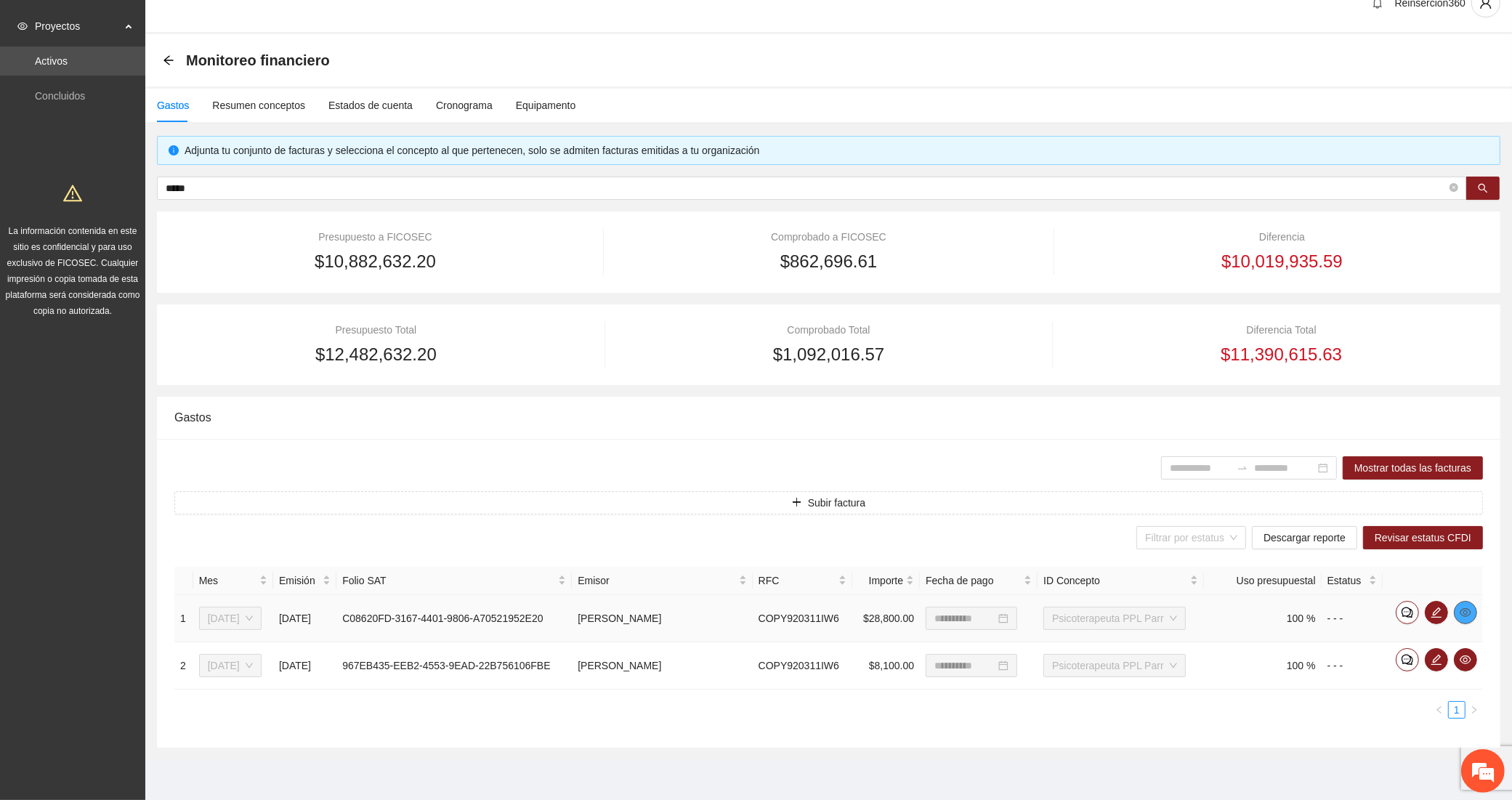
click at [1467, 604] on button "button" at bounding box center [1466, 613] width 23 height 23
click at [1470, 656] on icon "eye" at bounding box center [1466, 660] width 12 height 12
